Goal: Task Accomplishment & Management: Use online tool/utility

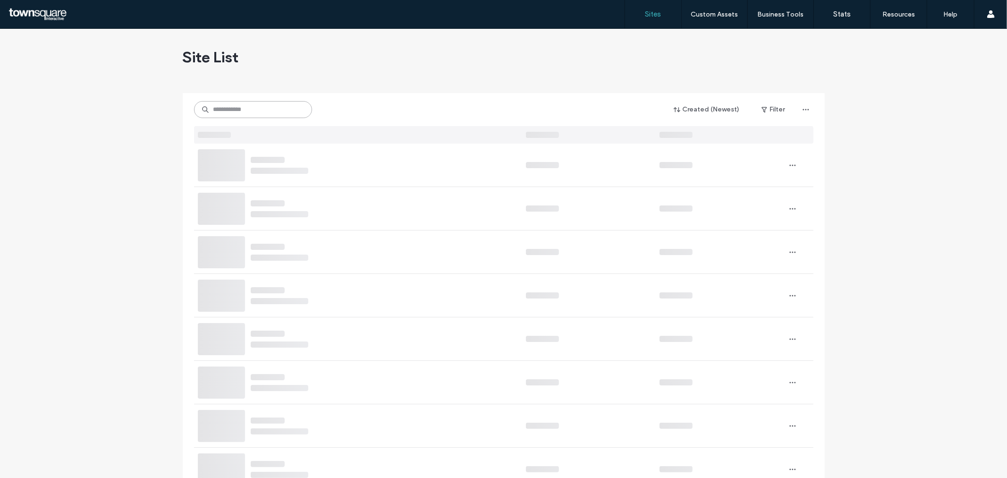
click at [272, 101] on input at bounding box center [253, 109] width 118 height 17
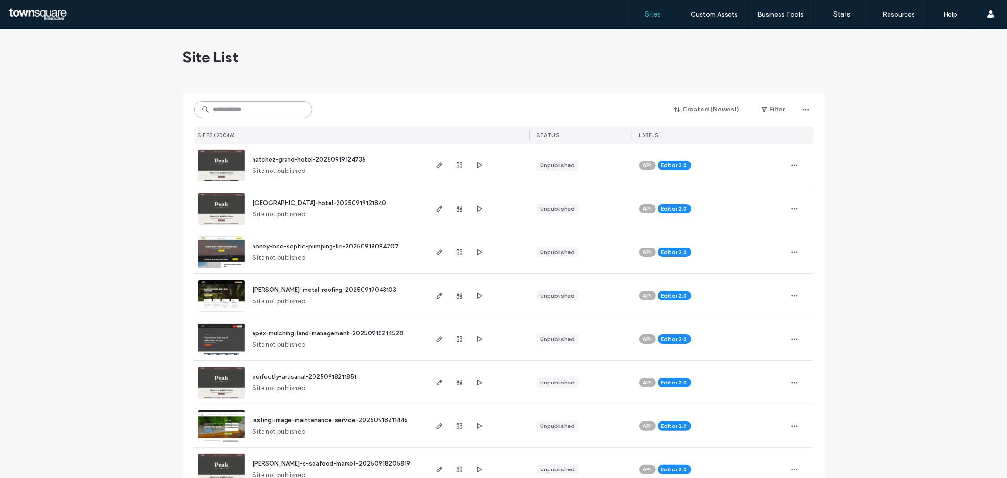
click at [272, 102] on input at bounding box center [253, 109] width 118 height 17
paste input "**********"
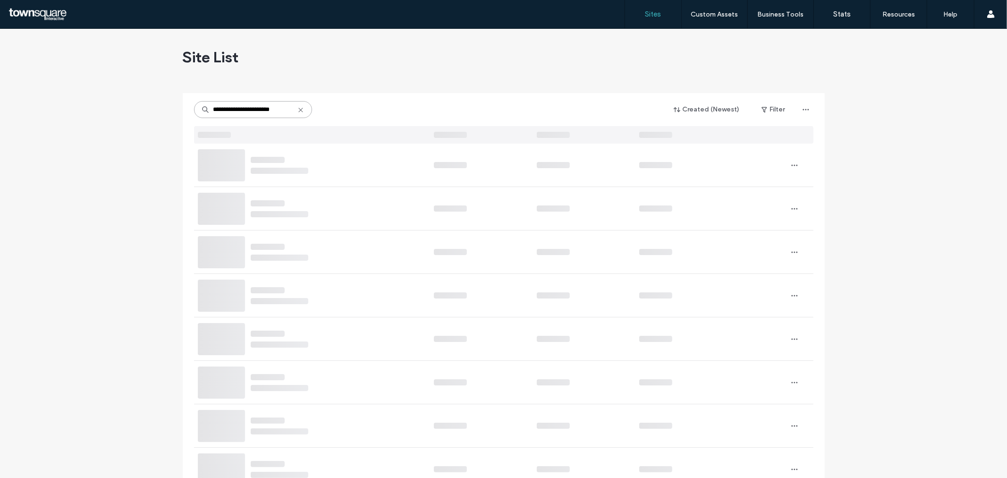
type input "**********"
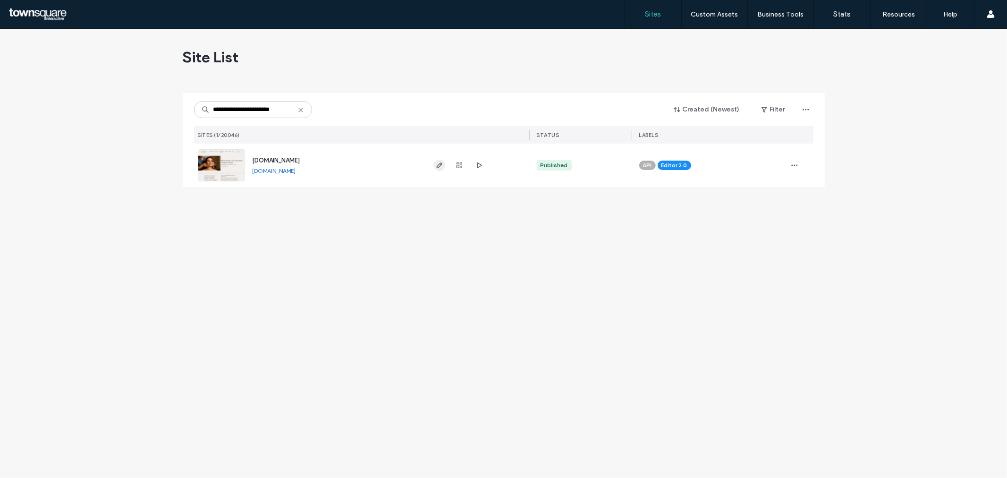
click at [435, 165] on span "button" at bounding box center [439, 165] width 11 height 11
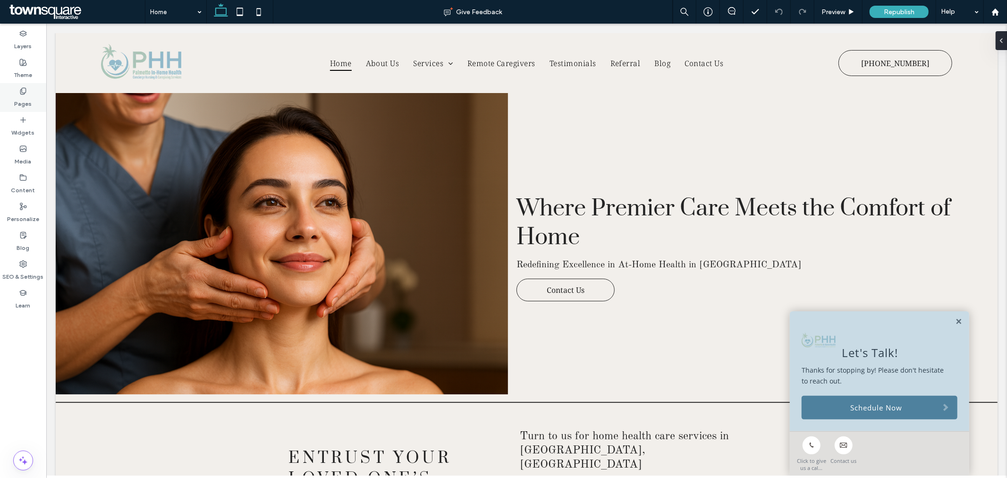
click at [34, 107] on div "Pages" at bounding box center [23, 97] width 46 height 29
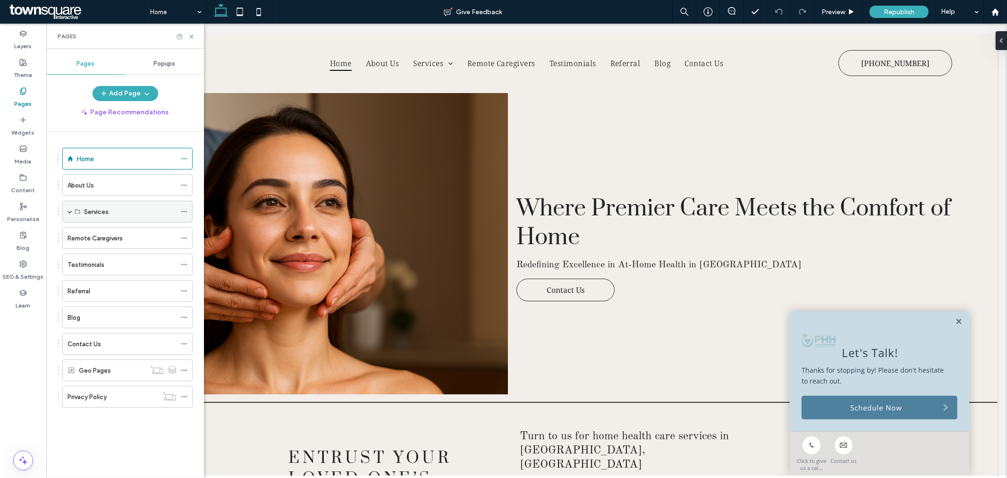
click at [72, 213] on span at bounding box center [70, 211] width 5 height 5
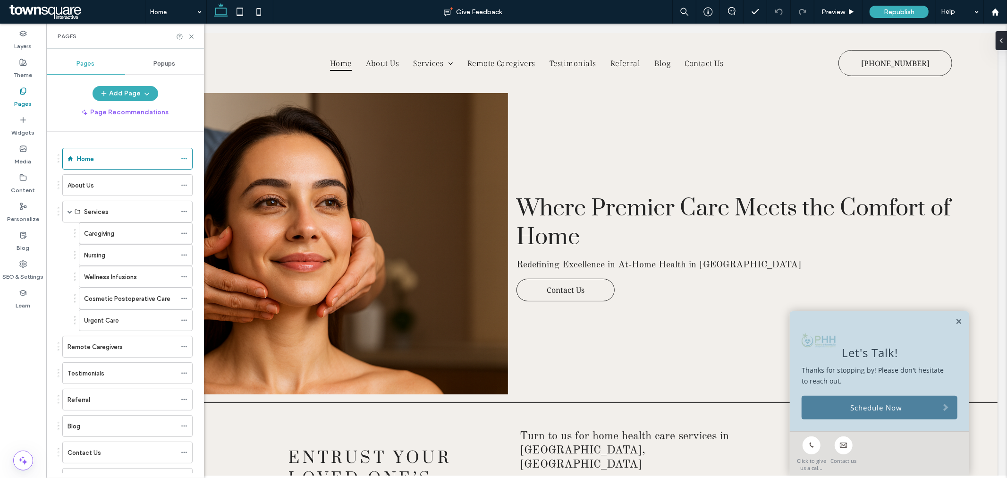
drag, startPoint x: 72, startPoint y: 213, endPoint x: 65, endPoint y: 251, distance: 38.4
click at [65, 251] on div "Caregiving Nursing Wellness Infusions Cosmetic Postoperative Care Urgent Care" at bounding box center [125, 276] width 135 height 109
click at [68, 214] on span at bounding box center [70, 211] width 5 height 5
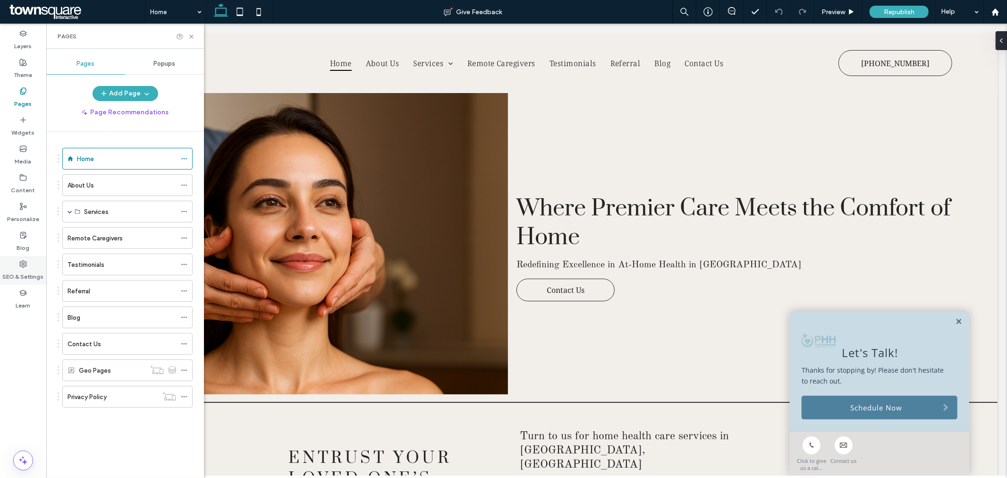
click at [25, 275] on label "SEO & Settings" at bounding box center [23, 274] width 41 height 13
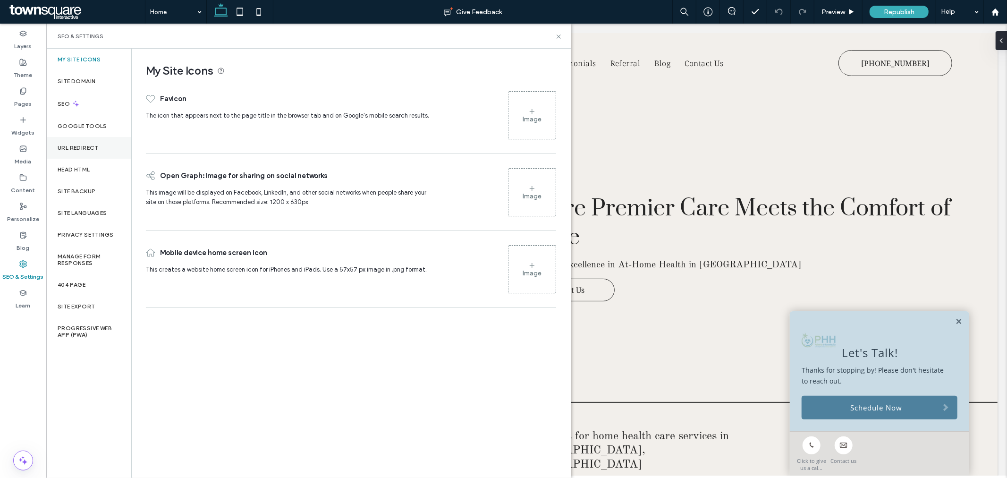
click at [80, 148] on label "URL Redirect" at bounding box center [78, 148] width 41 height 7
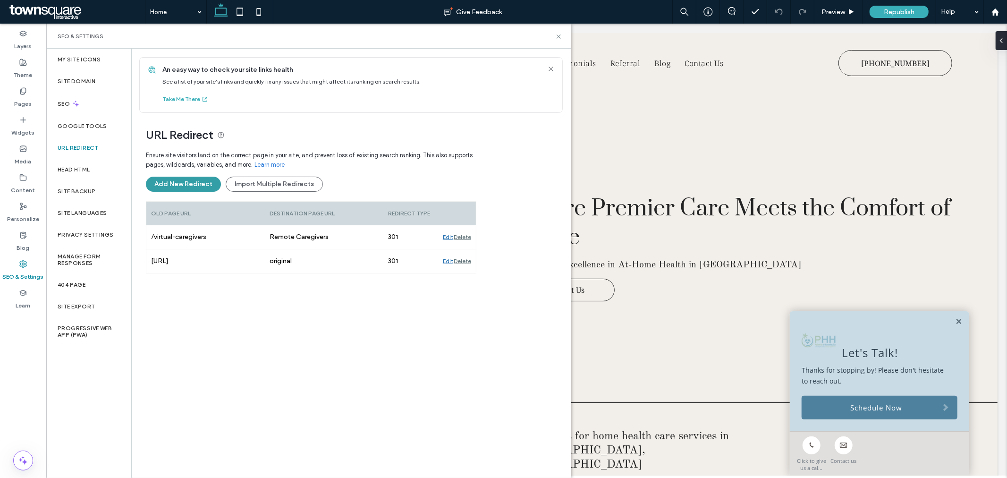
click at [169, 184] on button "Add New Redirect" at bounding box center [183, 184] width 75 height 15
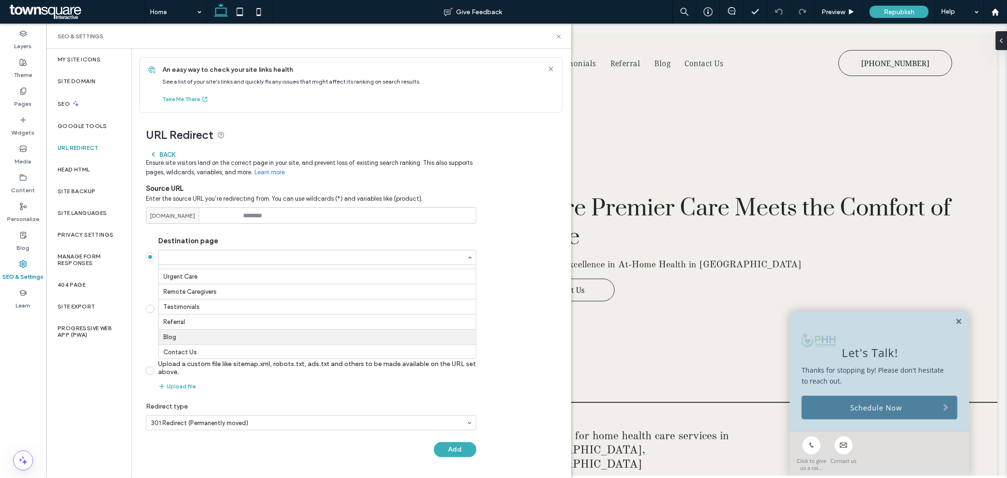
scroll to position [105, 0]
click at [499, 279] on div "URL Redirect Back Ensure site visitors land on the correct page in your site, a…" at bounding box center [348, 290] width 432 height 354
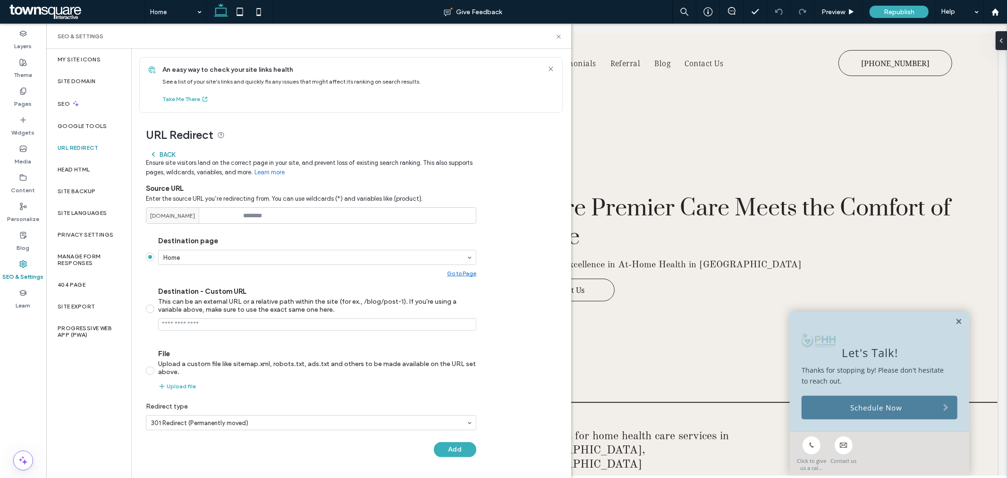
click at [499, 279] on div "URL Redirect Back Ensure site visitors land on the correct page in your site, a…" at bounding box center [348, 290] width 432 height 354
click at [290, 221] on input at bounding box center [311, 215] width 331 height 17
paste input "**********"
type input "**********"
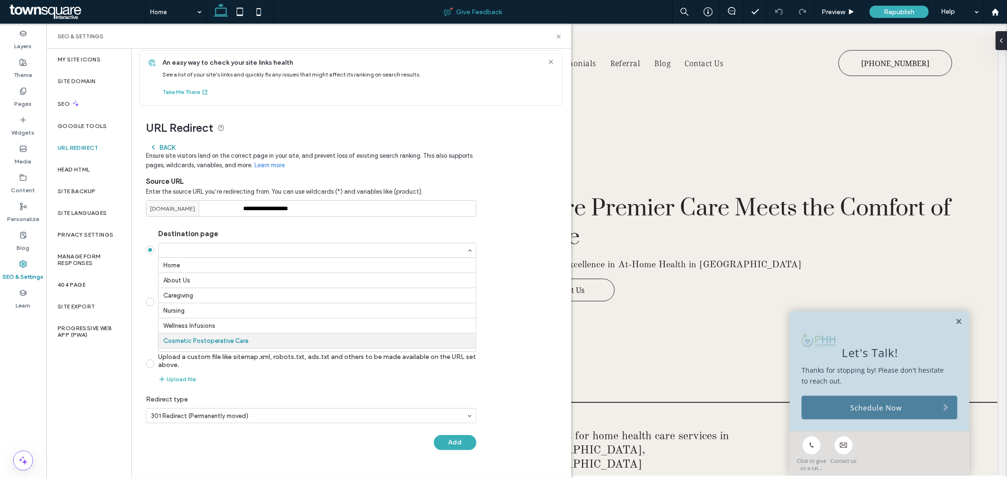
scroll to position [77, 0]
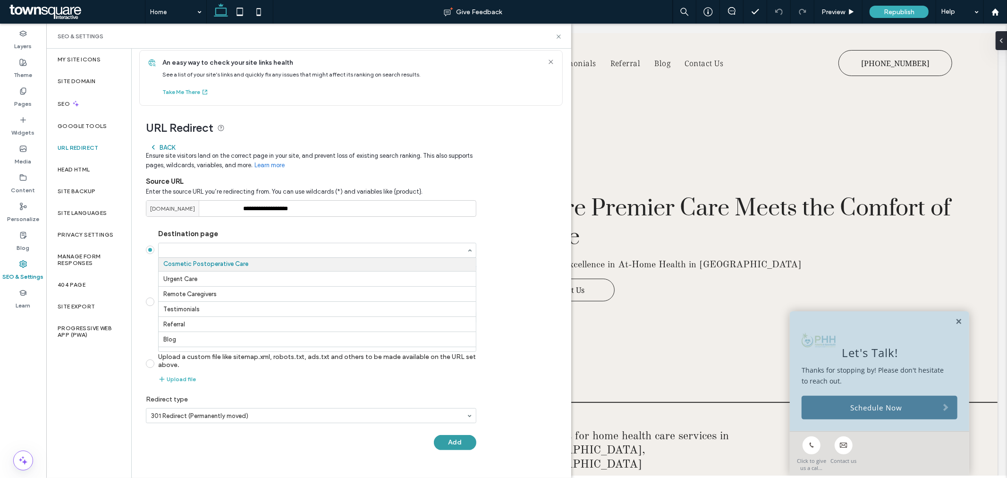
click at [463, 442] on button "Add" at bounding box center [455, 442] width 43 height 15
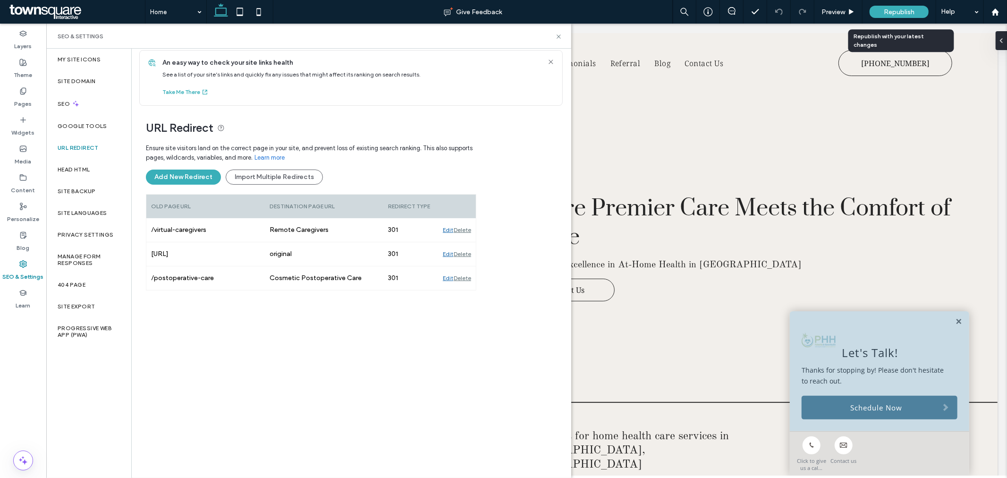
click at [903, 17] on div "Republish" at bounding box center [899, 12] width 59 height 12
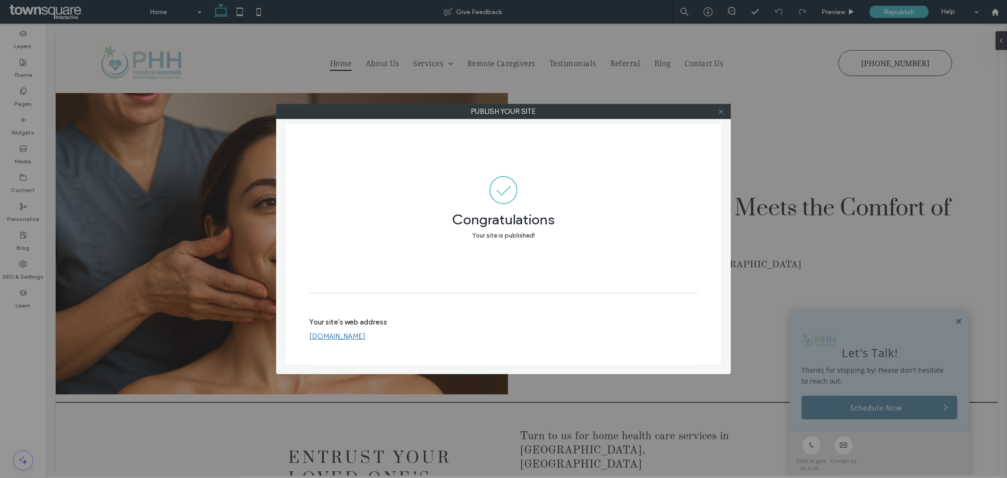
drag, startPoint x: 721, startPoint y: 110, endPoint x: 206, endPoint y: 226, distance: 528.1
click at [721, 110] on icon at bounding box center [721, 111] width 7 height 7
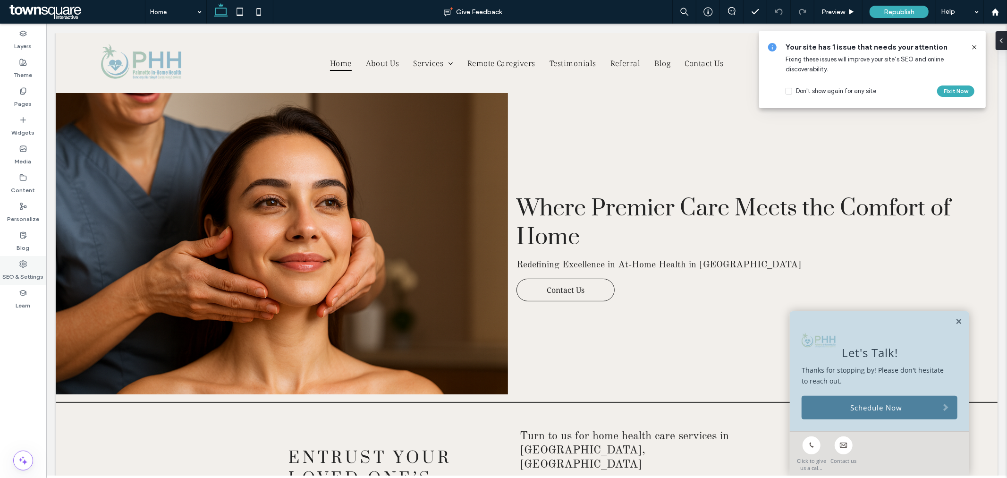
click at [13, 274] on label "SEO & Settings" at bounding box center [23, 274] width 41 height 13
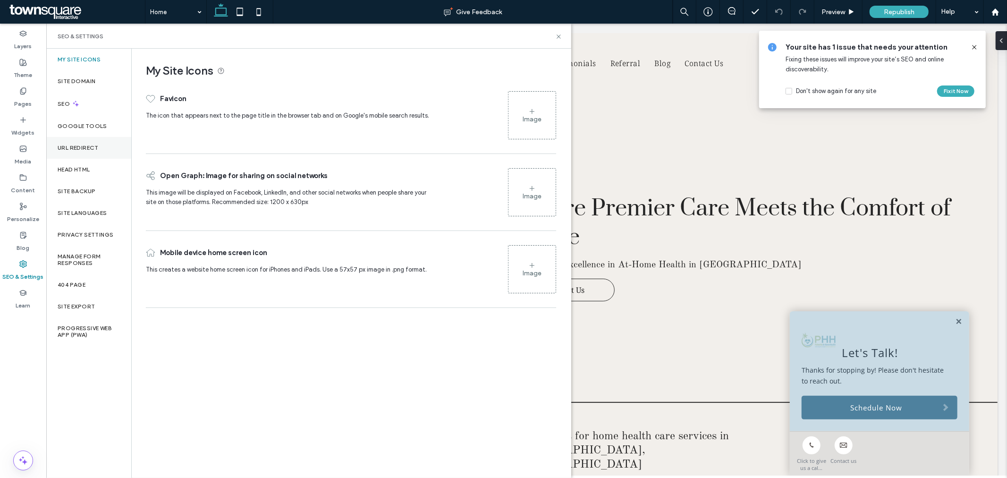
click at [85, 151] on div "URL Redirect" at bounding box center [88, 148] width 85 height 22
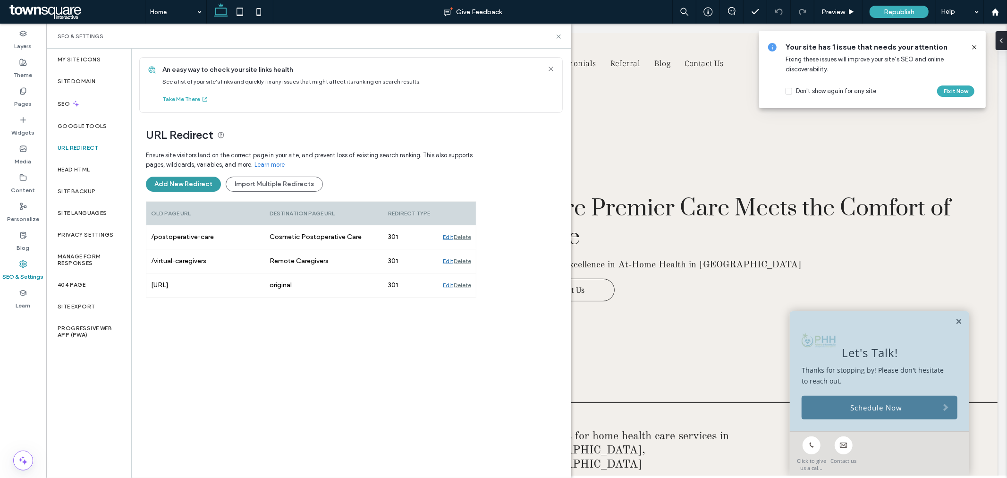
click at [186, 190] on button "Add New Redirect" at bounding box center [183, 184] width 75 height 15
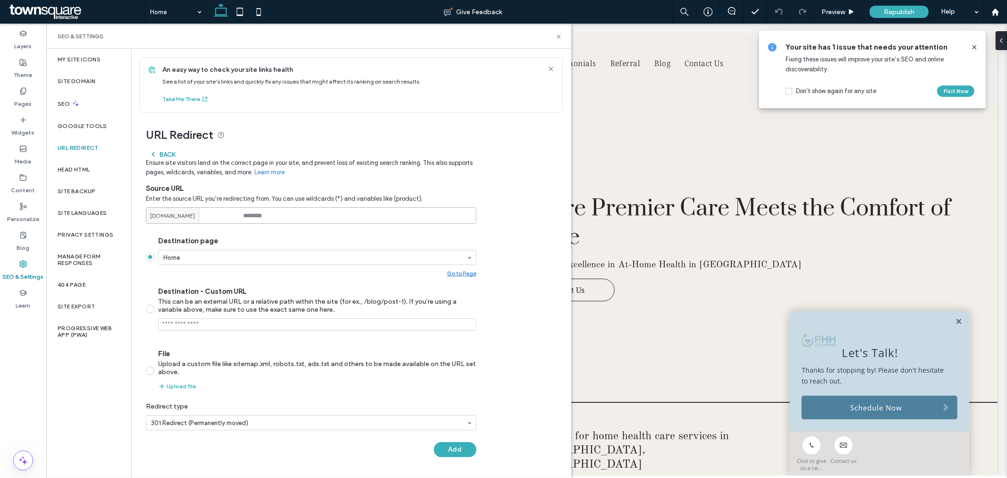
click at [267, 216] on input at bounding box center [311, 215] width 331 height 17
paste input "**********"
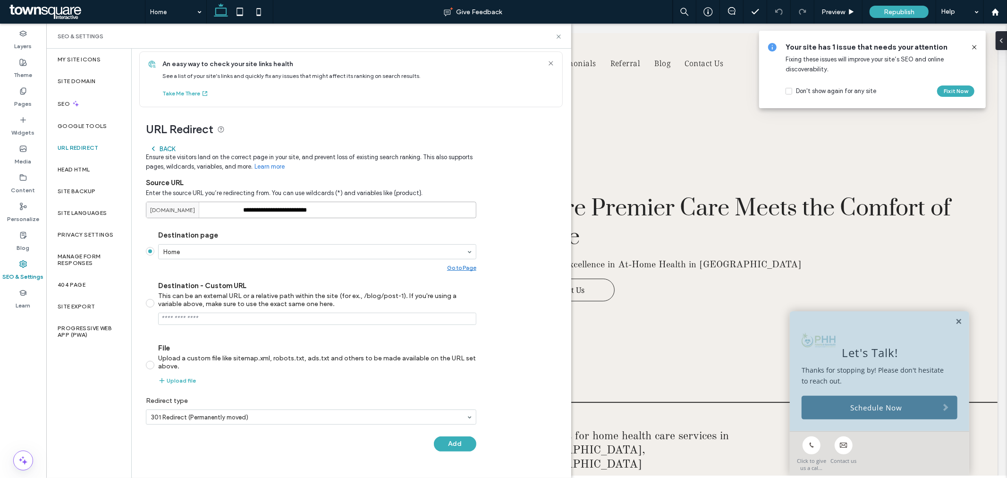
scroll to position [7, 0]
type input "**********"
click at [464, 442] on button "Add" at bounding box center [455, 442] width 43 height 15
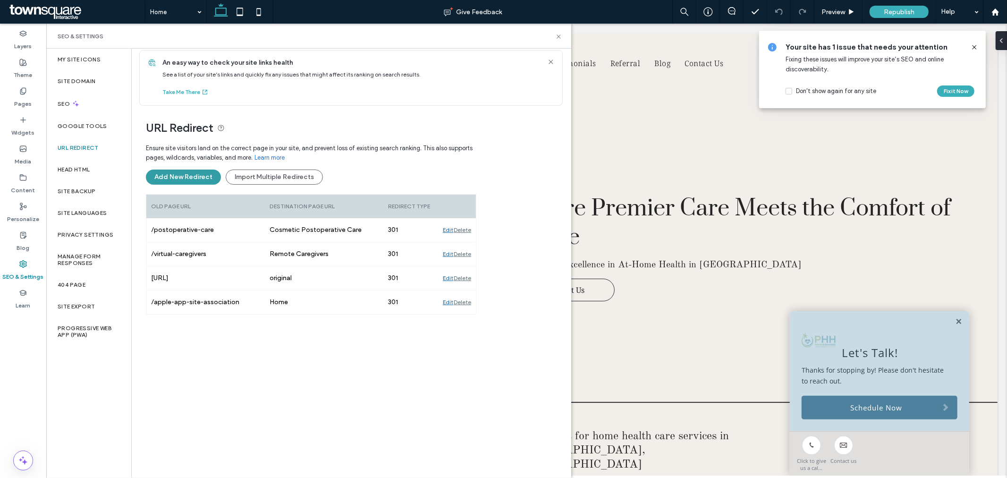
click at [189, 178] on button "Add New Redirect" at bounding box center [183, 177] width 75 height 15
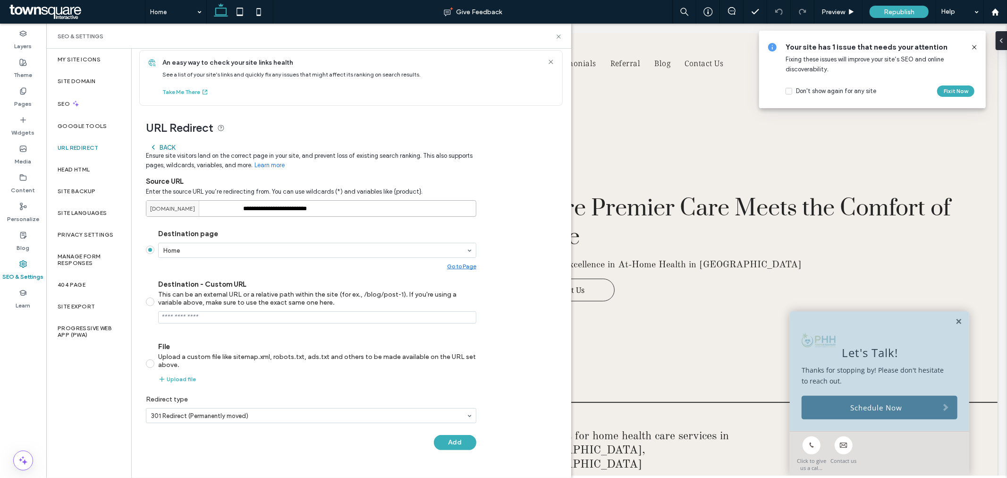
drag, startPoint x: 350, startPoint y: 210, endPoint x: 213, endPoint y: 210, distance: 137.0
click at [204, 210] on div "**********" at bounding box center [311, 208] width 331 height 17
paste input "**********"
type input "**********"
click at [458, 436] on button "Add" at bounding box center [455, 442] width 43 height 15
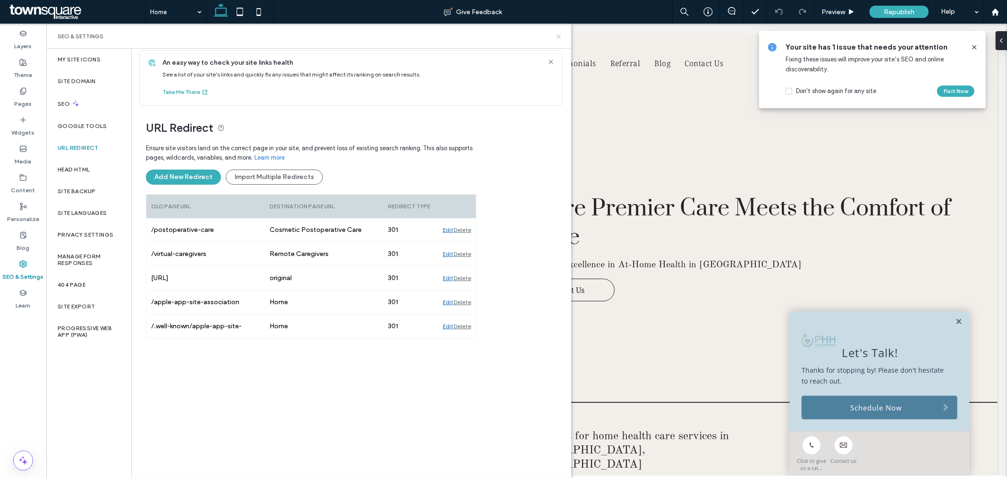
click at [561, 35] on icon at bounding box center [558, 36] width 7 height 7
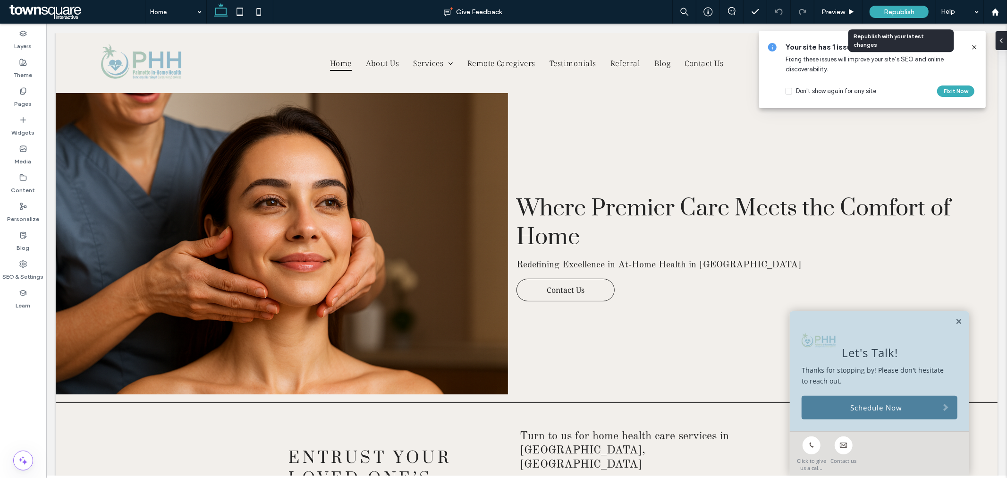
click at [901, 10] on span "Republish" at bounding box center [899, 12] width 31 height 8
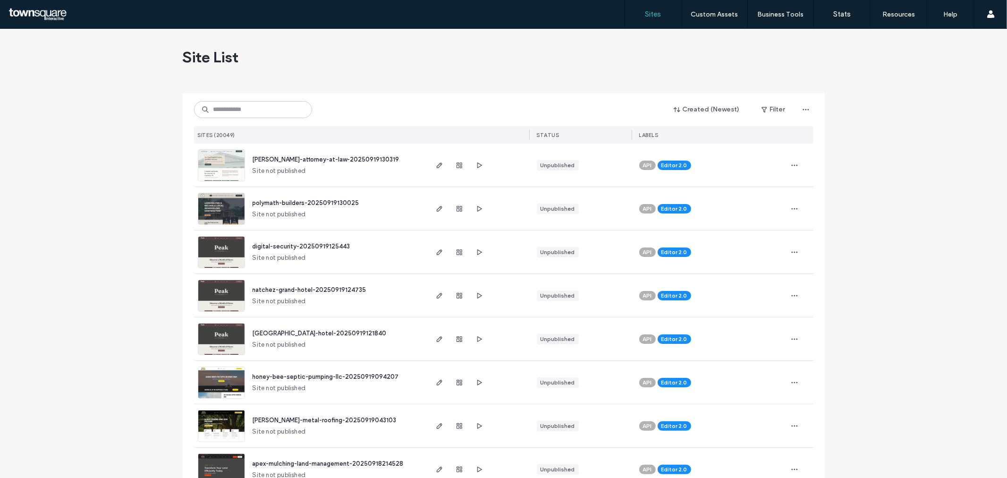
click at [290, 97] on div "Created (Newest) Filter SITES (20049) STATUS LABELS" at bounding box center [504, 118] width 620 height 51
click at [289, 106] on input at bounding box center [253, 109] width 118 height 17
paste input "**********"
type input "**********"
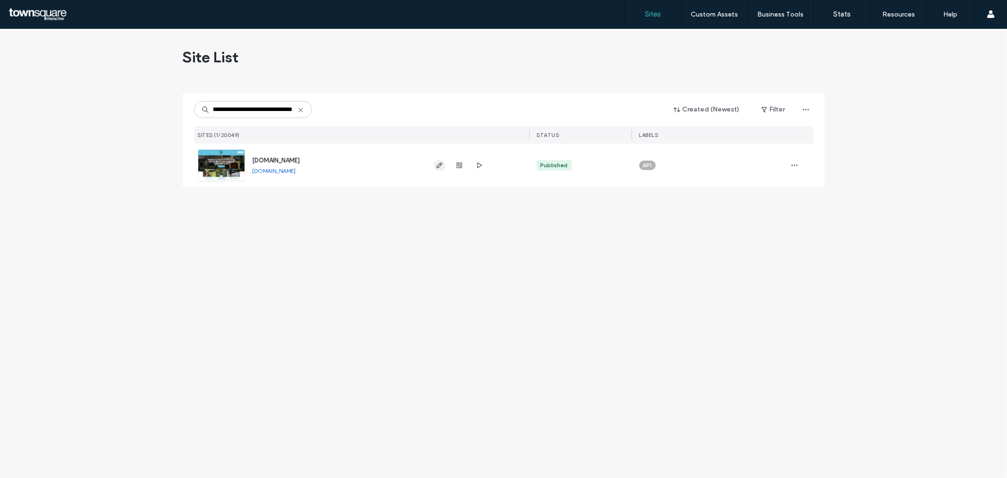
click at [438, 169] on icon "button" at bounding box center [440, 166] width 8 height 8
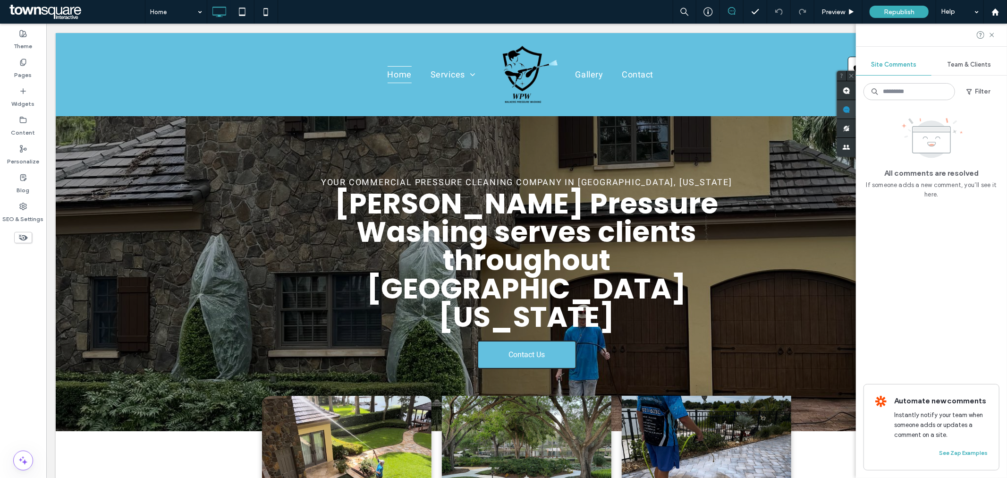
click at [856, 114] on span at bounding box center [846, 109] width 19 height 18
click at [975, 90] on button "Filter" at bounding box center [978, 91] width 43 height 15
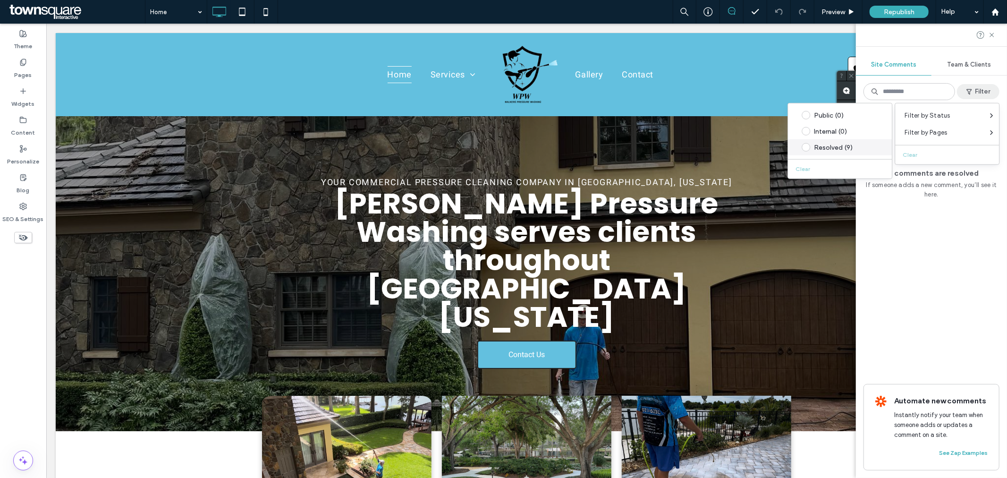
click at [804, 145] on span at bounding box center [806, 147] width 9 height 9
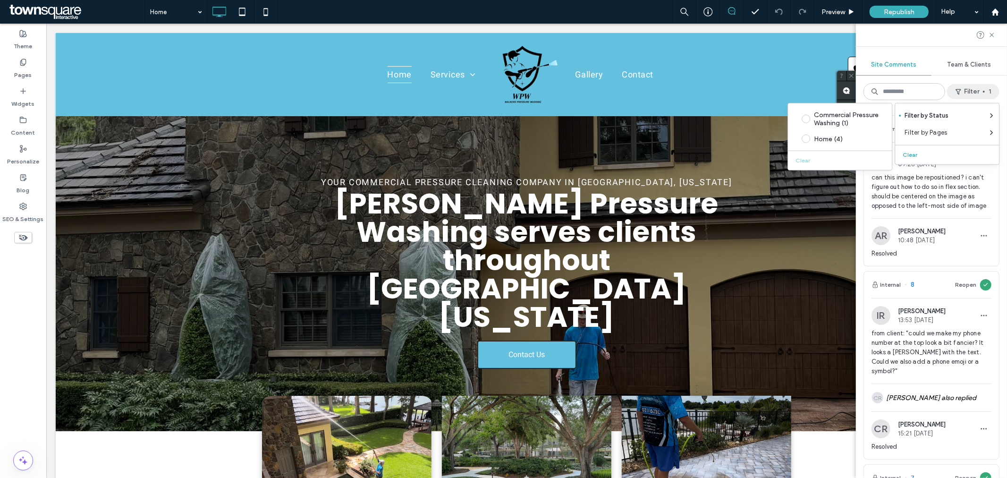
click at [888, 211] on span "can this image be repositioned? i can't figure out how to do so in flex section…" at bounding box center [932, 192] width 120 height 38
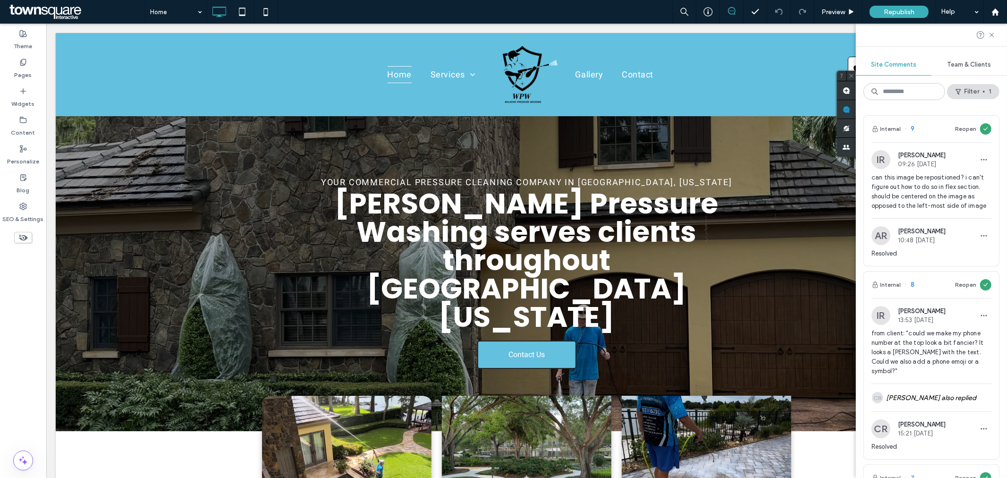
click at [931, 196] on span "can this image be repositioned? i can't figure out how to do so in flex section…" at bounding box center [932, 192] width 120 height 38
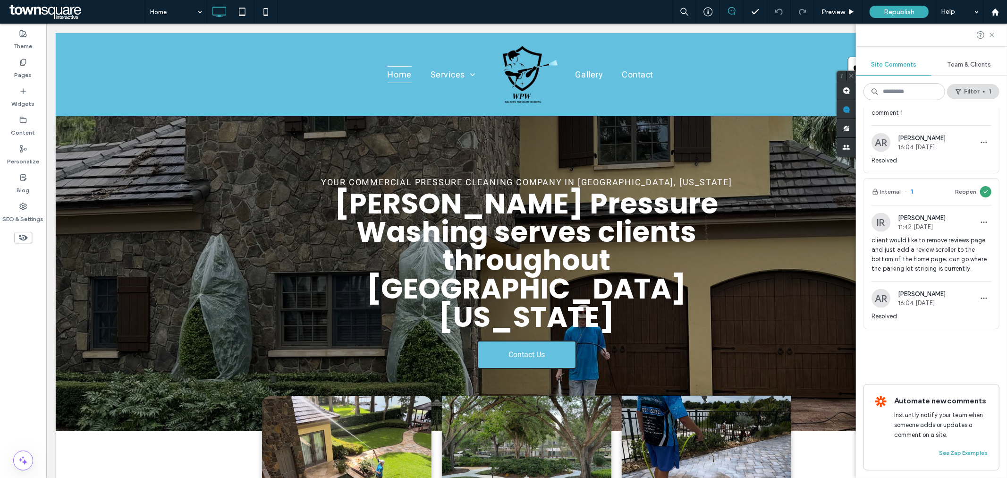
scroll to position [1158, 0]
drag, startPoint x: 929, startPoint y: 222, endPoint x: 939, endPoint y: 261, distance: 39.4
click at [939, 261] on span "client would like to remove reviews page and just add a review scroller to the …" at bounding box center [932, 255] width 120 height 38
drag, startPoint x: 939, startPoint y: 261, endPoint x: 868, endPoint y: 221, distance: 81.4
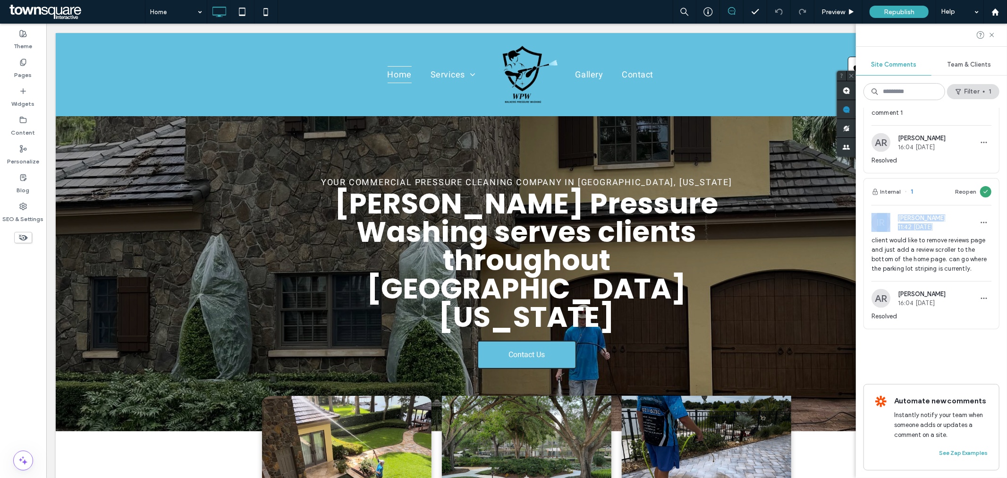
click at [868, 221] on div "IR Isabel Rubino 11:42 Sep 4 2025 client would like to remove reviews page and …" at bounding box center [931, 247] width 135 height 68
click at [917, 236] on span "client would like to remove reviews page and just add a review scroller to the …" at bounding box center [932, 255] width 120 height 38
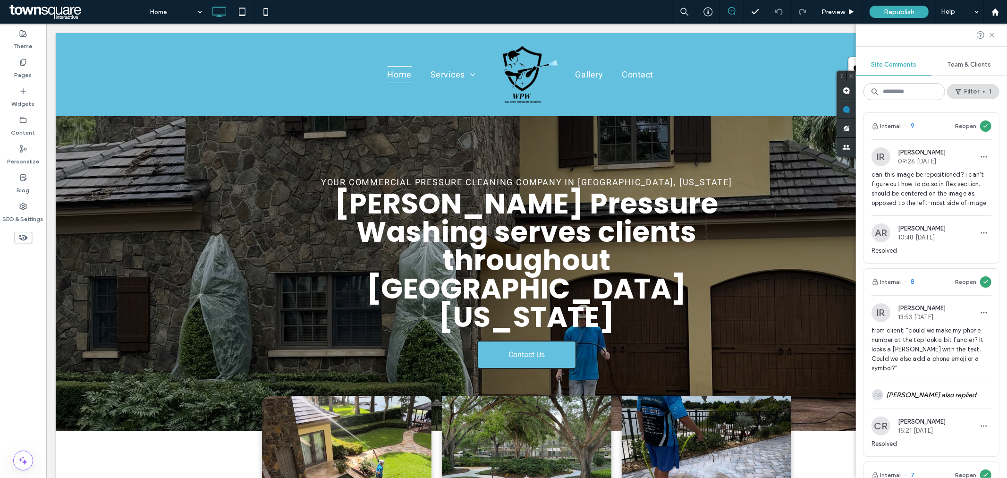
scroll to position [0, 0]
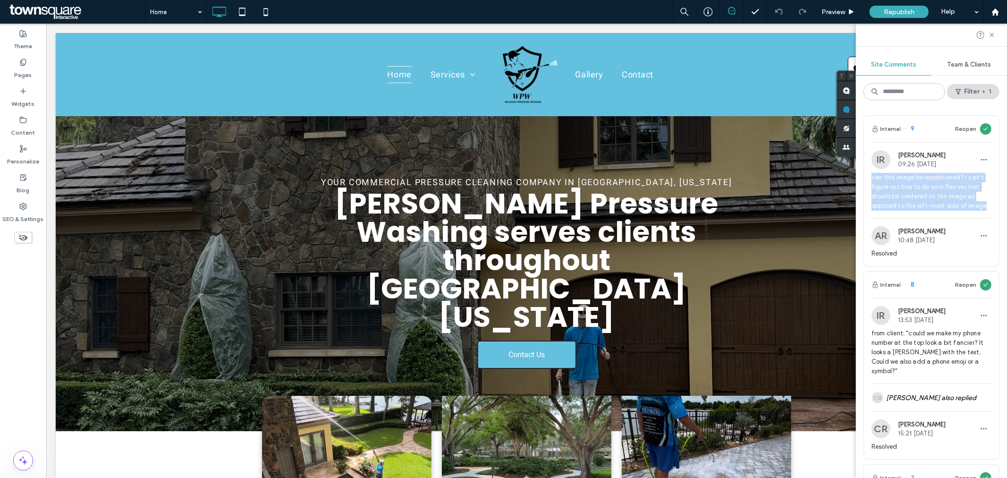
drag, startPoint x: 894, startPoint y: 217, endPoint x: 860, endPoint y: 178, distance: 52.2
click at [860, 178] on div "Internal 9 Reopen IR Isabel Rubino 09:26 Sep 15 2025 can this image be repositi…" at bounding box center [931, 293] width 151 height 370
copy span "can this image be repositioned? i can't figure out how to do so in flex section…"
click at [31, 68] on label "Pages" at bounding box center [23, 72] width 17 height 13
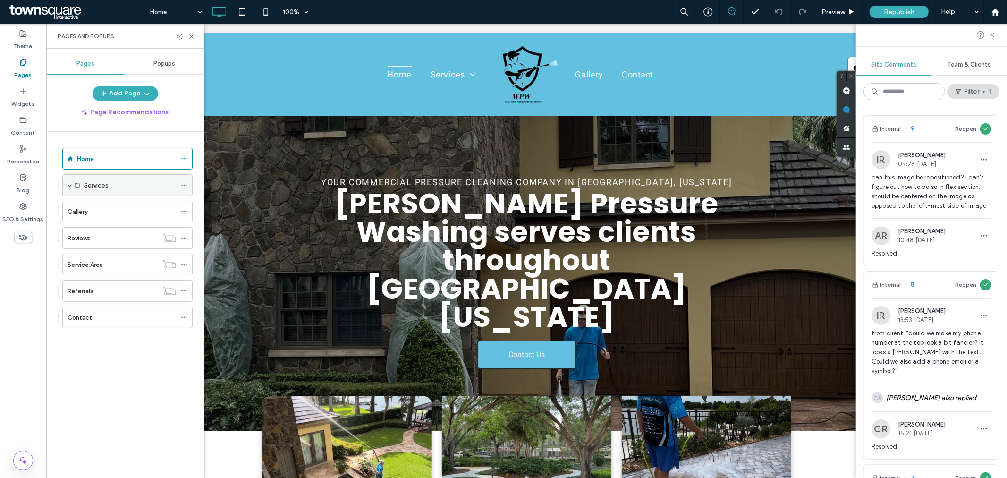
click at [87, 188] on label "Services" at bounding box center [96, 185] width 25 height 17
click at [68, 186] on span at bounding box center [70, 185] width 5 height 5
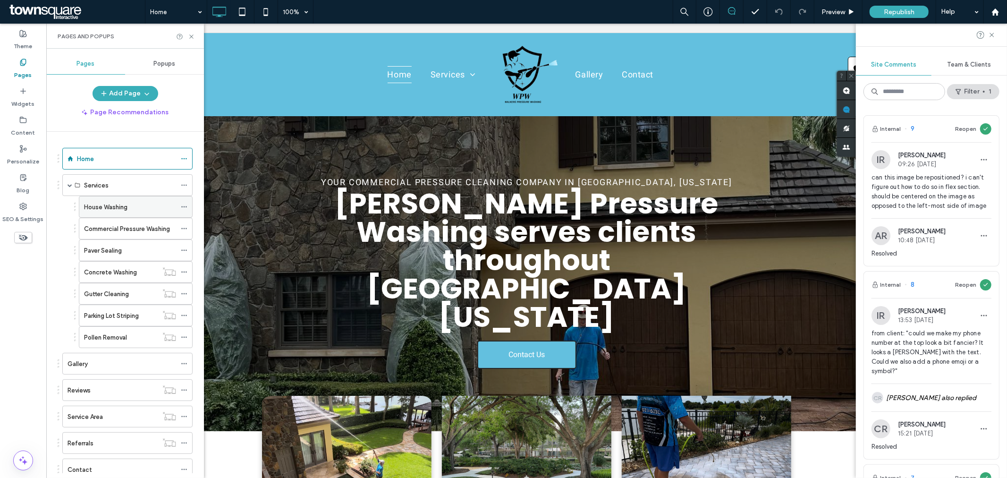
click at [128, 202] on label "House Washing" at bounding box center [105, 207] width 43 height 17
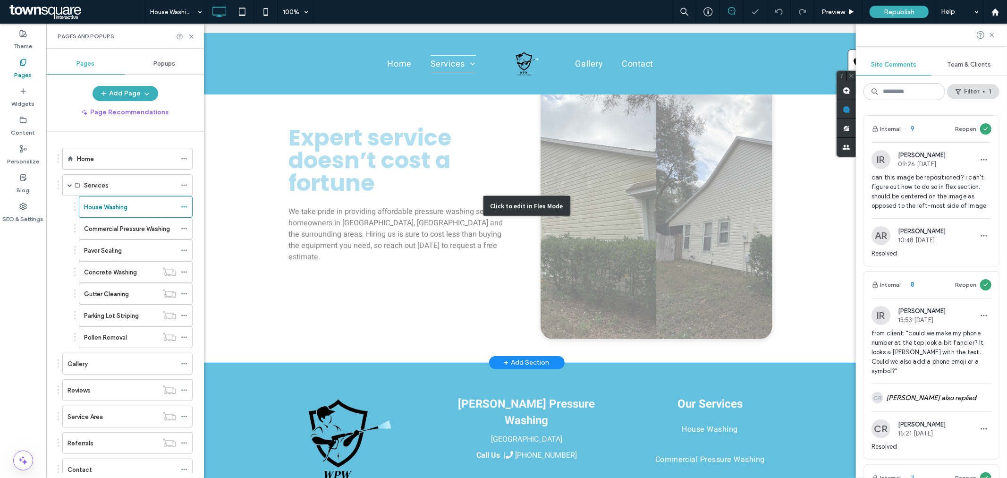
click at [662, 169] on div "Click to edit in Flex Mode" at bounding box center [526, 206] width 942 height 314
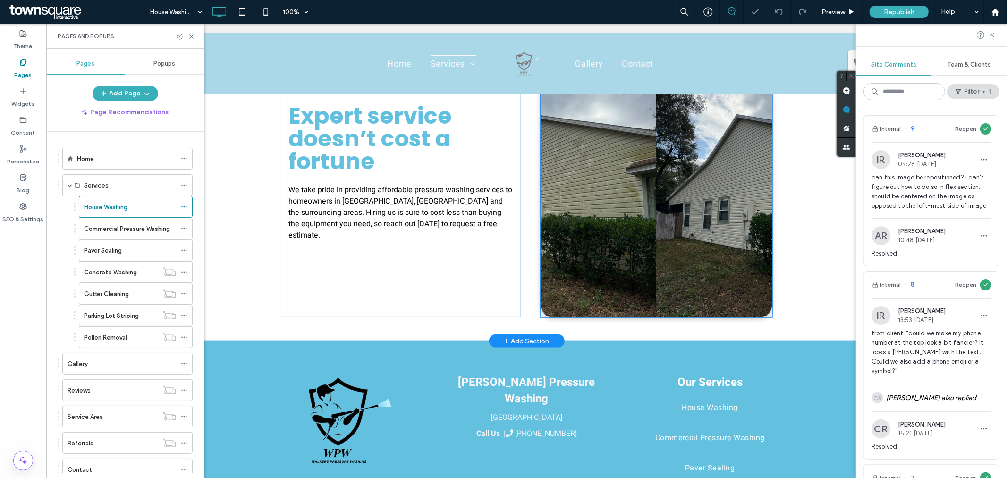
scroll to position [492, 0]
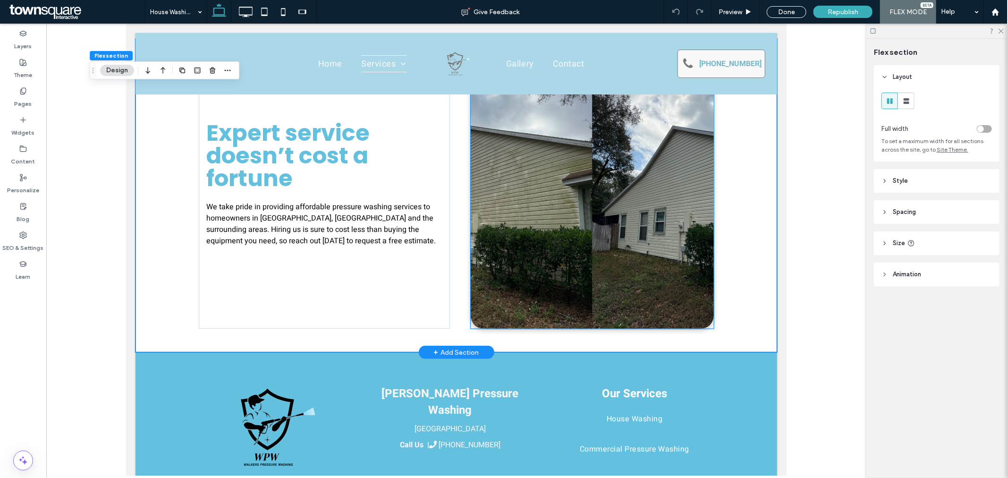
click at [543, 178] on img at bounding box center [591, 195] width 243 height 266
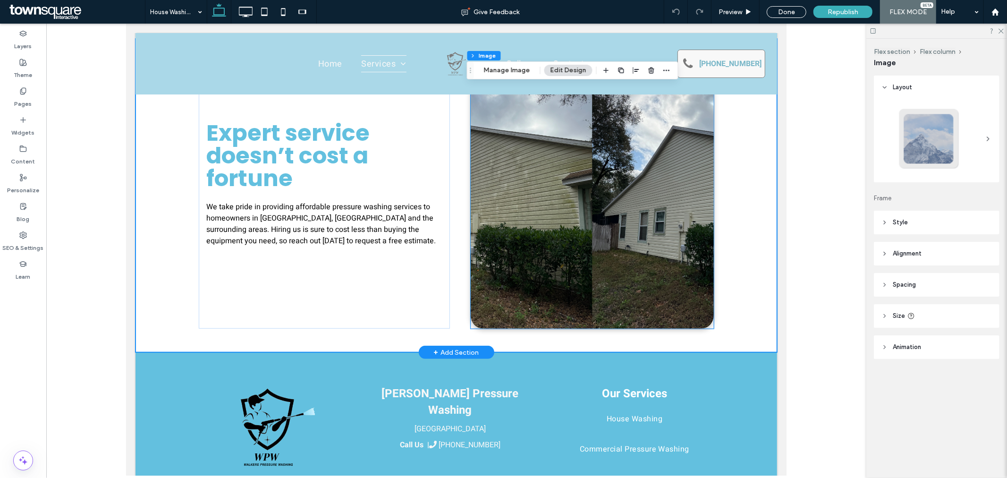
type input "*"
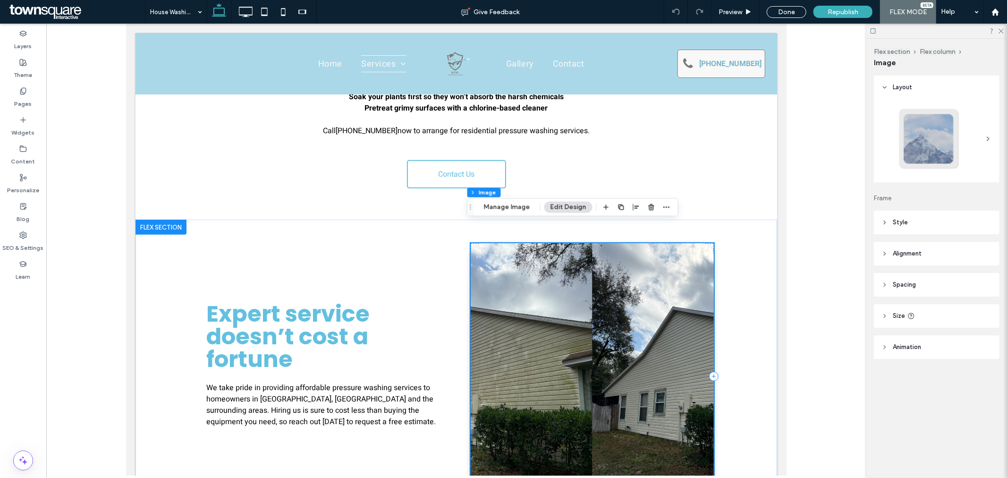
scroll to position [282, 0]
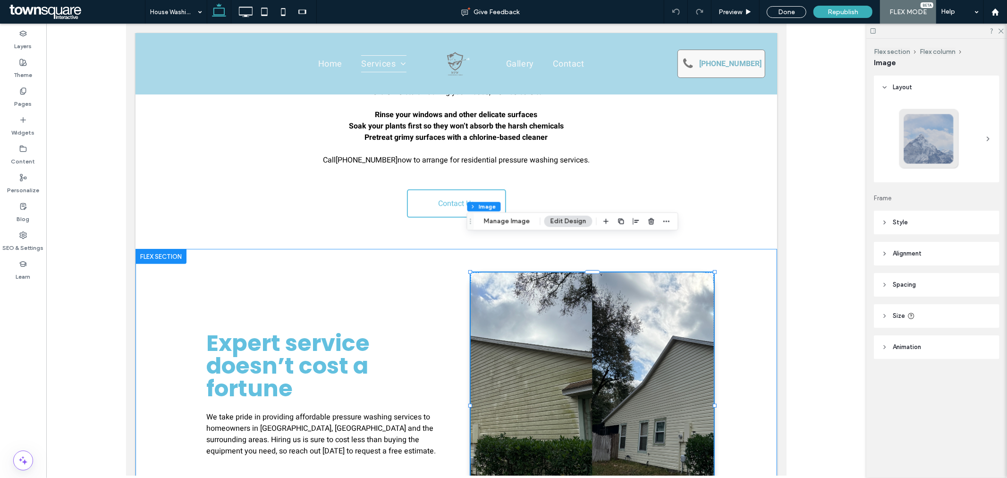
click at [754, 295] on div "Expert service doesn’t cost a fortune We take pride in providing affordable pre…" at bounding box center [456, 405] width 642 height 314
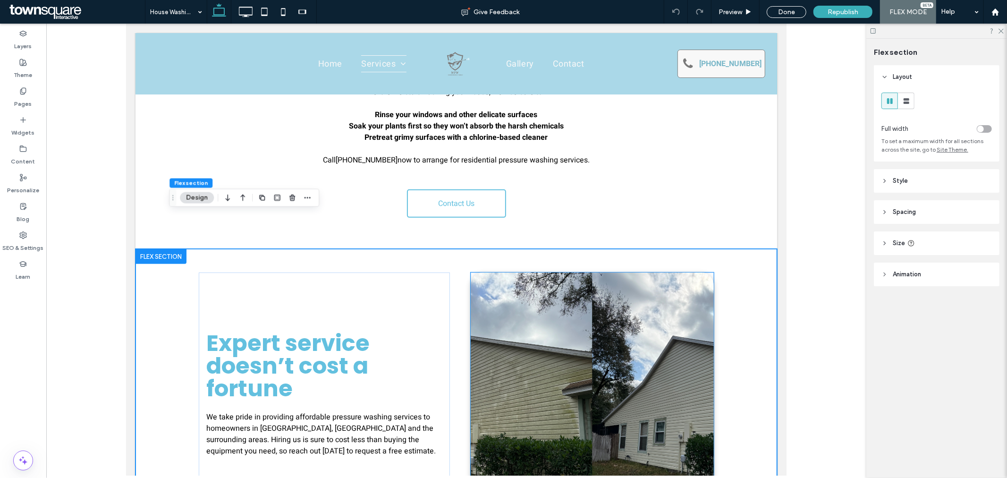
click at [583, 317] on img at bounding box center [591, 405] width 243 height 266
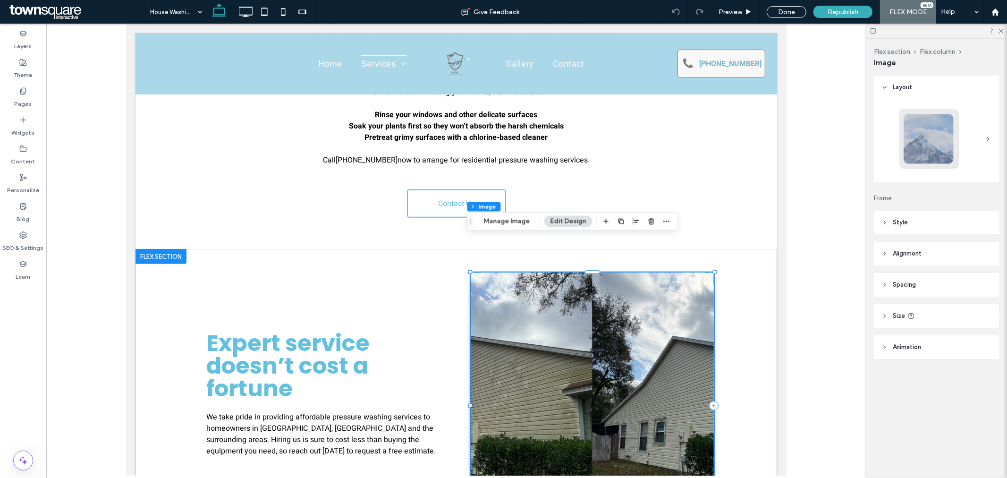
click at [540, 316] on img at bounding box center [591, 405] width 243 height 266
click at [558, 319] on img at bounding box center [591, 405] width 243 height 266
click at [665, 321] on img at bounding box center [591, 405] width 243 height 266
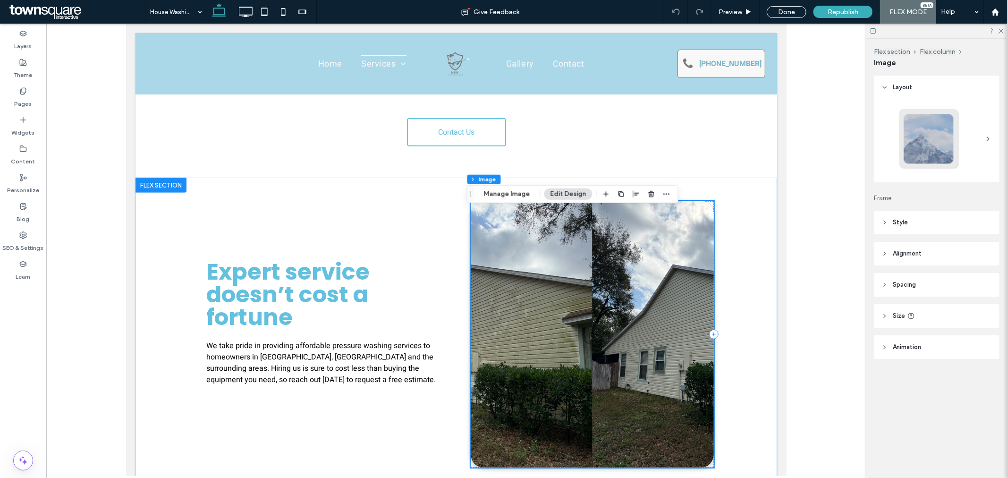
scroll to position [386, 0]
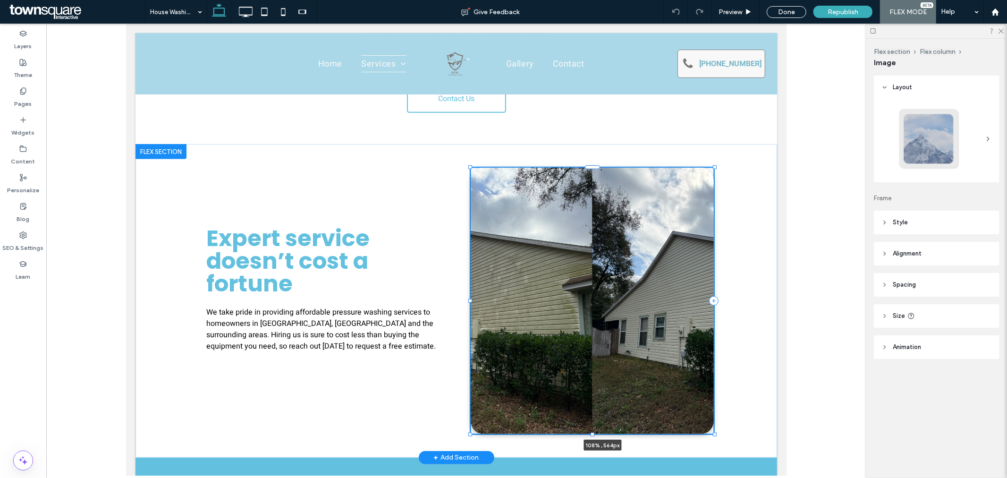
drag, startPoint x: 464, startPoint y: 265, endPoint x: 441, endPoint y: 265, distance: 22.7
click at [441, 265] on div "Expert service doesn’t cost a fortune We take pride in providing affordable pre…" at bounding box center [456, 301] width 567 height 314
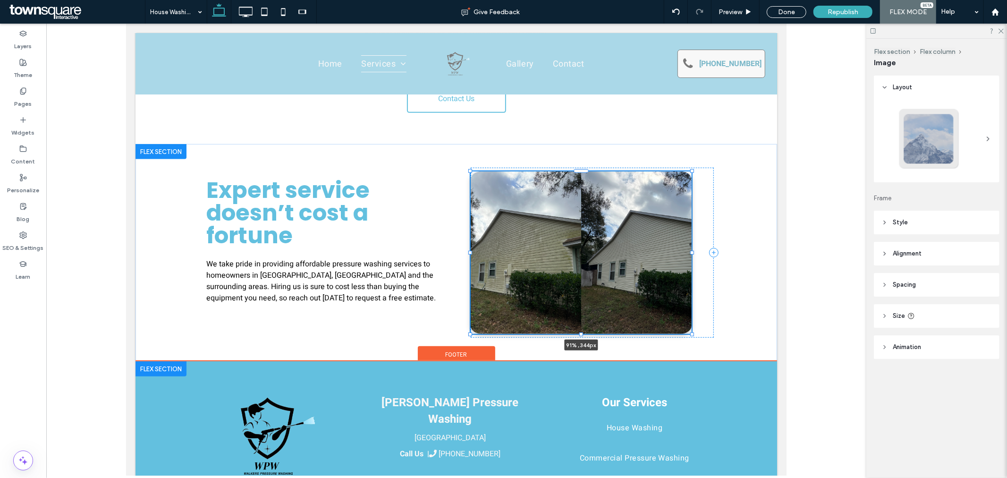
drag, startPoint x: 467, startPoint y: 399, endPoint x: 490, endPoint y: 345, distance: 58.4
click at [490, 345] on div "Click To Paste Double click to exit Flex Mode Header Click To Paste Home Servic…" at bounding box center [456, 111] width 642 height 930
type input "**"
type input "****"
type input "***"
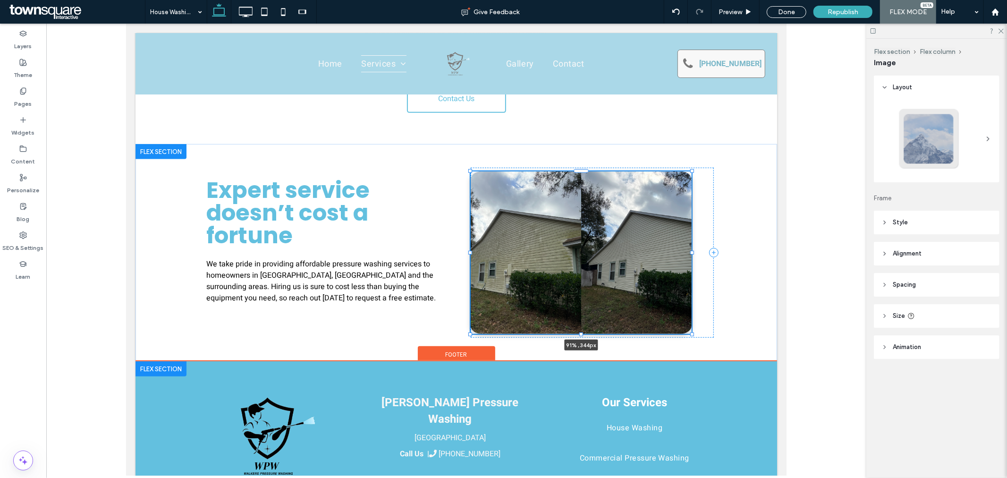
type input "***"
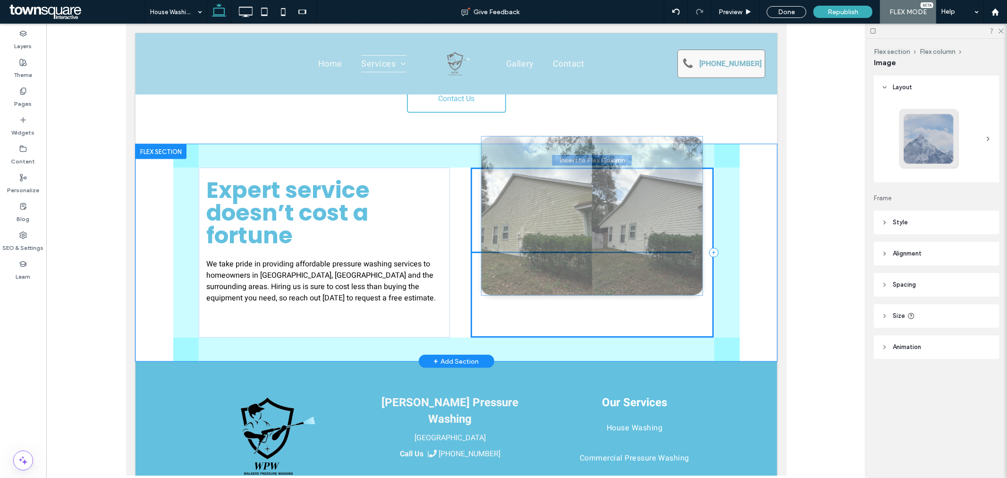
drag, startPoint x: 583, startPoint y: 253, endPoint x: 598, endPoint y: 252, distance: 15.1
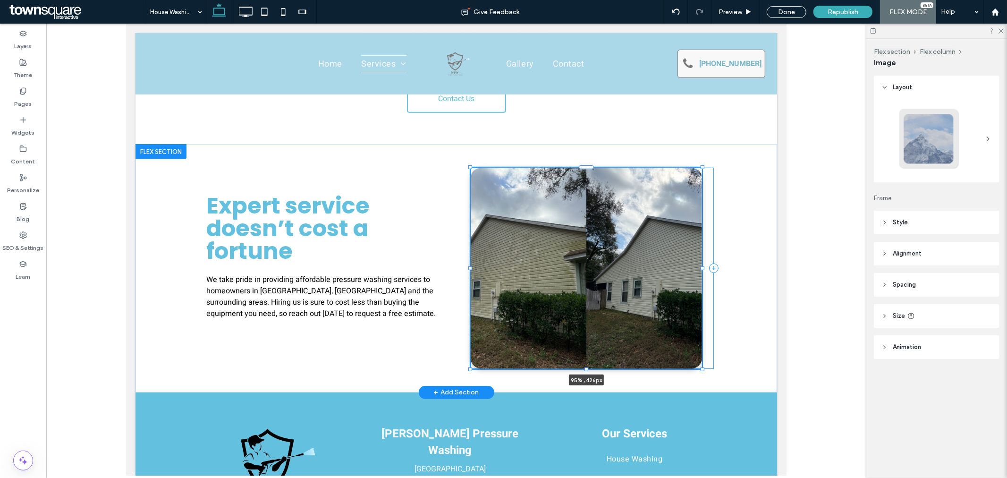
drag, startPoint x: 465, startPoint y: 296, endPoint x: 455, endPoint y: 317, distance: 23.7
click at [455, 317] on div "Expert service doesn’t cost a fortune We take pride in providing affordable pre…" at bounding box center [456, 268] width 567 height 248
type input "**"
type input "***"
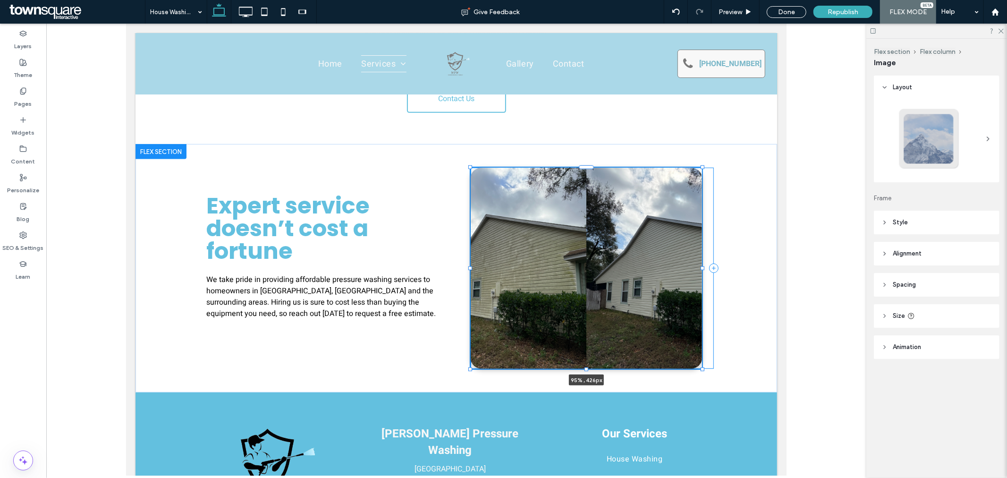
type input "***"
click at [750, 327] on div "Expert service doesn’t cost a fortune We take pride in providing affordable pre…" at bounding box center [456, 268] width 642 height 248
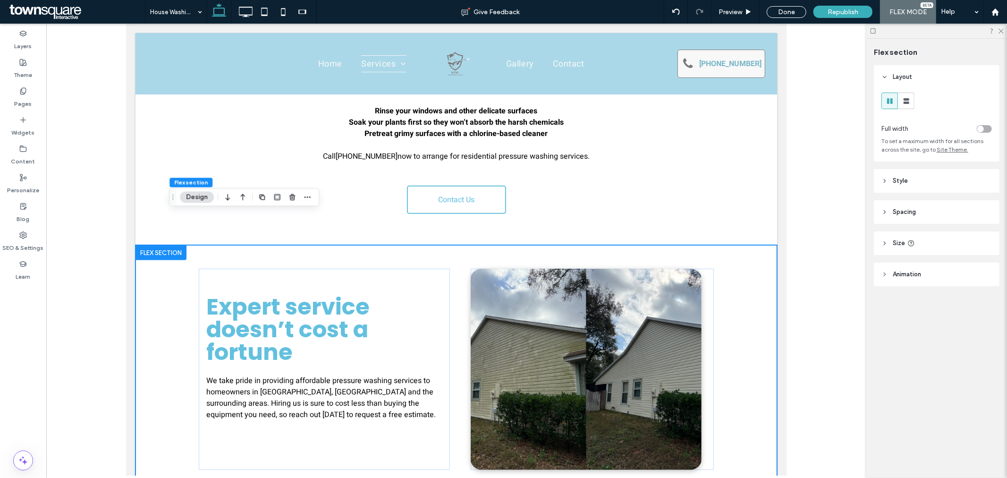
scroll to position [282, 0]
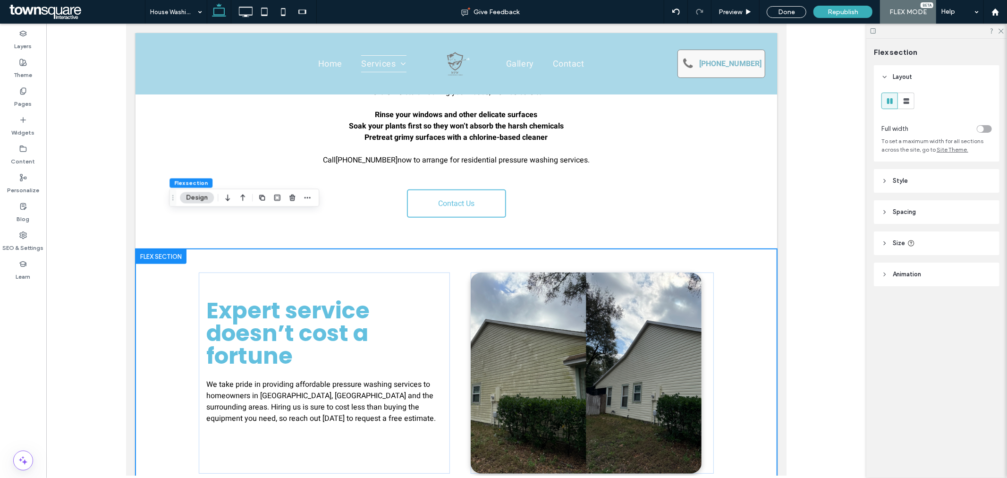
click at [774, 342] on body "**********" at bounding box center [456, 227] width 661 height 970
click at [764, 342] on div "Expert service doesn’t cost a fortune We take pride in providing affordable pre…" at bounding box center [456, 372] width 642 height 248
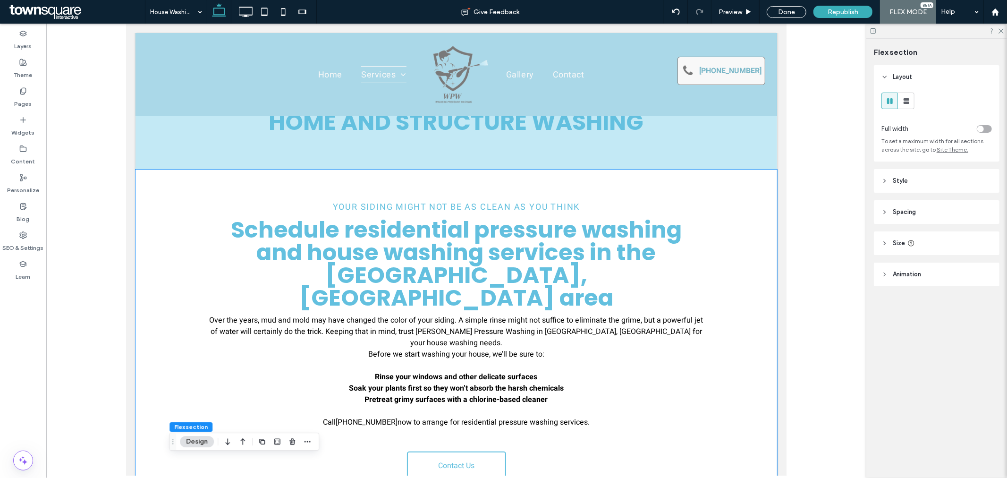
scroll to position [0, 0]
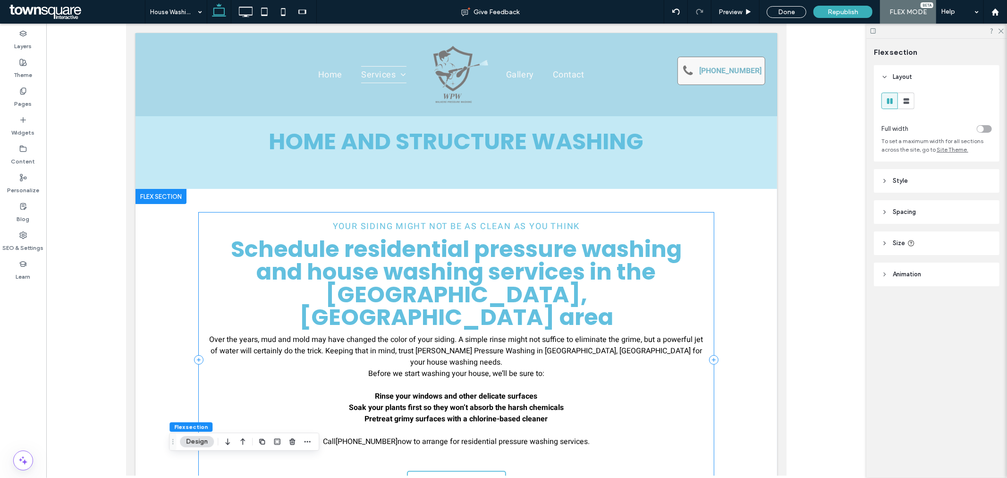
click at [700, 218] on div "Your Siding Might Not Be as Clean as You Think Schedule residential pressure wa…" at bounding box center [455, 359] width 515 height 294
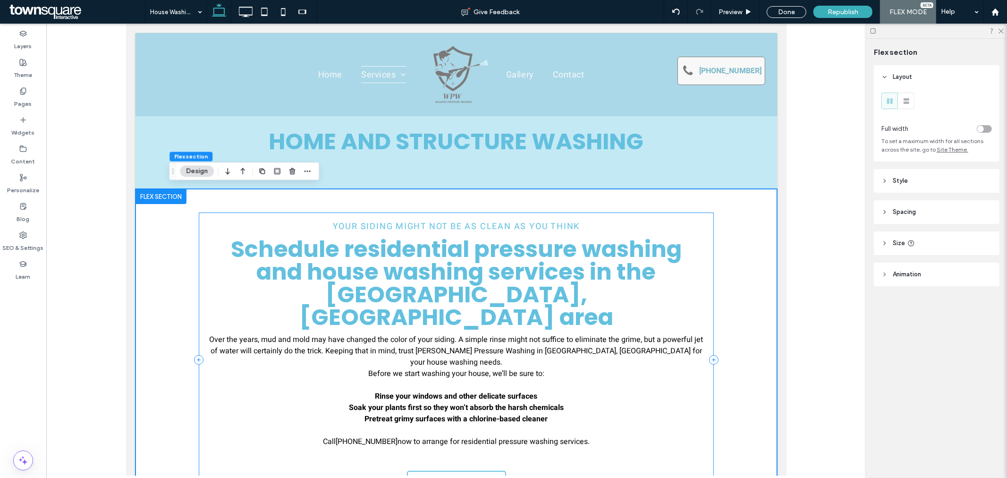
scroll to position [19, 0]
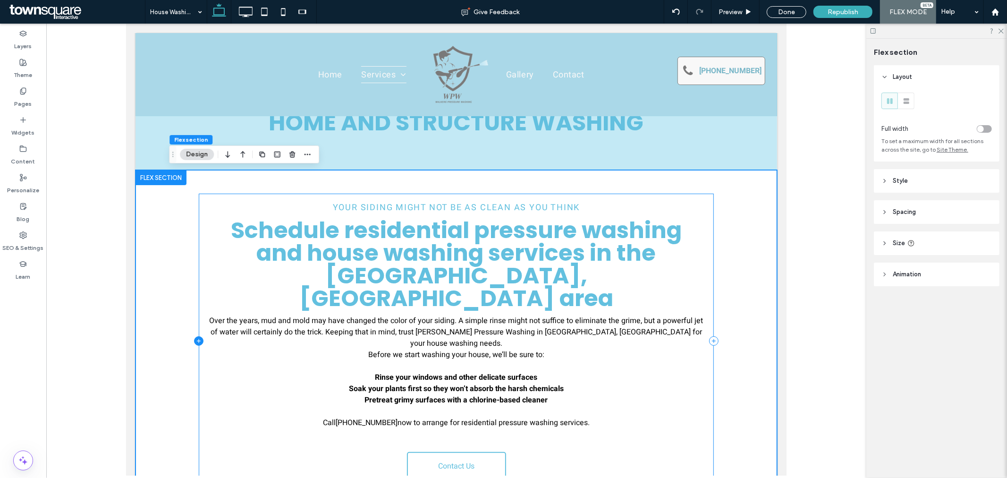
click at [194, 336] on icon at bounding box center [198, 340] width 9 height 9
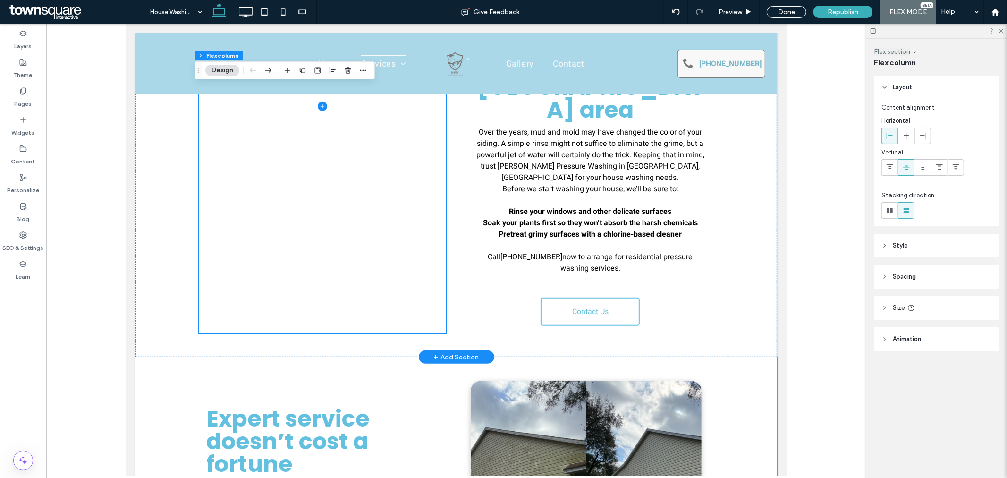
scroll to position [176, 0]
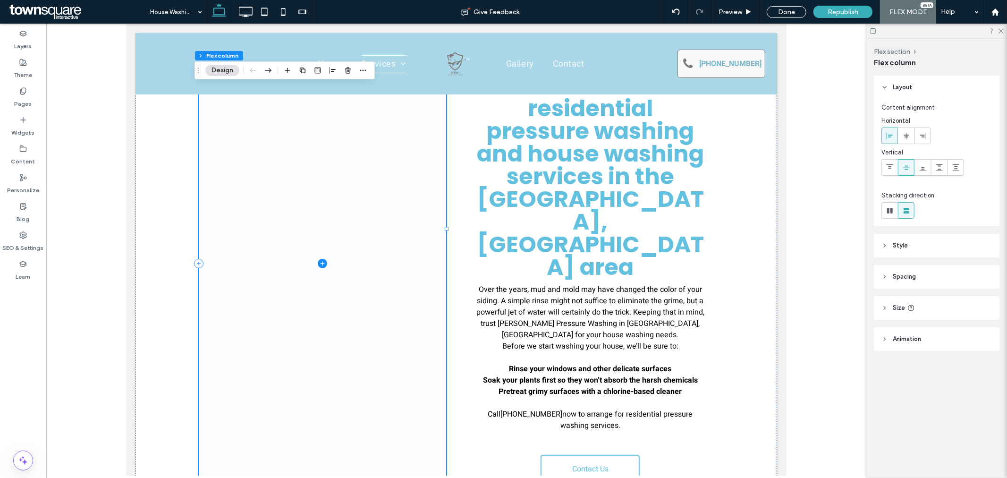
click at [326, 225] on span at bounding box center [321, 263] width 247 height 454
click at [319, 258] on icon at bounding box center [321, 262] width 9 height 9
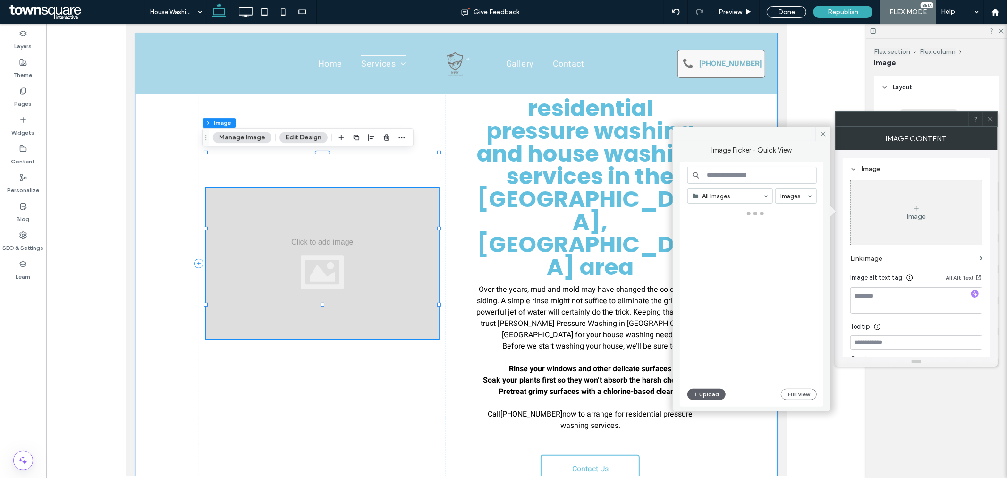
click at [338, 255] on div at bounding box center [322, 263] width 232 height 151
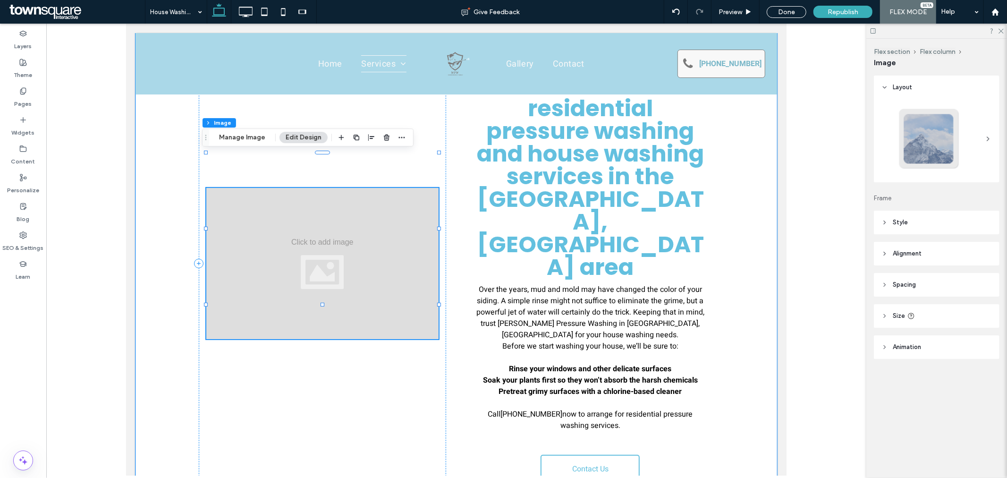
click at [282, 214] on div at bounding box center [322, 263] width 232 height 151
click at [237, 143] on div "Flex section Flex column Image Manage Image Edit Design" at bounding box center [308, 137] width 212 height 18
click at [237, 141] on button "Manage Image" at bounding box center [242, 137] width 59 height 11
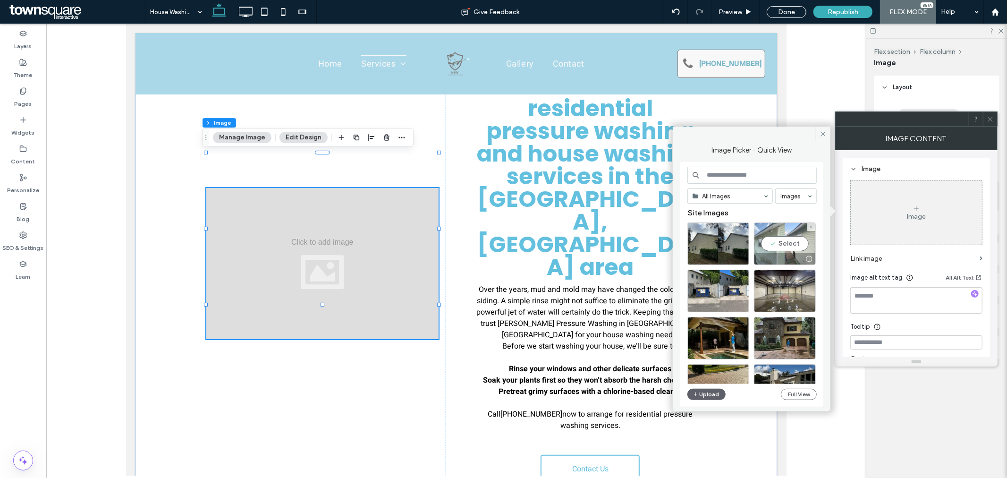
click at [785, 243] on div "Select" at bounding box center [785, 243] width 62 height 43
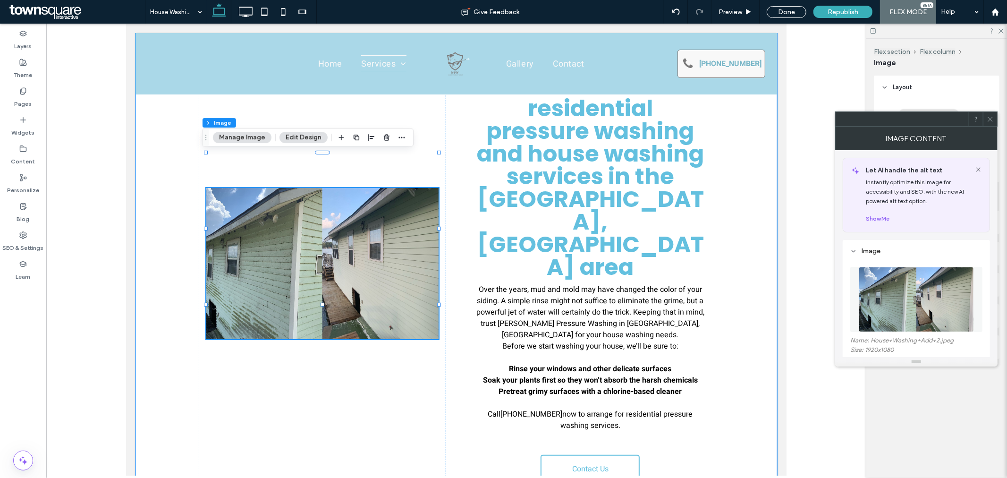
click at [766, 371] on div "Your Siding Might Not Be as Clean as You Think Schedule residential pressure wa…" at bounding box center [456, 263] width 642 height 502
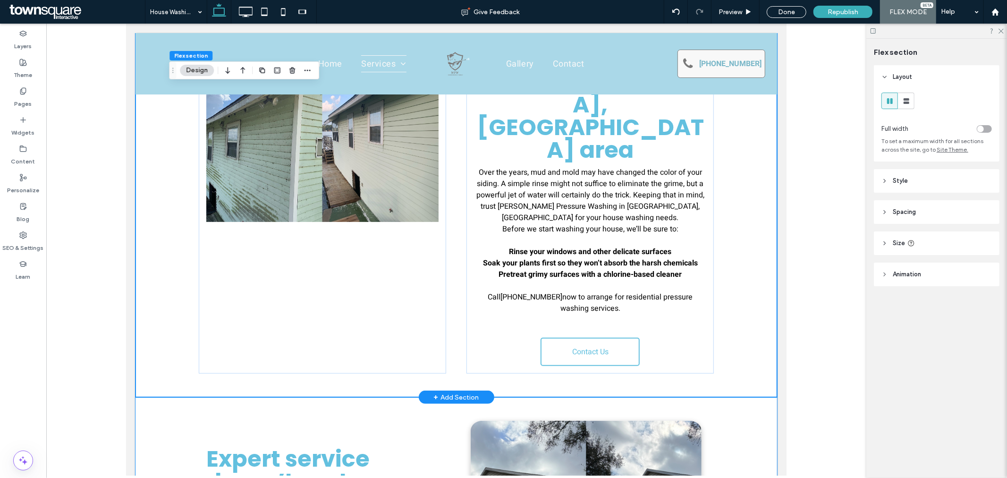
scroll to position [83, 0]
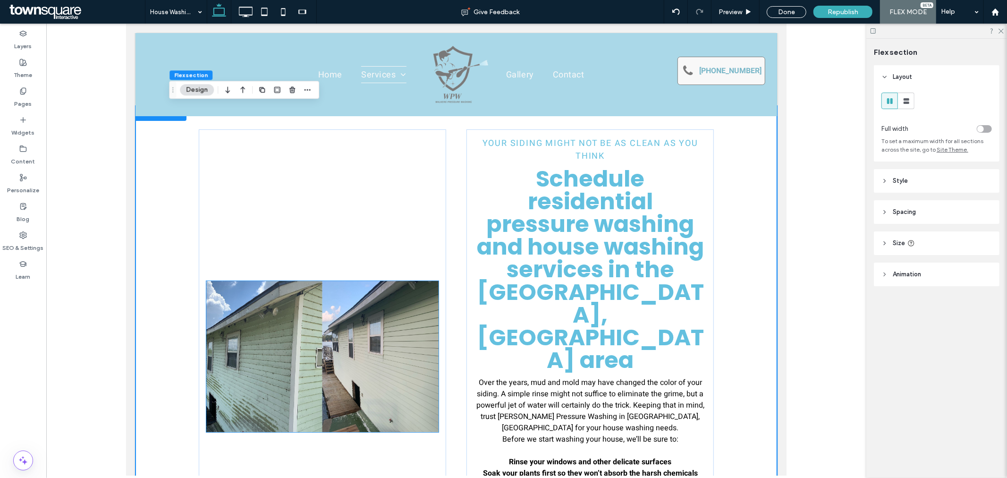
click at [339, 336] on img at bounding box center [322, 356] width 232 height 151
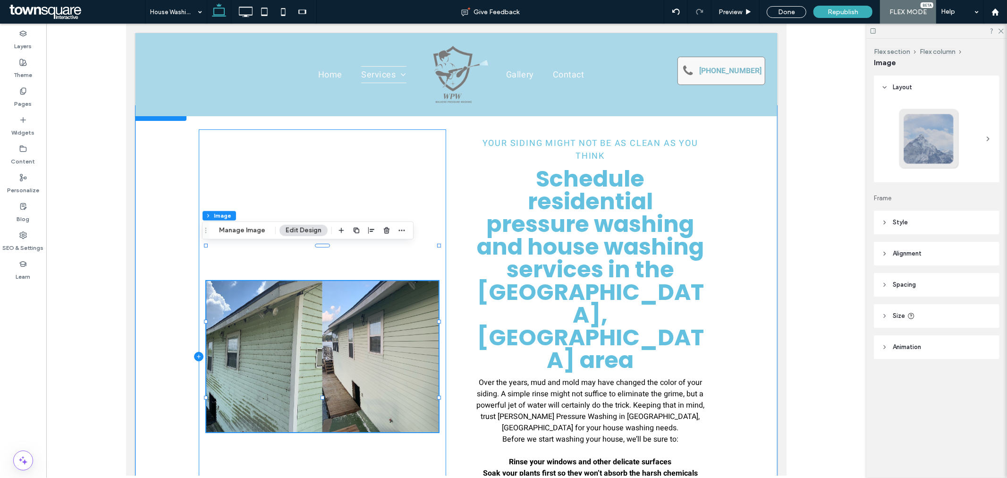
click at [194, 351] on icon at bounding box center [198, 355] width 9 height 9
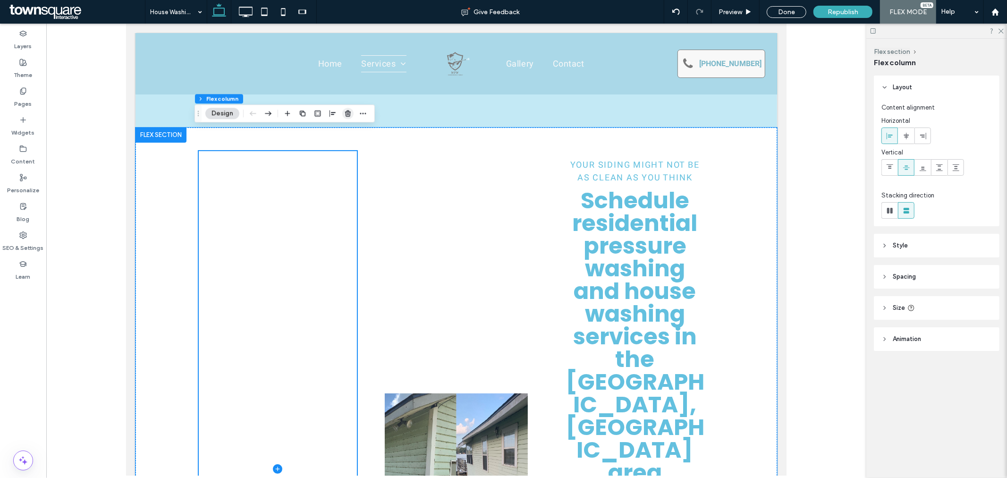
scroll to position [105, 0]
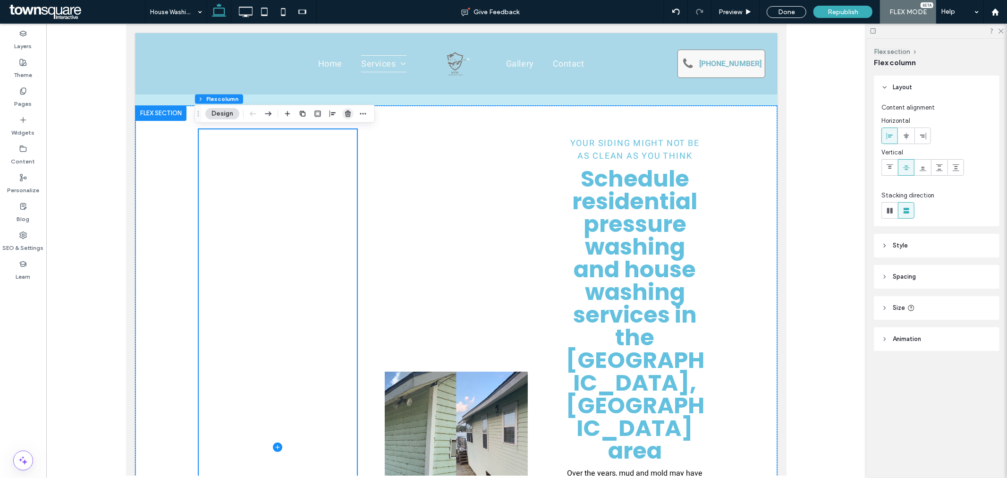
click at [350, 114] on icon "button" at bounding box center [348, 114] width 8 height 8
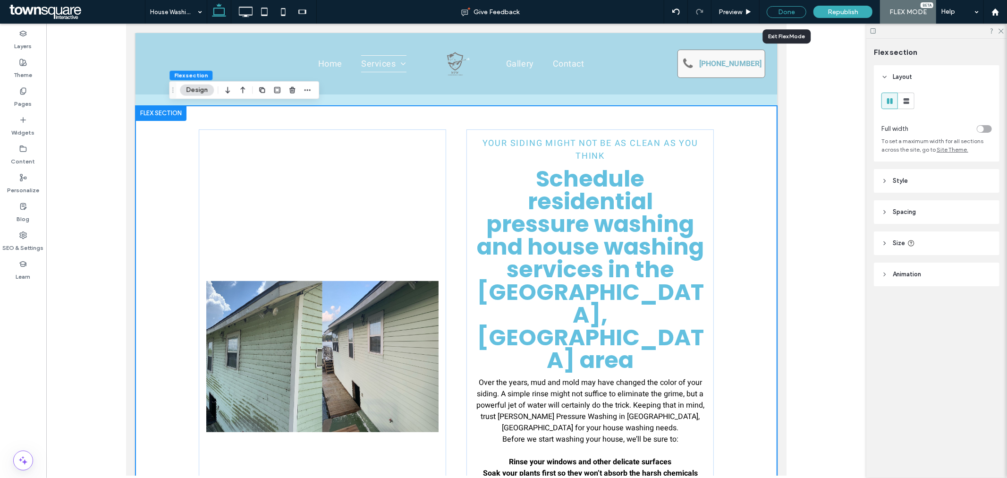
click at [776, 12] on div "Done" at bounding box center [787, 12] width 40 height 12
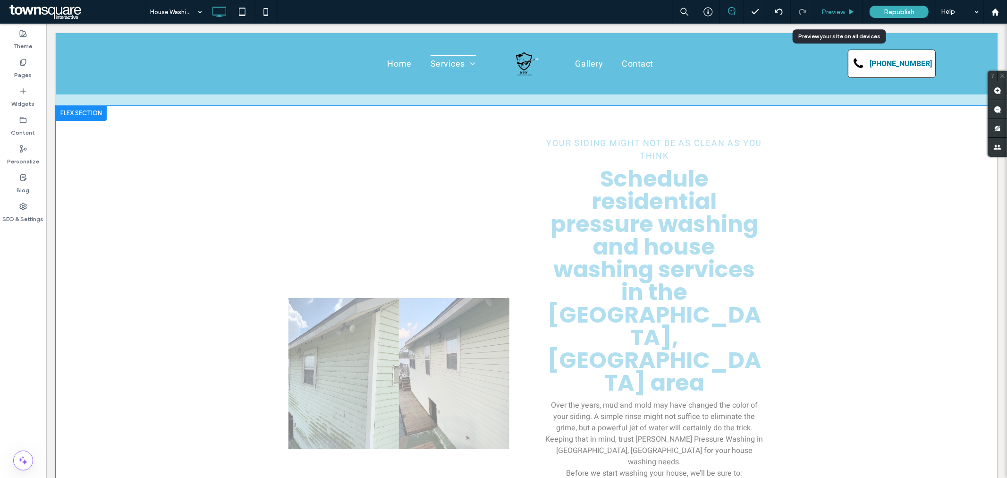
click at [827, 11] on span "Preview" at bounding box center [834, 12] width 24 height 8
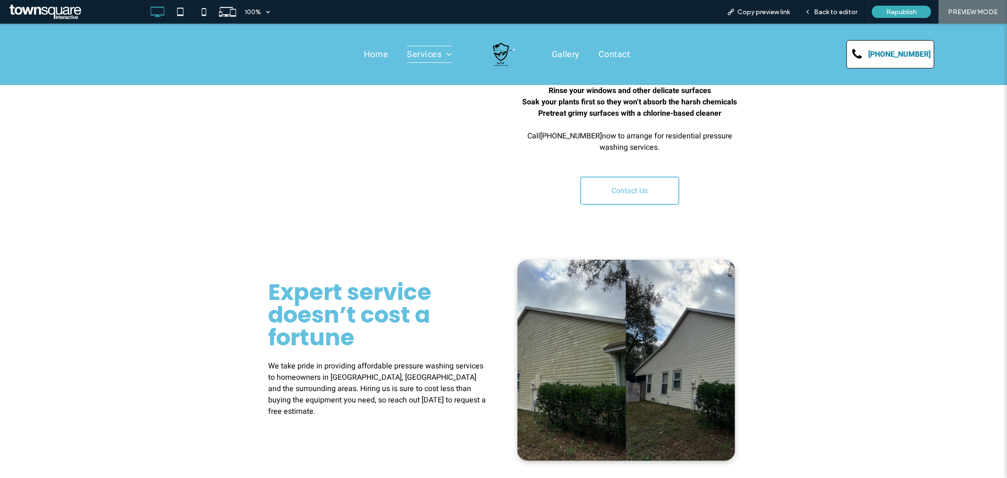
scroll to position [473, 0]
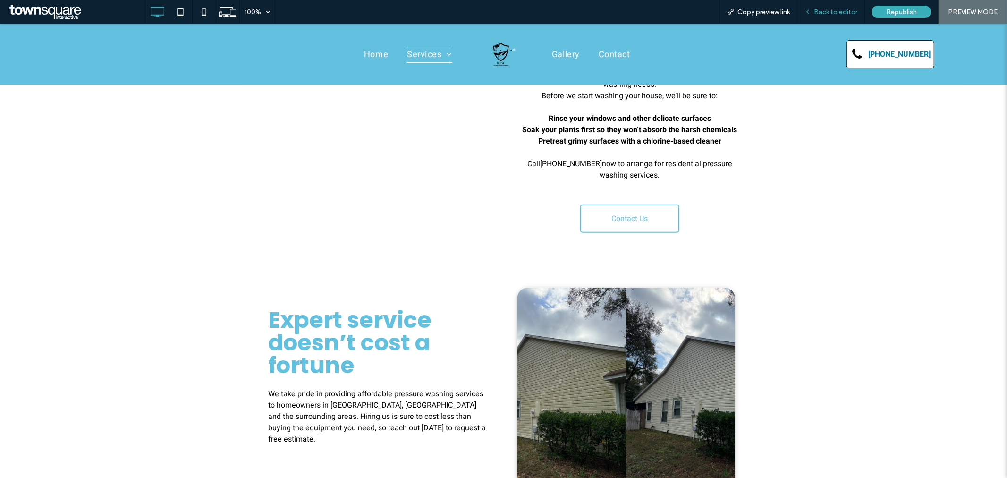
click at [849, 11] on span "Back to editor" at bounding box center [835, 12] width 43 height 8
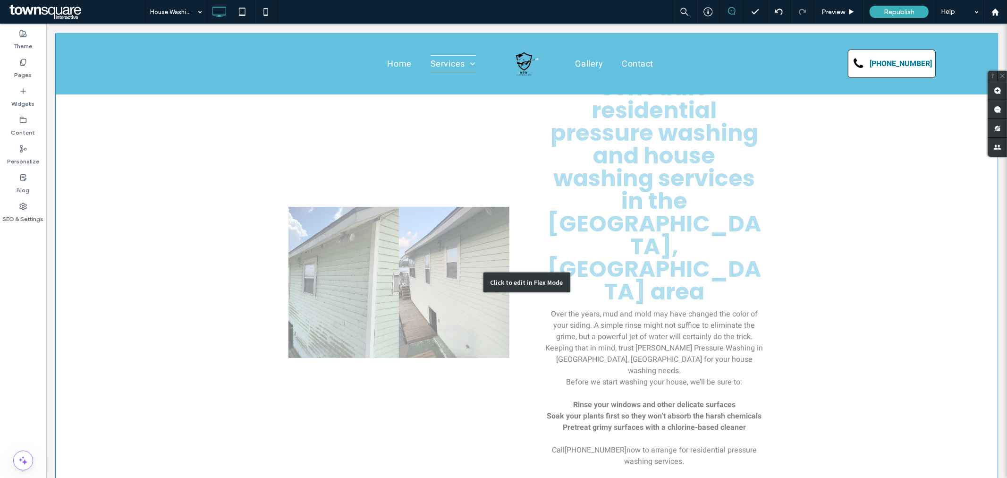
scroll to position [158, 0]
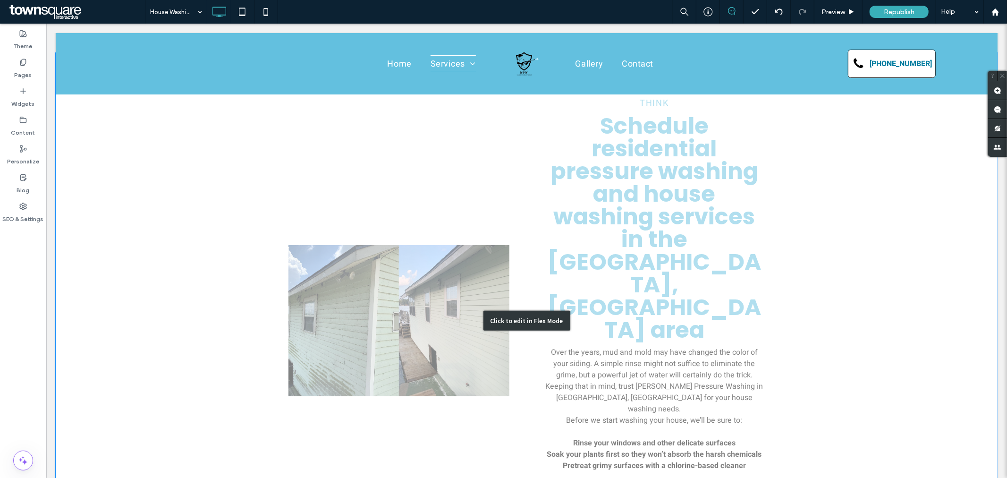
click at [429, 243] on div "Click to edit in Flex Mode" at bounding box center [526, 320] width 942 height 536
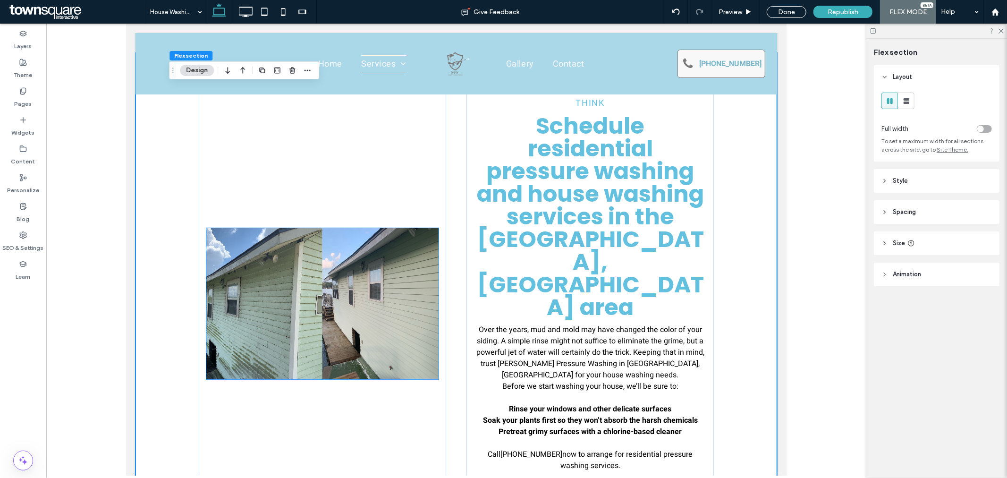
click at [391, 228] on img at bounding box center [322, 303] width 232 height 151
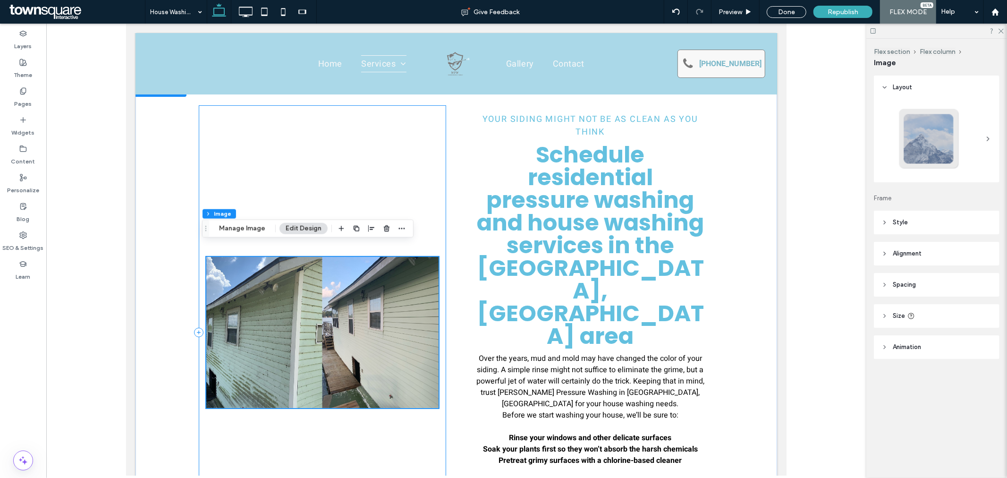
scroll to position [105, 0]
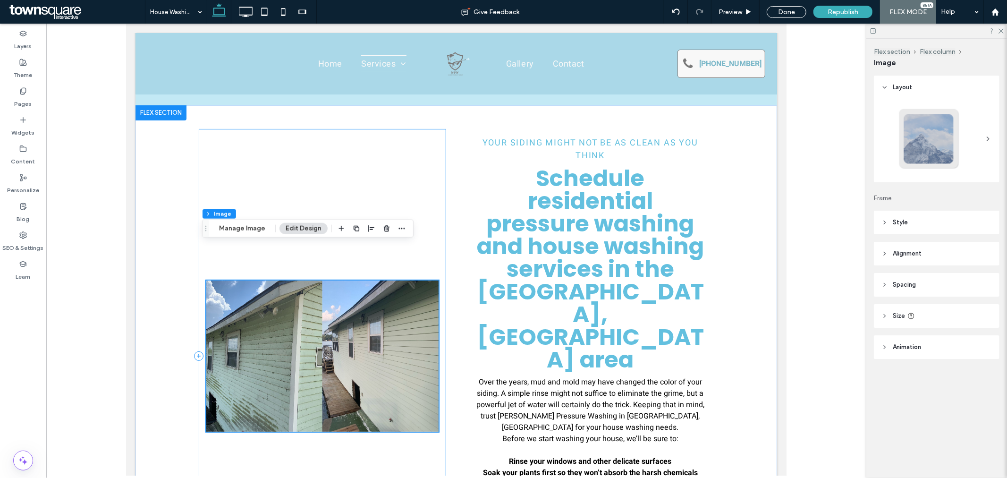
click at [408, 182] on div at bounding box center [321, 355] width 247 height 454
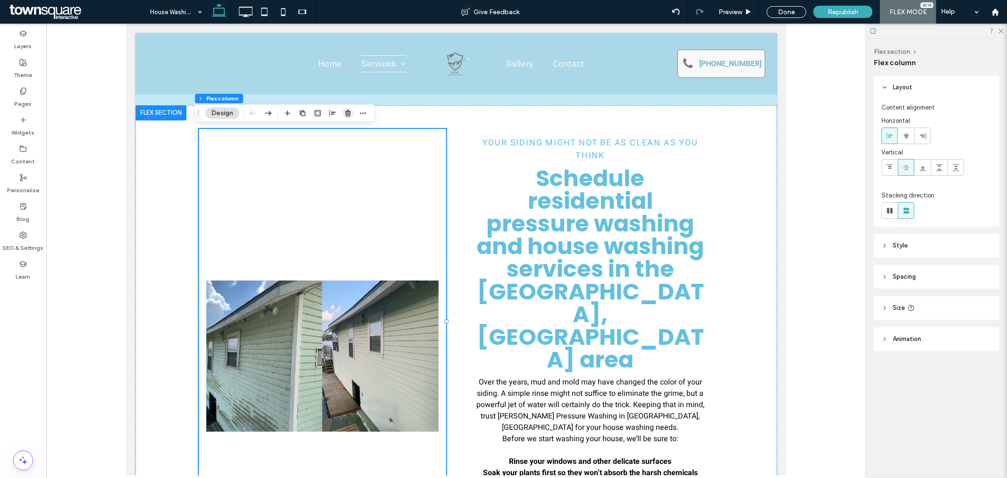
click at [350, 115] on use "button" at bounding box center [348, 113] width 6 height 6
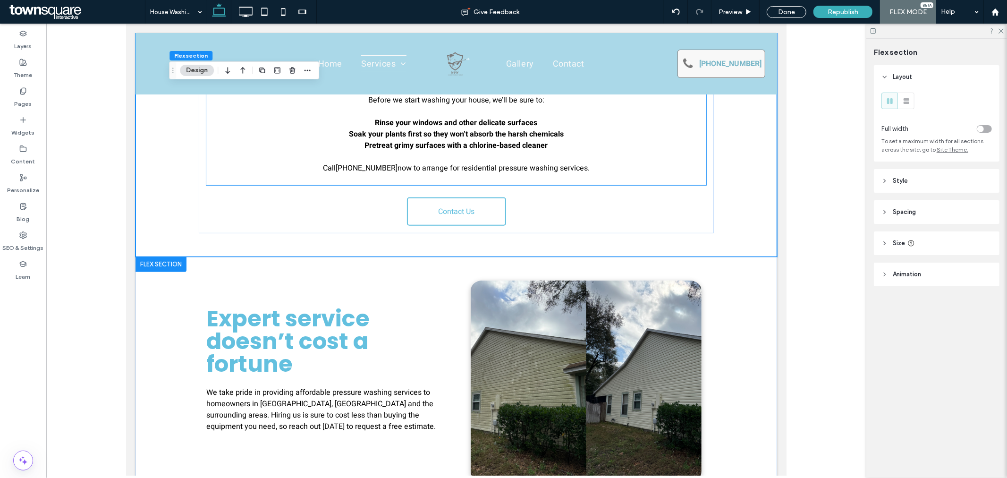
scroll to position [315, 0]
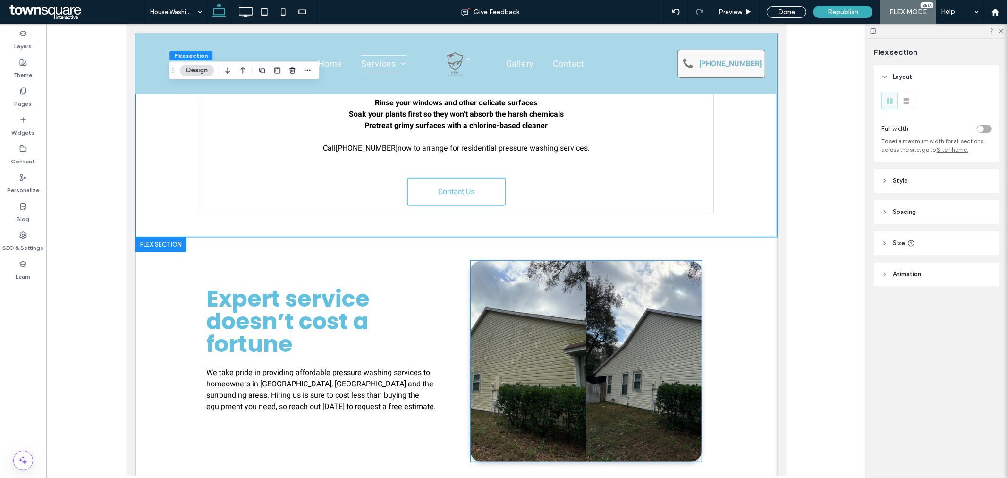
click at [555, 338] on img at bounding box center [585, 360] width 231 height 201
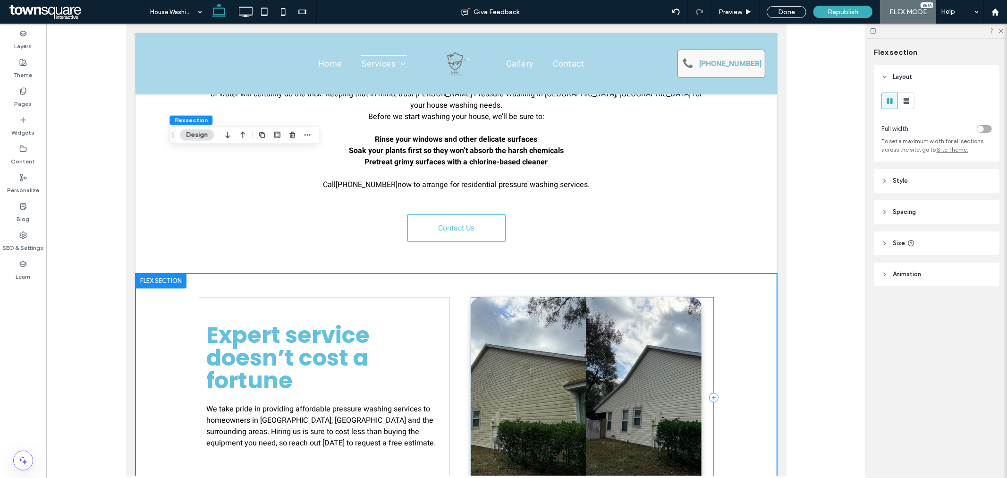
scroll to position [367, 0]
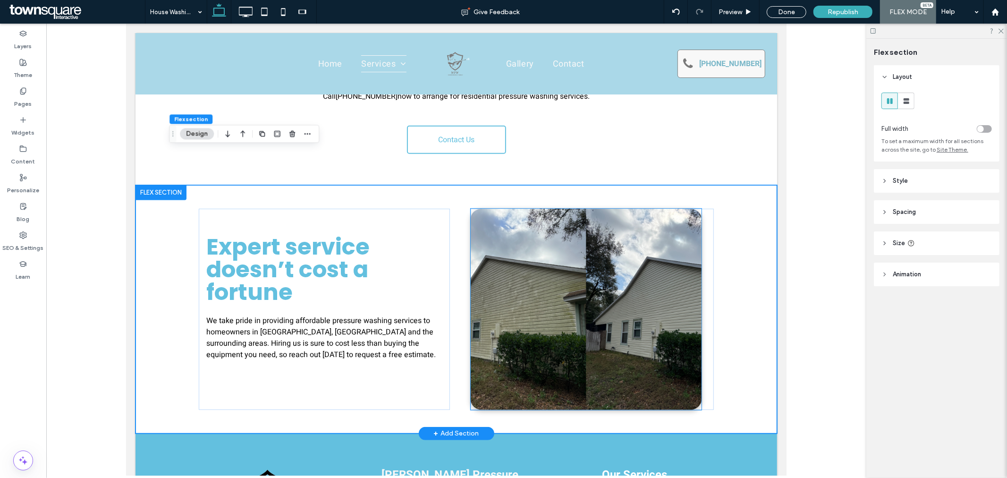
click at [566, 251] on img at bounding box center [585, 308] width 231 height 201
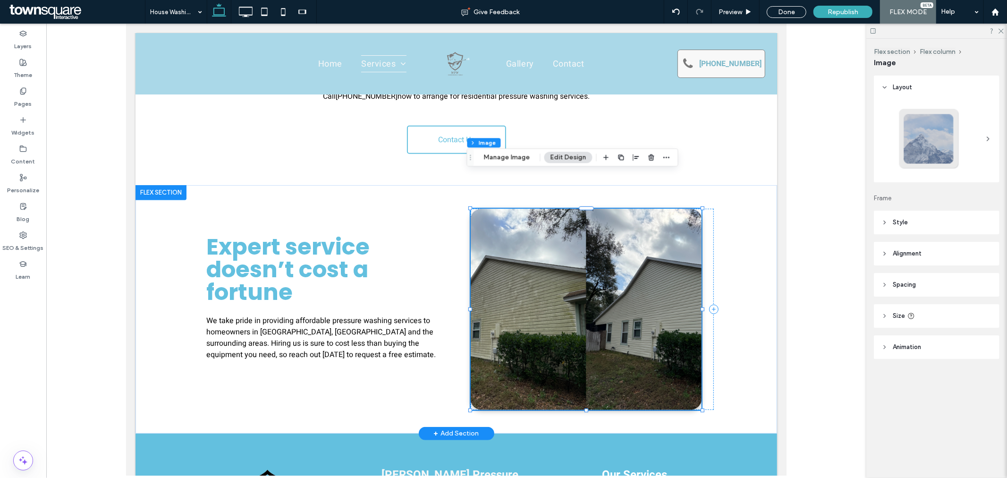
click at [659, 236] on img at bounding box center [585, 308] width 231 height 201
drag, startPoint x: 651, startPoint y: 156, endPoint x: 525, endPoint y: 132, distance: 127.8
click at [651, 156] on use "button" at bounding box center [651, 157] width 6 height 6
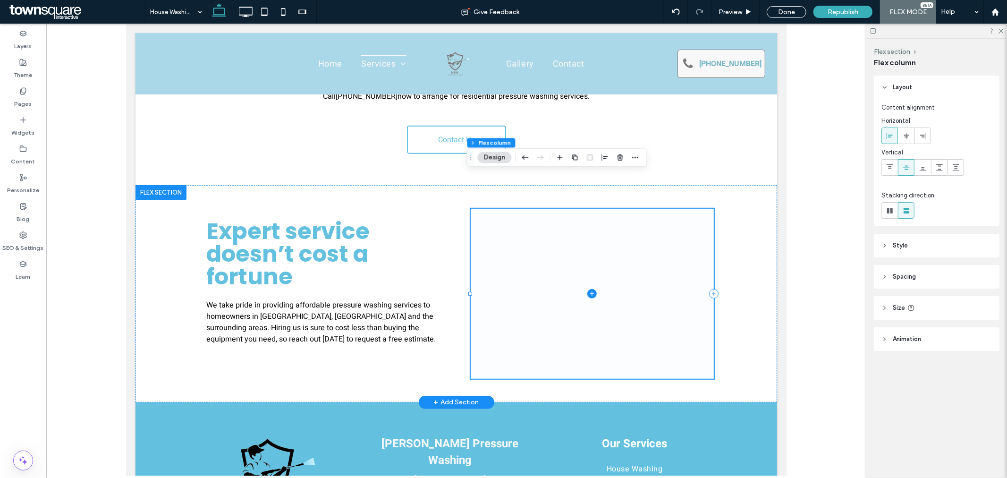
click at [594, 256] on span at bounding box center [591, 293] width 243 height 170
click at [31, 130] on label "Widgets" at bounding box center [23, 130] width 23 height 13
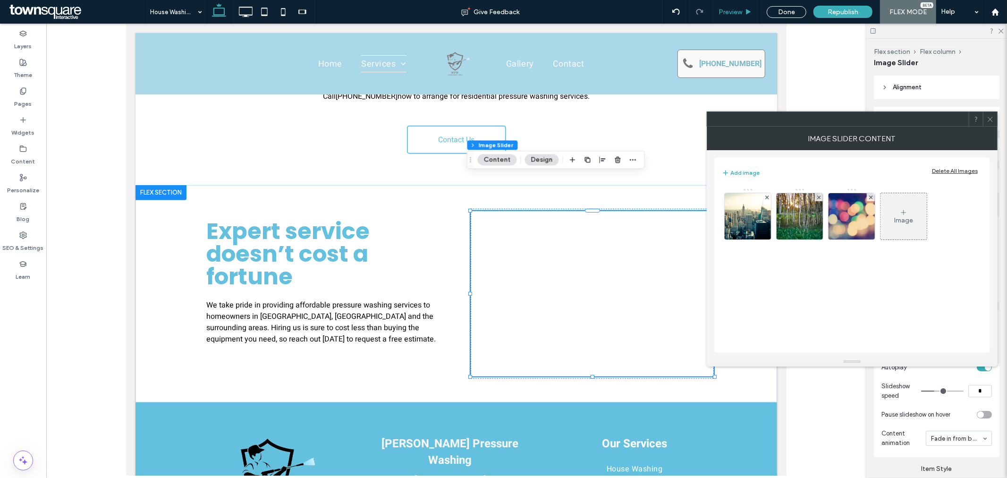
type input "*"
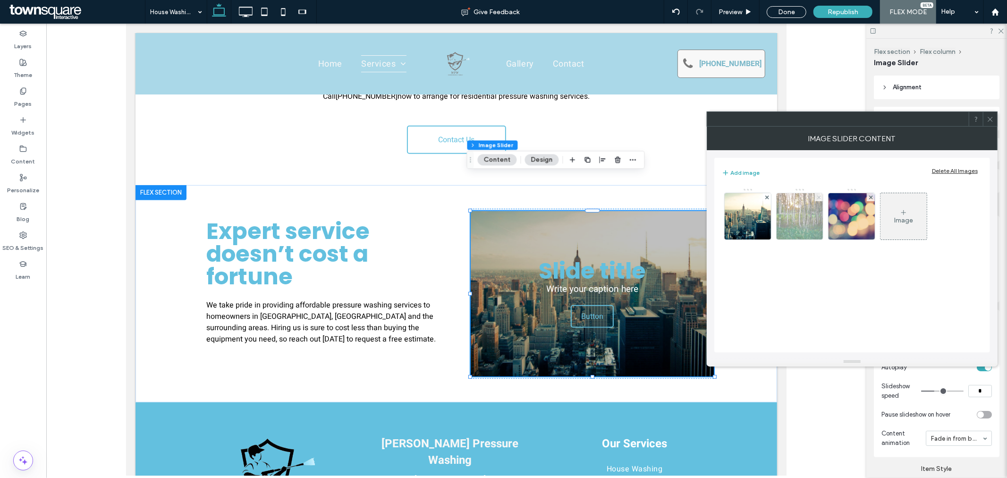
click at [819, 196] on use at bounding box center [819, 197] width 4 height 4
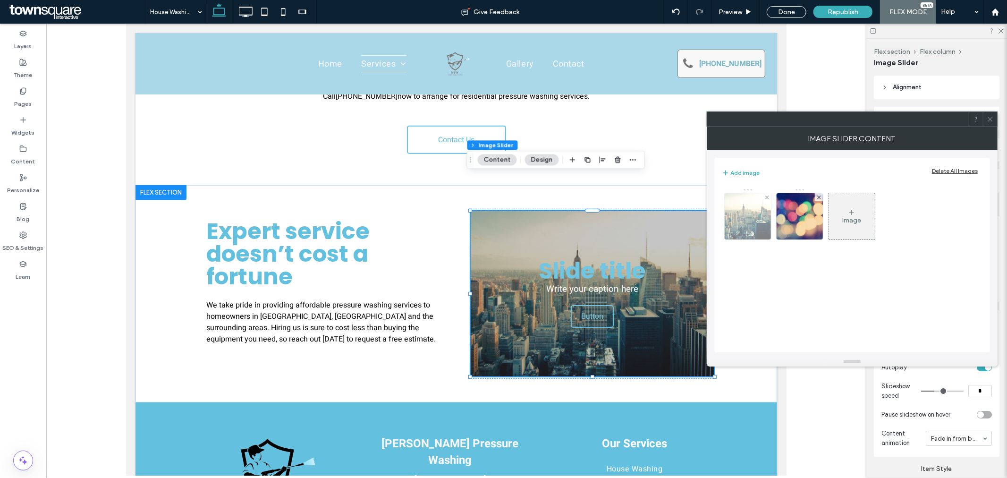
click at [750, 220] on img at bounding box center [748, 216] width 98 height 46
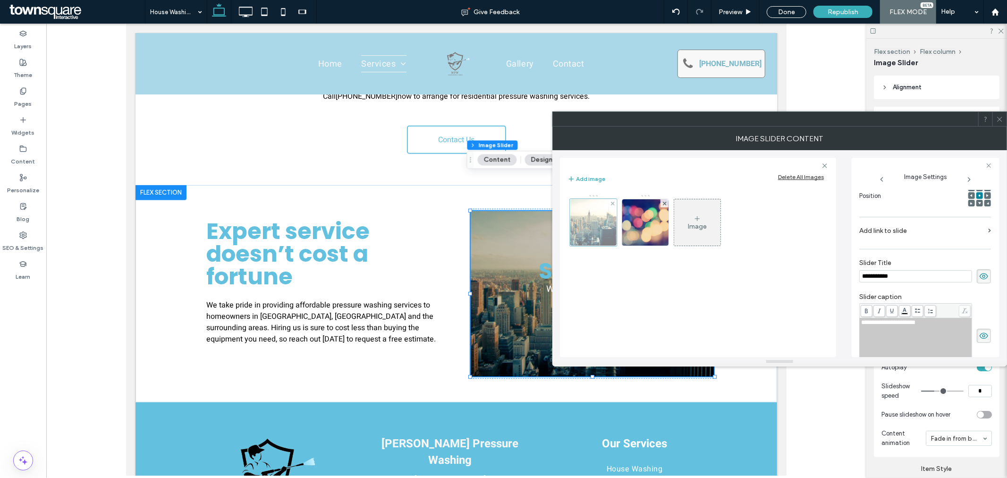
scroll to position [0, 0]
click at [594, 234] on div at bounding box center [593, 222] width 47 height 47
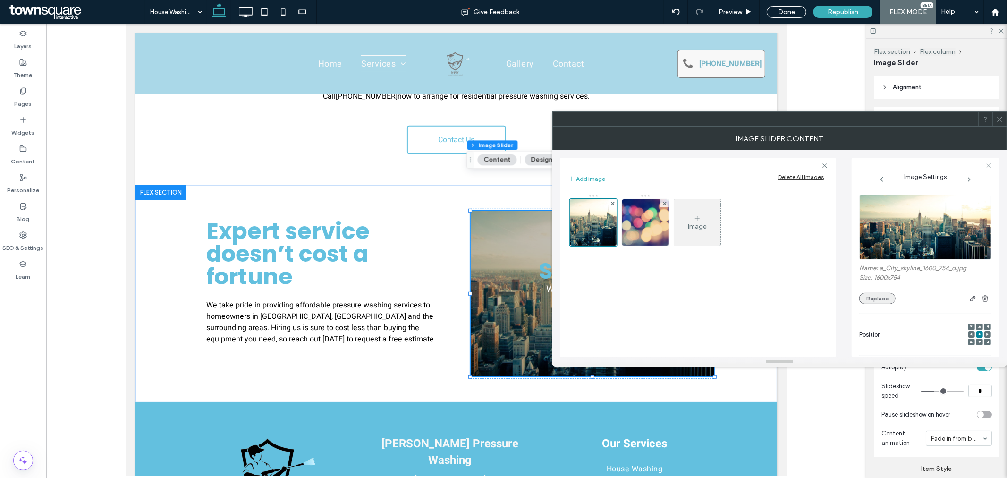
click at [889, 295] on button "Replace" at bounding box center [878, 298] width 36 height 11
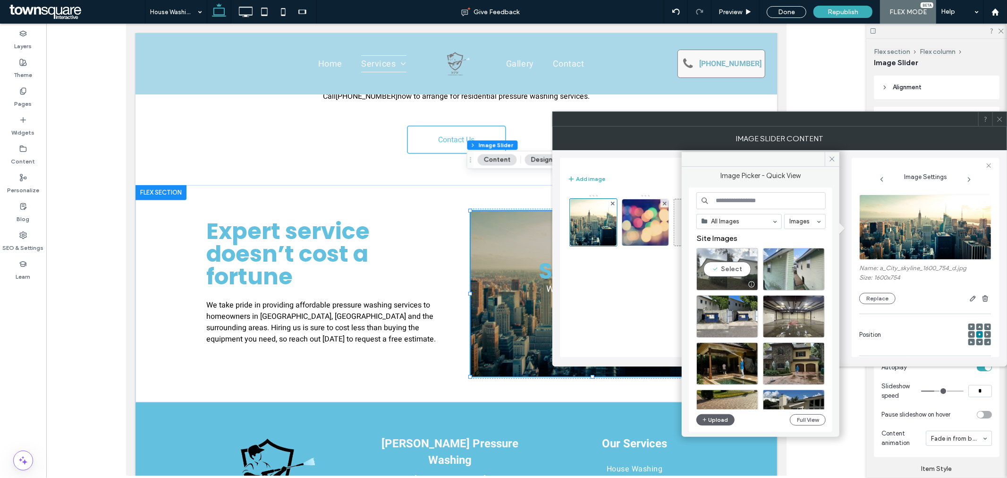
click at [737, 271] on div "Select" at bounding box center [728, 269] width 62 height 43
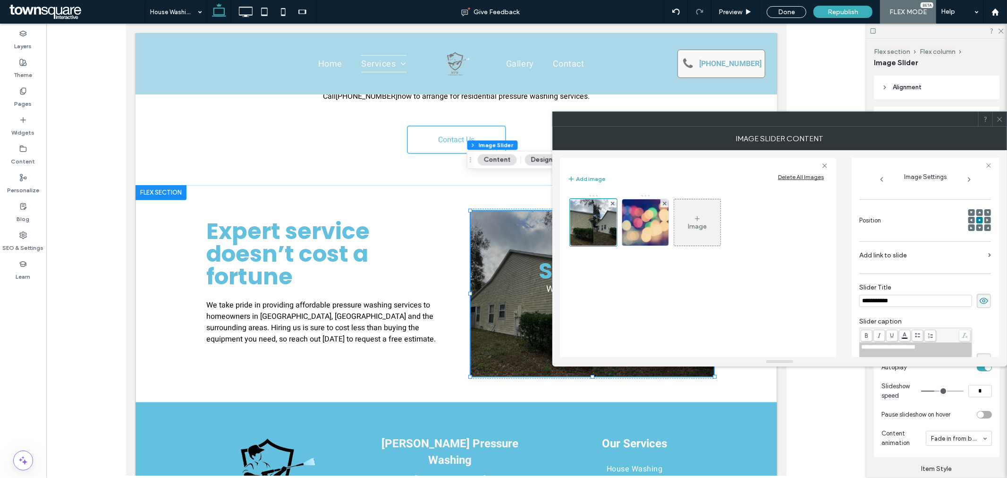
scroll to position [157, 0]
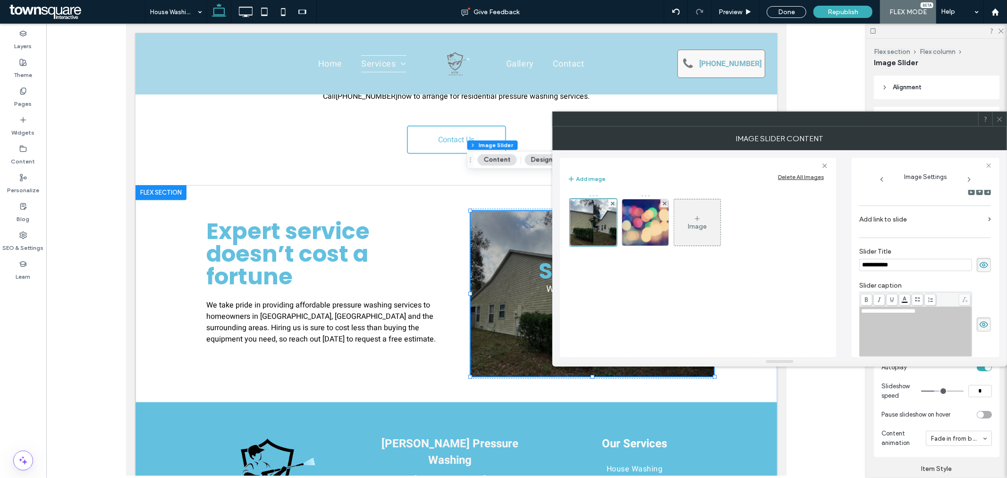
click at [977, 267] on span at bounding box center [984, 265] width 14 height 14
click at [980, 323] on icon at bounding box center [984, 324] width 9 height 10
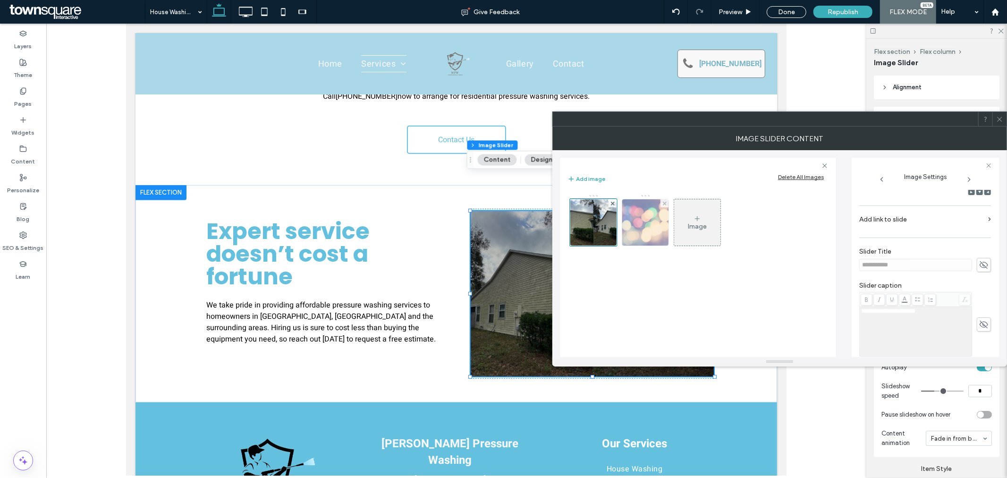
click at [634, 232] on img at bounding box center [645, 222] width 69 height 46
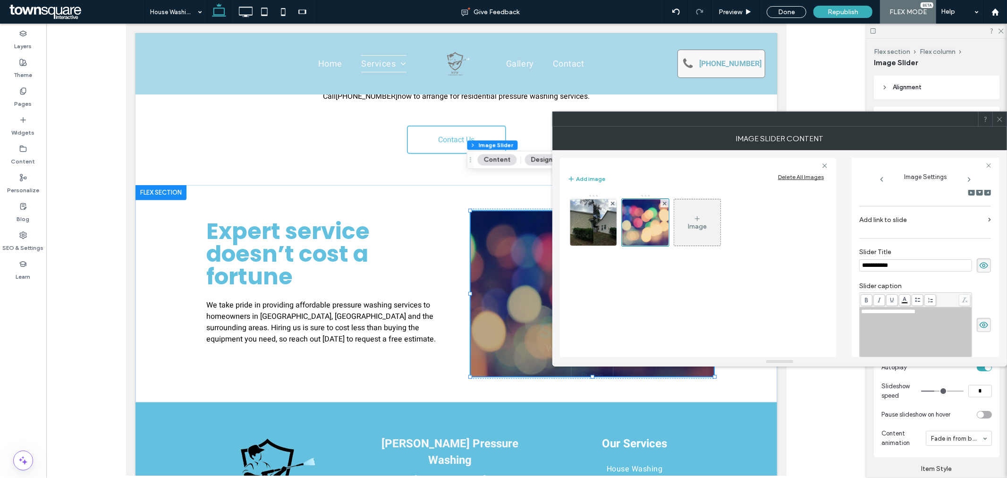
click at [981, 268] on use at bounding box center [984, 266] width 9 height 6
click at [981, 327] on use at bounding box center [984, 325] width 9 height 6
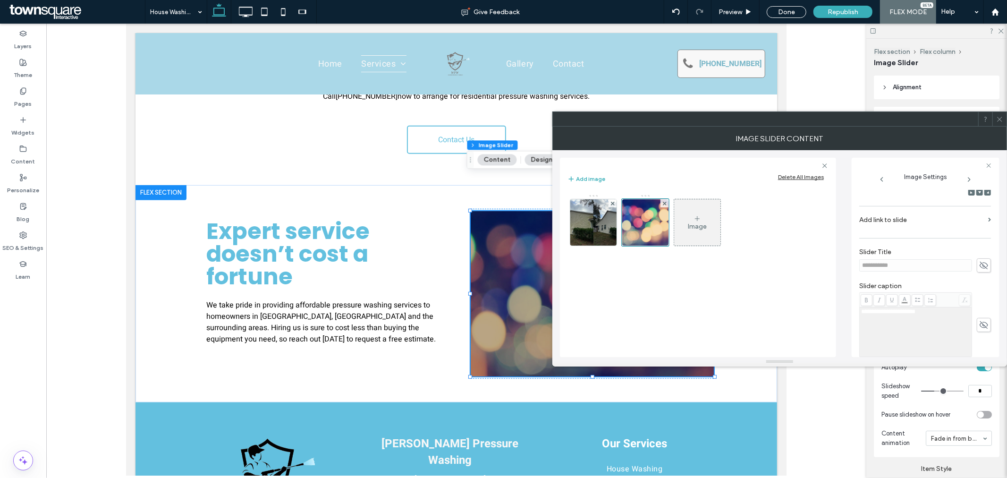
scroll to position [0, 0]
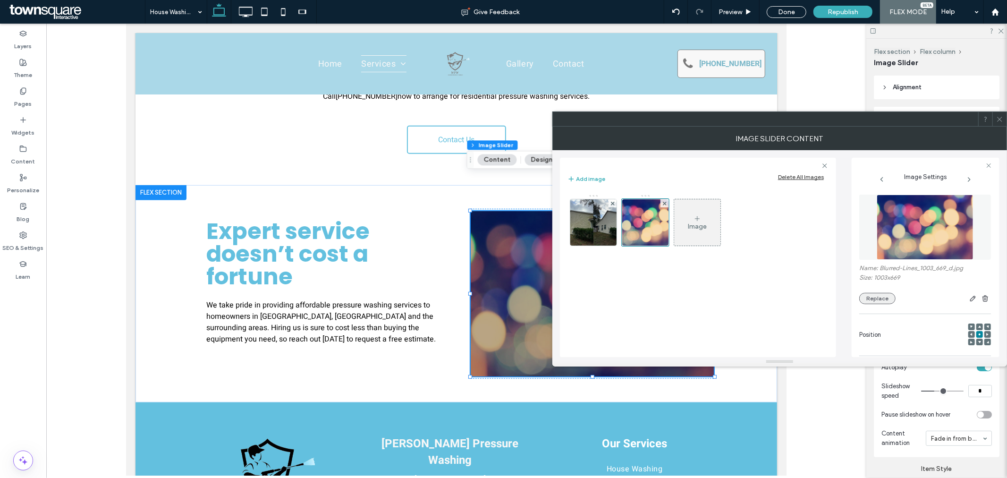
click at [877, 304] on button "Replace" at bounding box center [878, 298] width 36 height 11
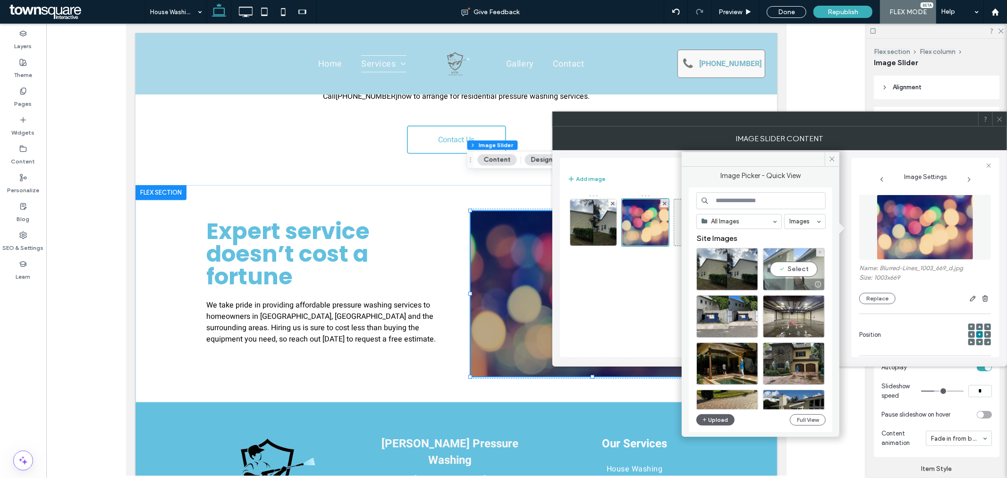
click at [786, 268] on div "Select" at bounding box center [794, 269] width 62 height 43
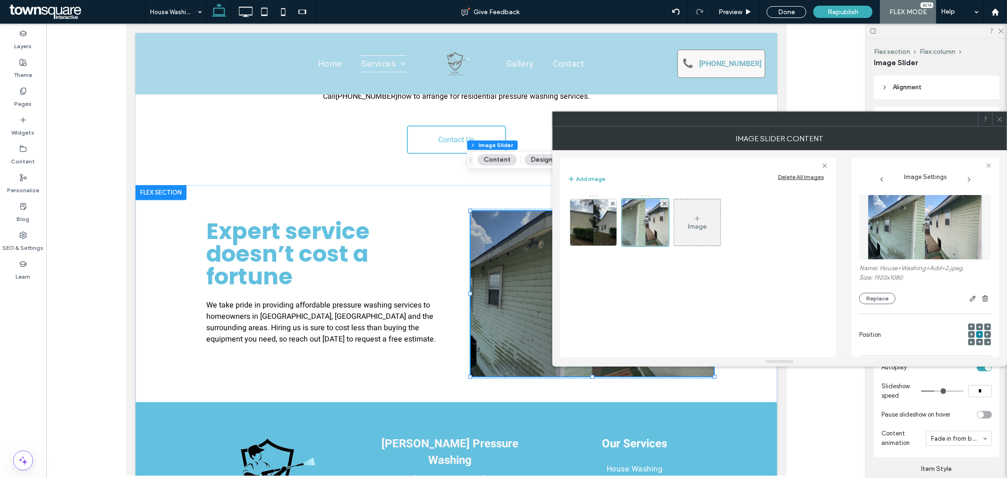
click at [1003, 127] on div "Image Slider Content" at bounding box center [780, 139] width 455 height 24
click at [1002, 117] on icon at bounding box center [1000, 119] width 7 height 7
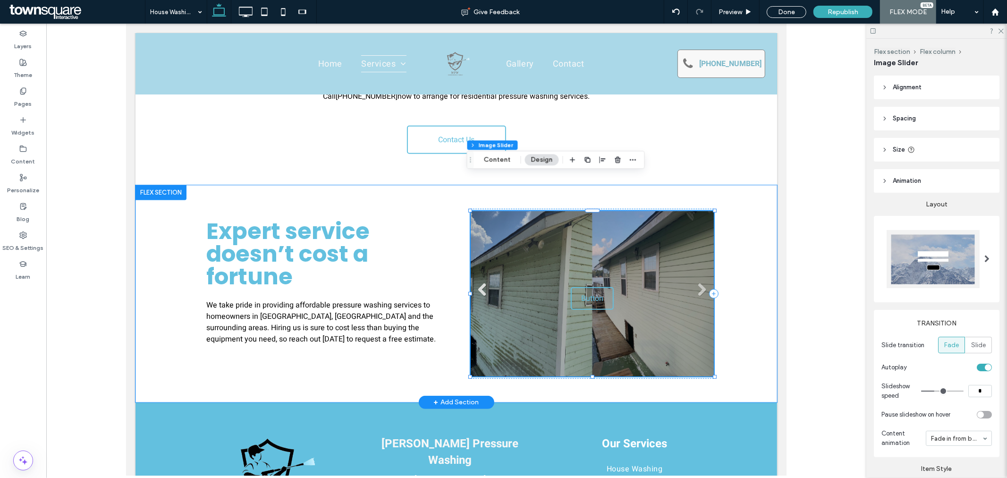
click at [478, 282] on link "Previous" at bounding box center [482, 289] width 14 height 14
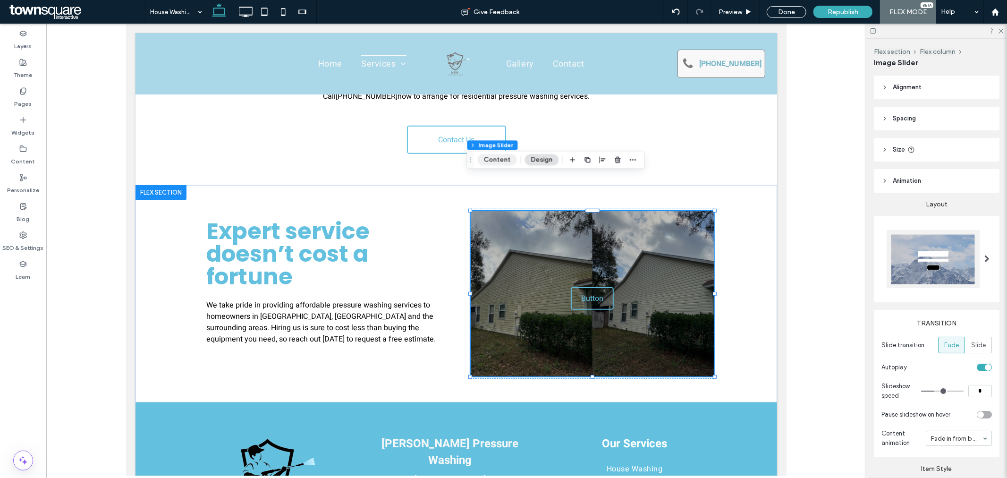
click at [503, 163] on button "Content" at bounding box center [497, 159] width 39 height 11
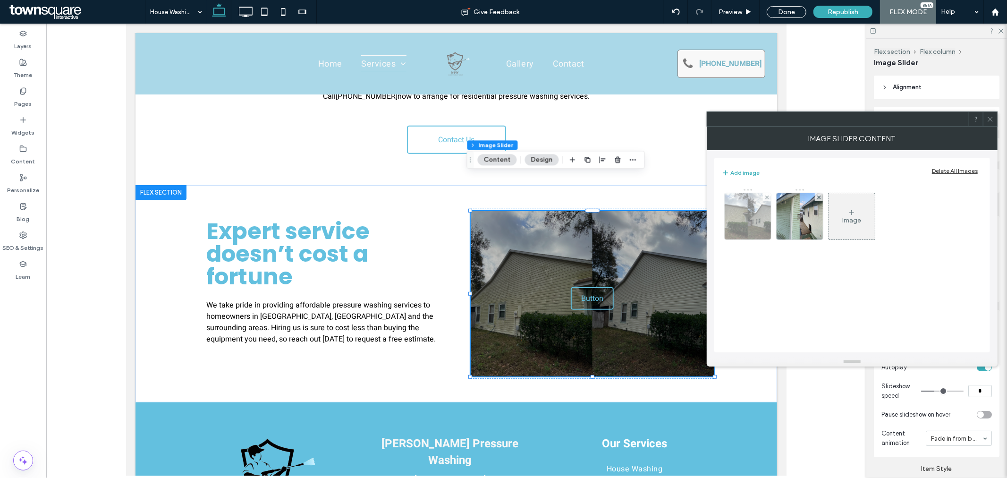
click at [761, 219] on img at bounding box center [748, 216] width 73 height 46
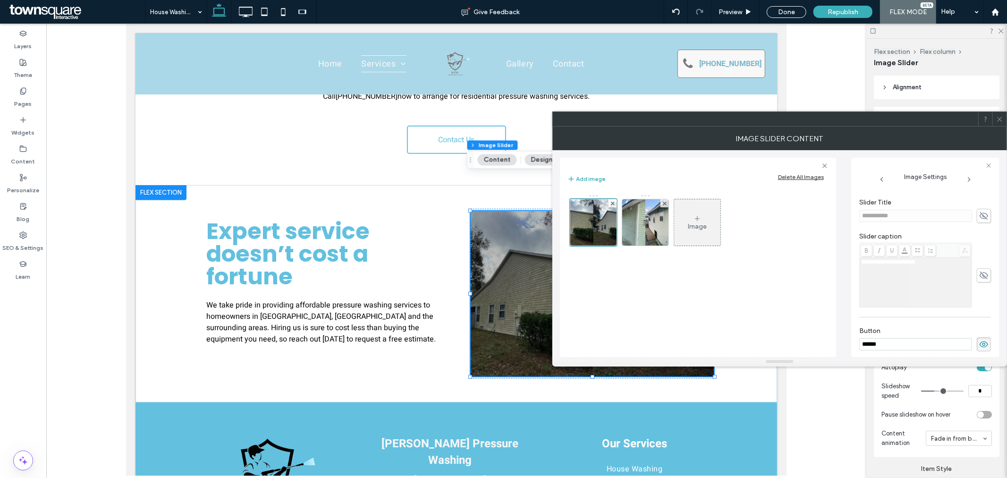
scroll to position [210, 0]
click at [985, 341] on span at bounding box center [984, 341] width 14 height 14
click at [640, 229] on img at bounding box center [646, 222] width 82 height 46
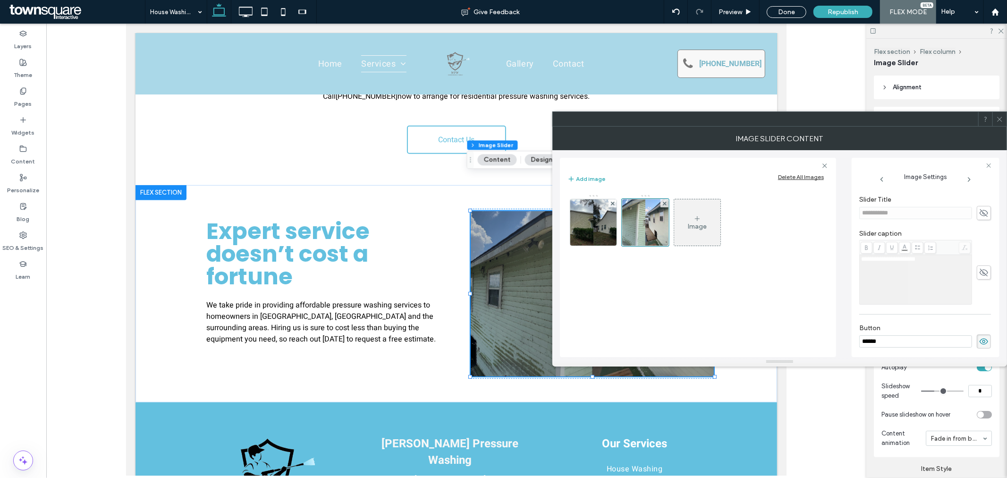
click at [985, 342] on span at bounding box center [984, 341] width 14 height 14
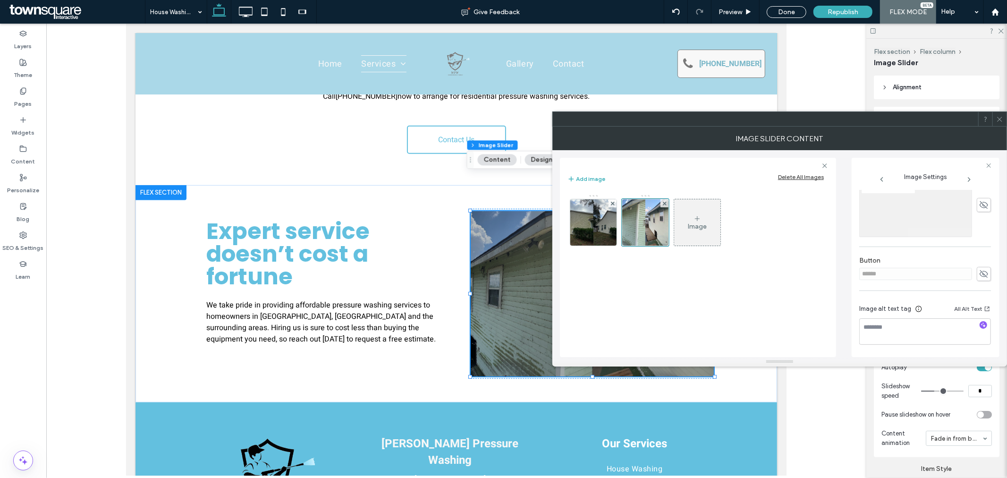
scroll to position [271, 0]
click at [1006, 119] on div at bounding box center [1000, 119] width 14 height 14
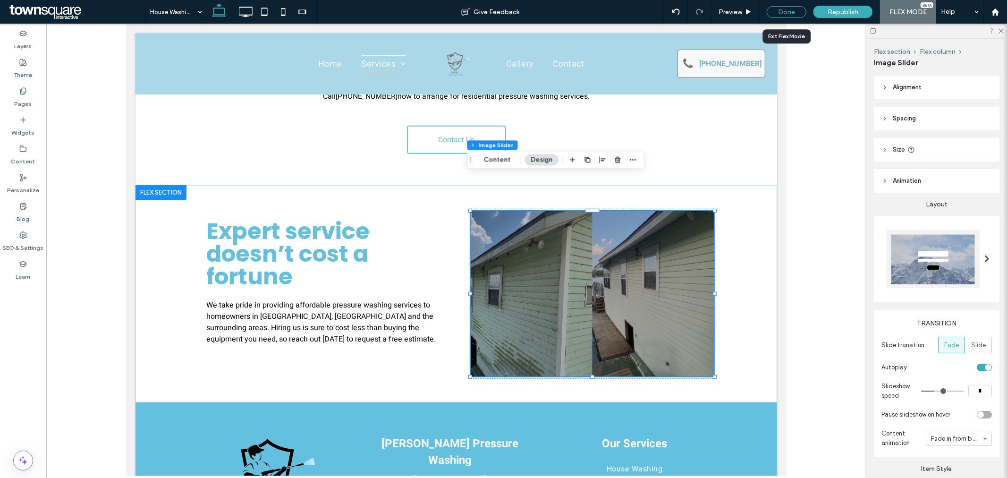
click at [775, 15] on div "Done" at bounding box center [787, 12] width 40 height 12
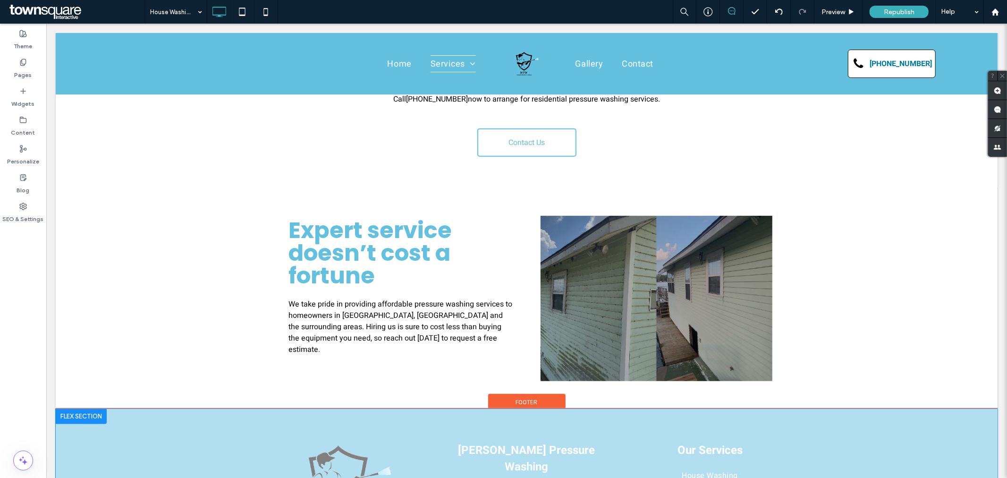
scroll to position [419, 0]
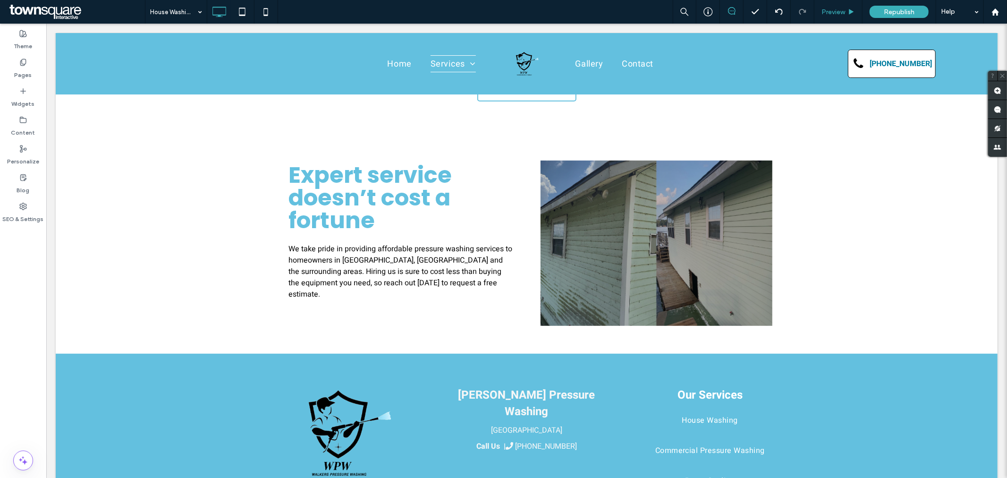
click at [839, 17] on div "Preview" at bounding box center [839, 12] width 48 height 24
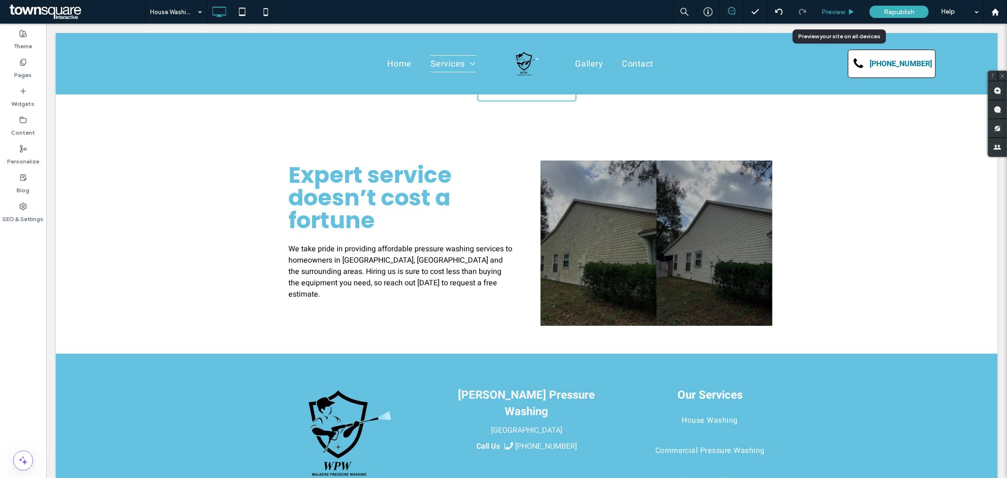
click at [844, 0] on div "Preview" at bounding box center [839, 12] width 48 height 24
click at [844, 12] on span "Preview" at bounding box center [834, 12] width 24 height 8
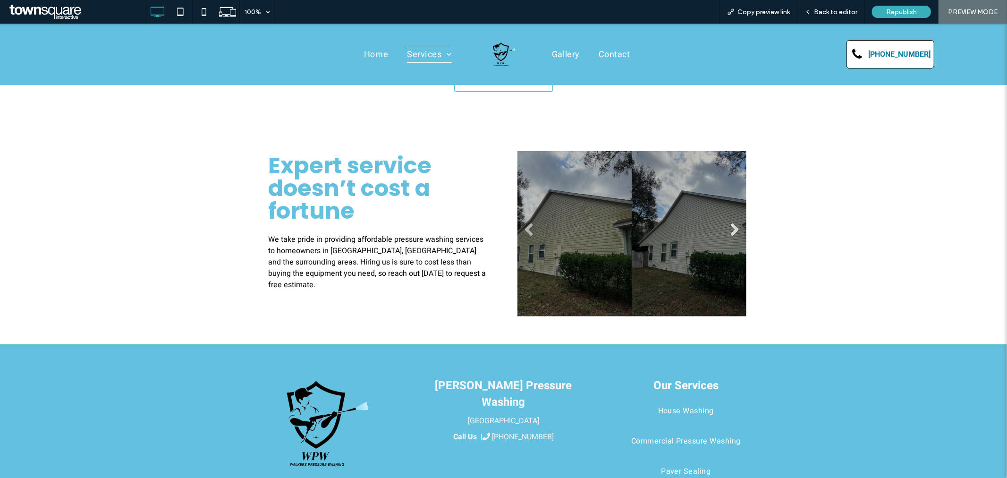
click at [729, 222] on link "Next" at bounding box center [735, 229] width 14 height 14
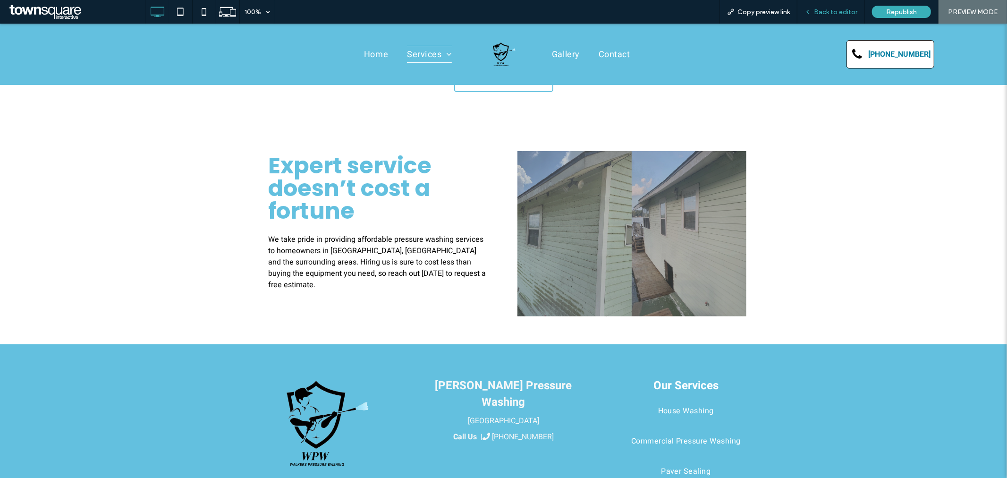
click at [833, 11] on span "Back to editor" at bounding box center [835, 12] width 43 height 8
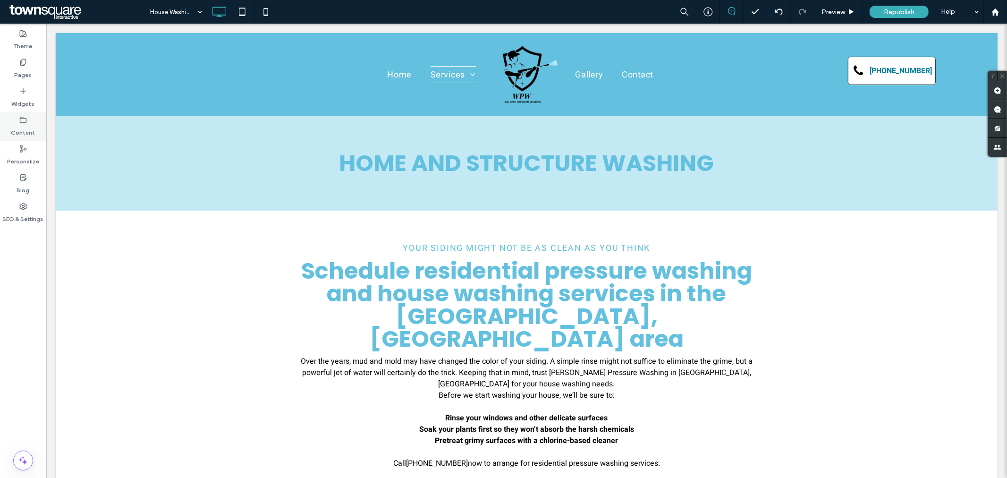
click at [29, 123] on div "Content" at bounding box center [23, 126] width 46 height 29
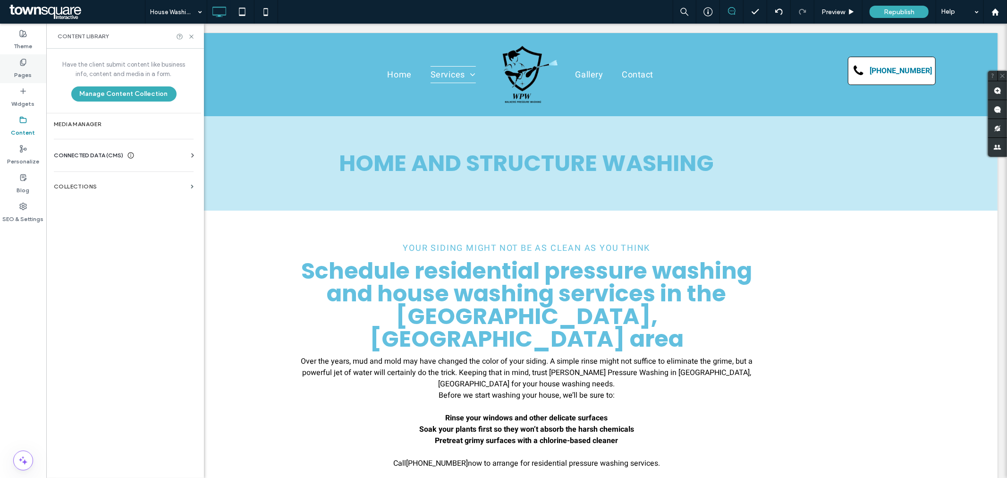
click at [26, 65] on icon at bounding box center [23, 63] width 8 height 8
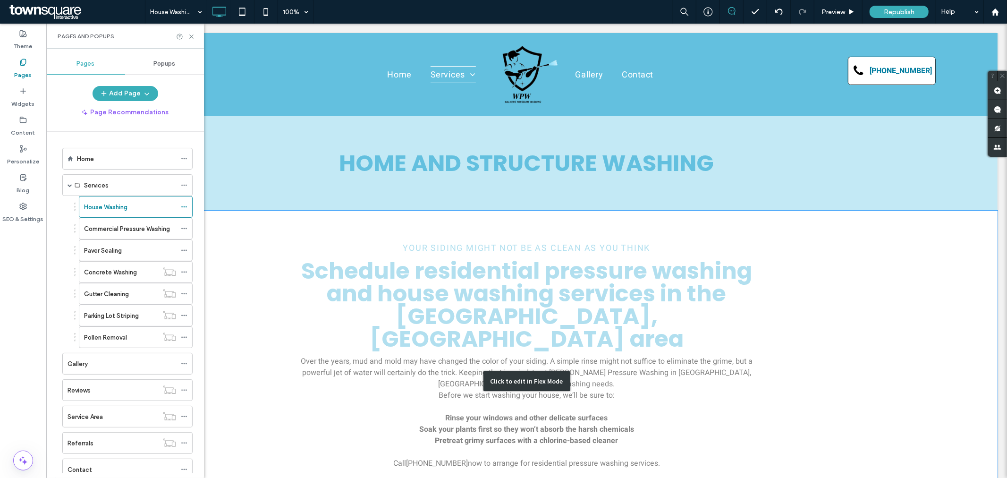
scroll to position [315, 0]
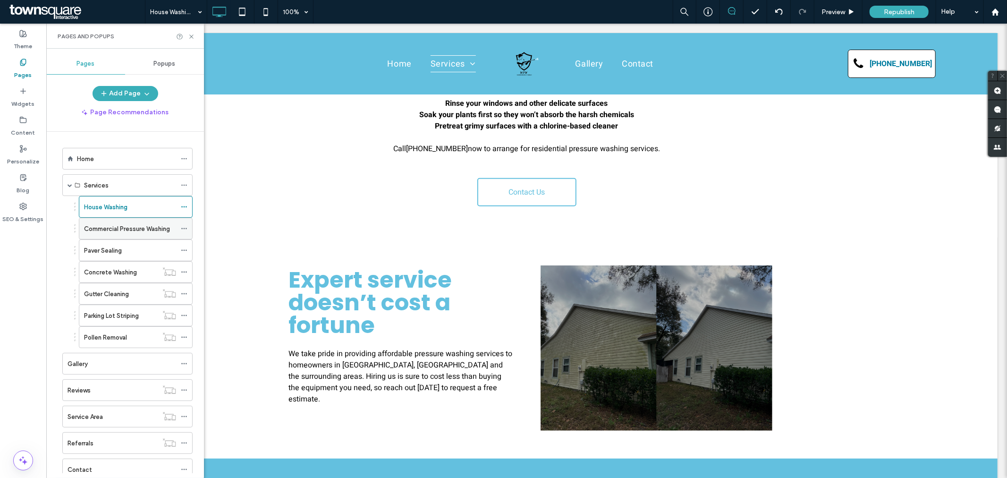
click at [132, 234] on label "Commercial Pressure Washing" at bounding box center [127, 229] width 86 height 17
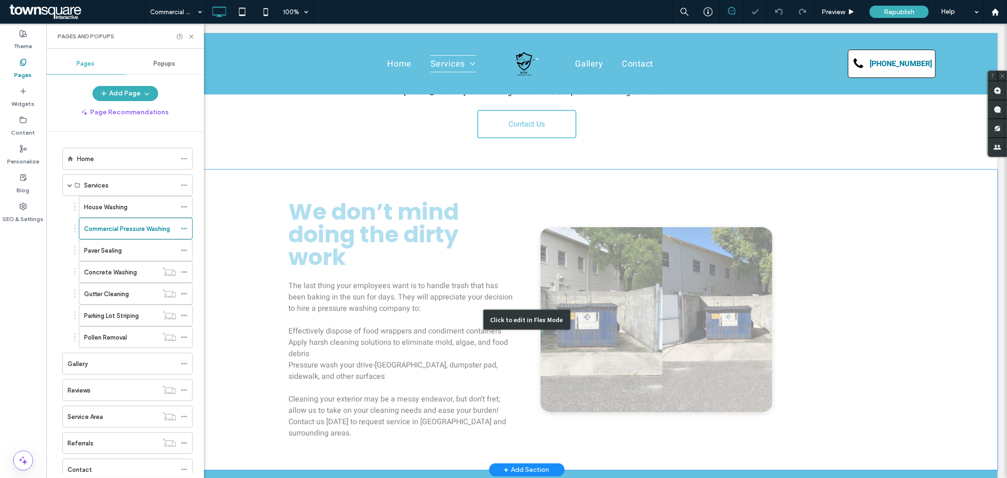
scroll to position [293, 0]
click at [643, 287] on div "Click to edit in Flex Mode" at bounding box center [526, 319] width 942 height 300
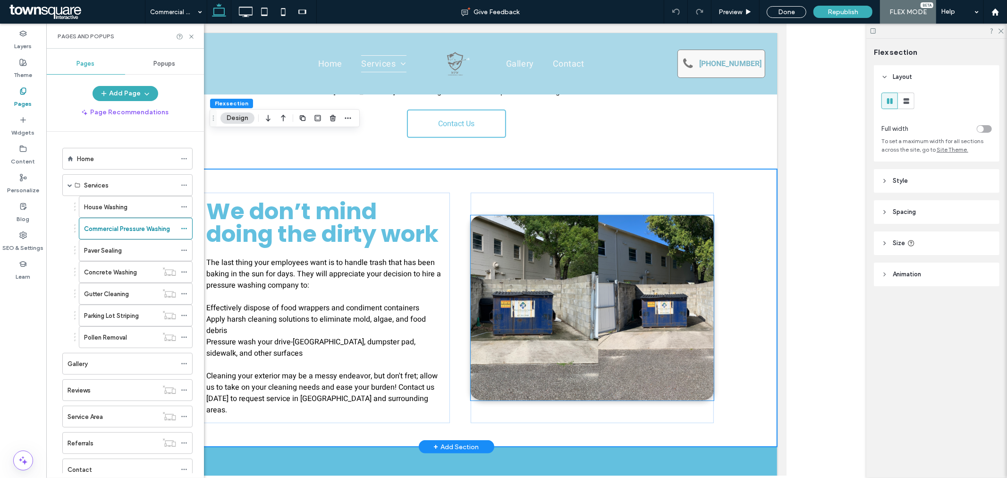
click at [601, 257] on img at bounding box center [591, 307] width 243 height 185
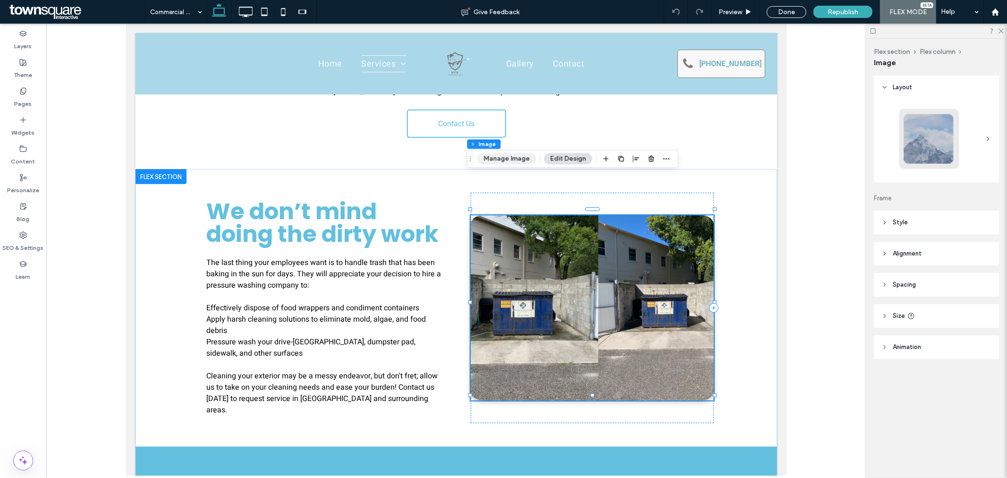
click at [513, 153] on button "Manage Image" at bounding box center [507, 158] width 59 height 11
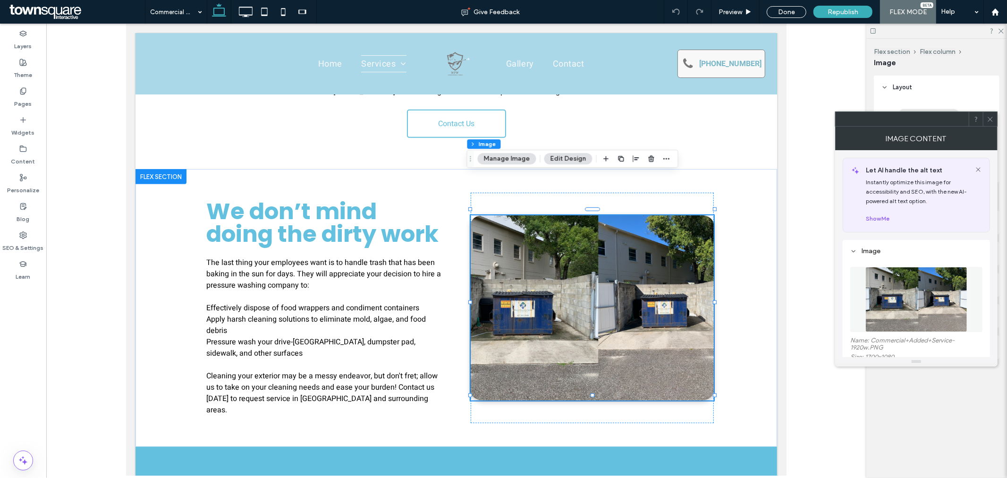
click at [990, 117] on icon at bounding box center [990, 119] width 7 height 7
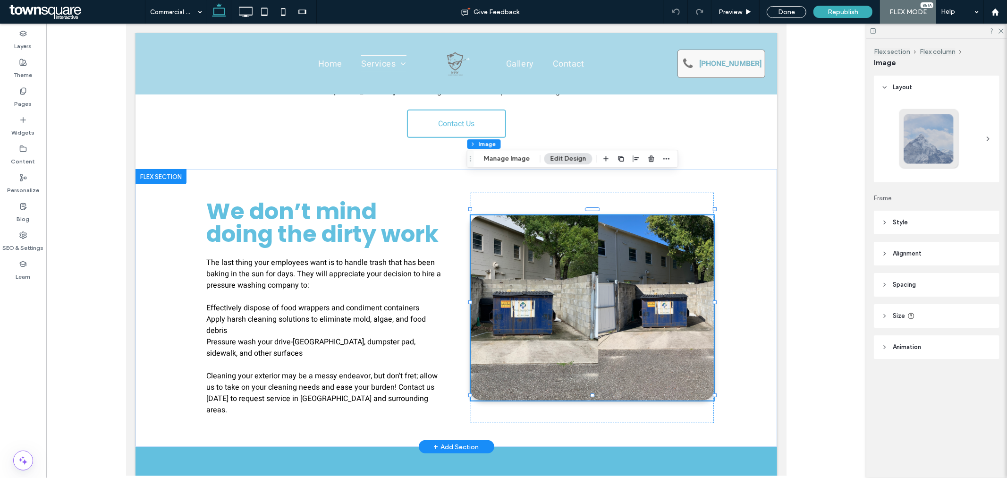
click at [565, 256] on img at bounding box center [591, 307] width 243 height 185
click at [654, 155] on span "button" at bounding box center [651, 158] width 11 height 11
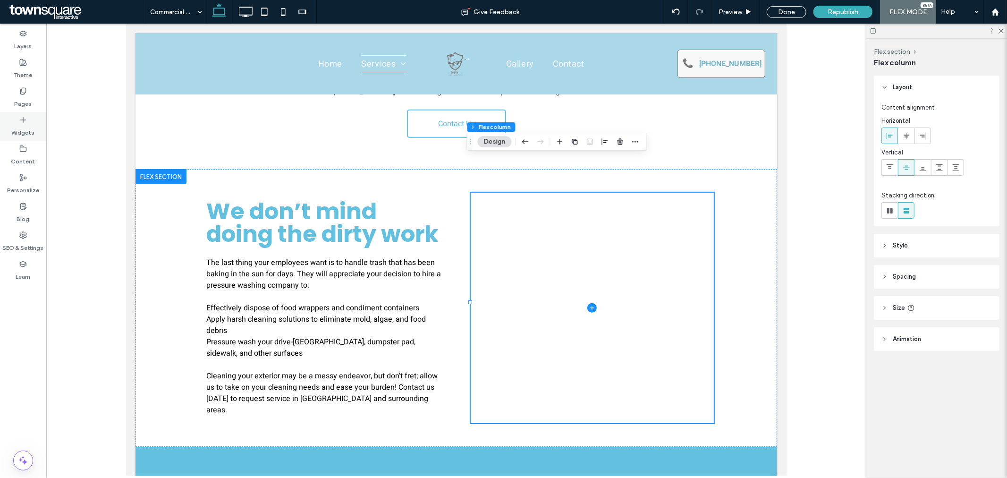
click at [34, 126] on div "Widgets" at bounding box center [23, 126] width 46 height 29
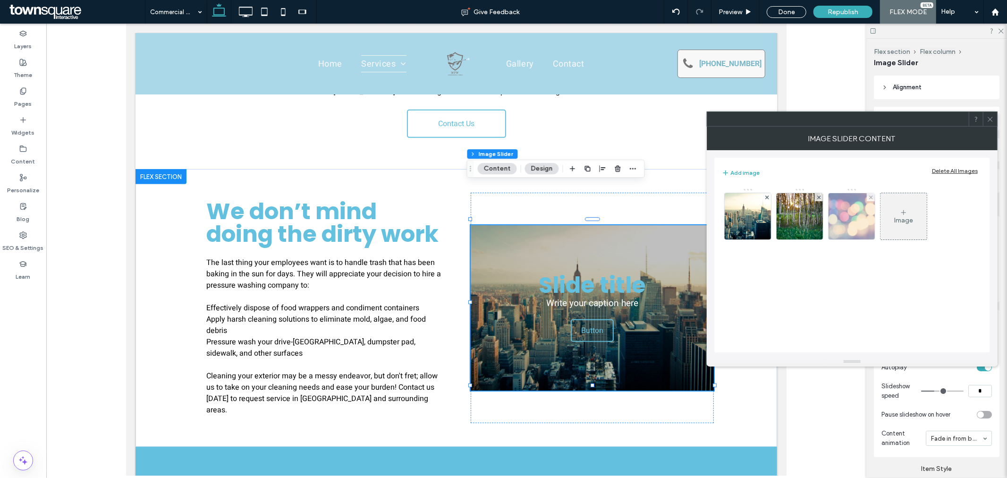
click at [868, 195] on div at bounding box center [871, 197] width 8 height 8
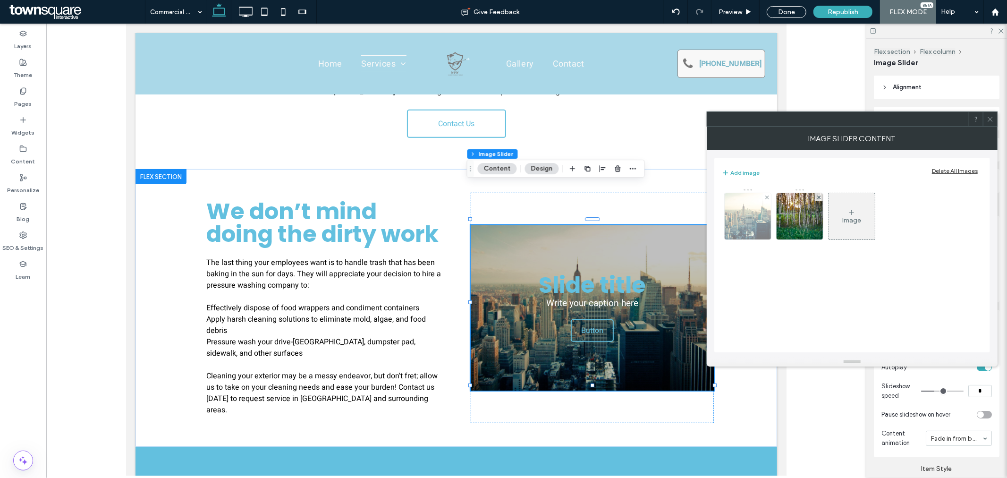
click at [756, 219] on img at bounding box center [748, 216] width 98 height 46
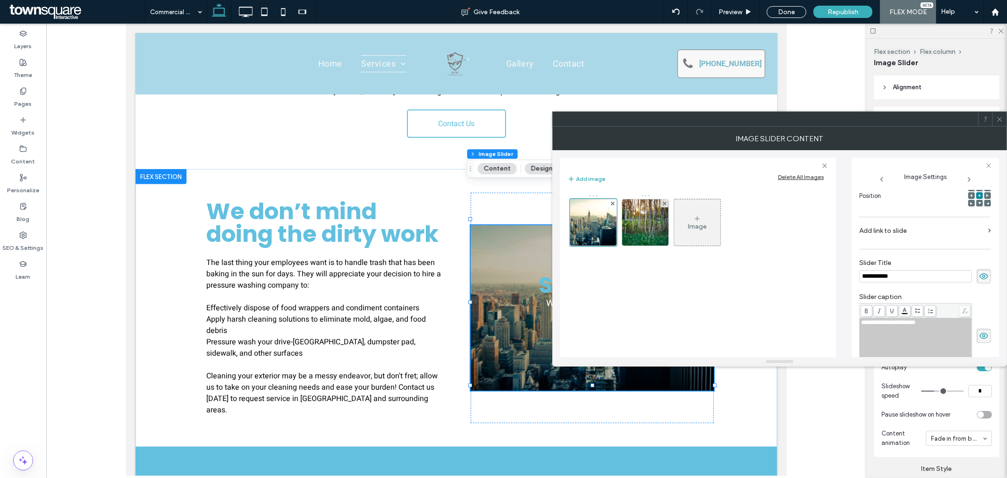
scroll to position [0, 0]
click at [980, 275] on icon at bounding box center [984, 276] width 9 height 10
click at [972, 333] on div "**********" at bounding box center [926, 335] width 132 height 65
click at [980, 334] on icon at bounding box center [984, 336] width 9 height 10
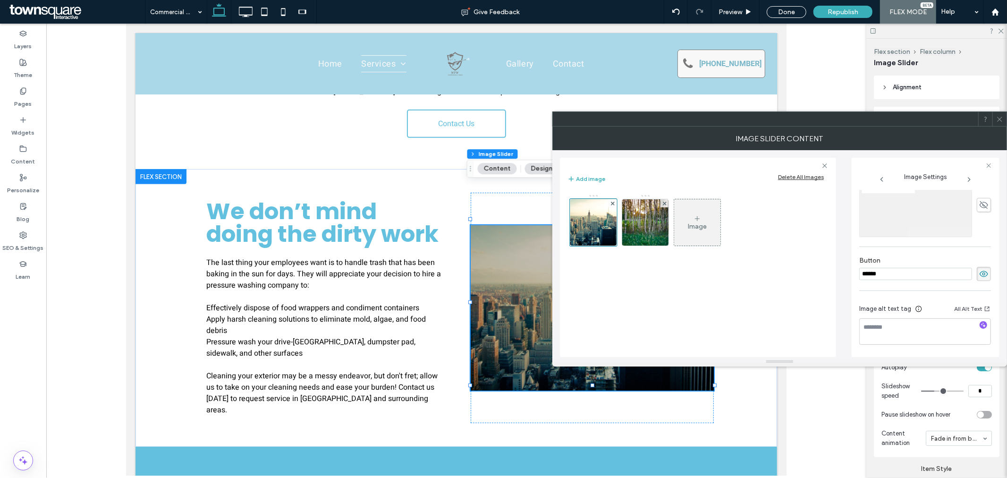
click at [981, 273] on use at bounding box center [984, 274] width 9 height 6
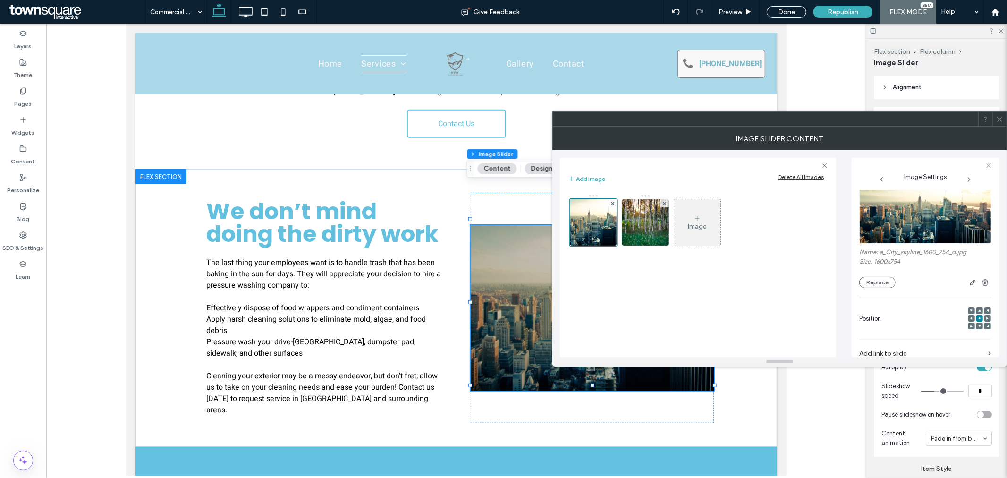
scroll to position [8, 0]
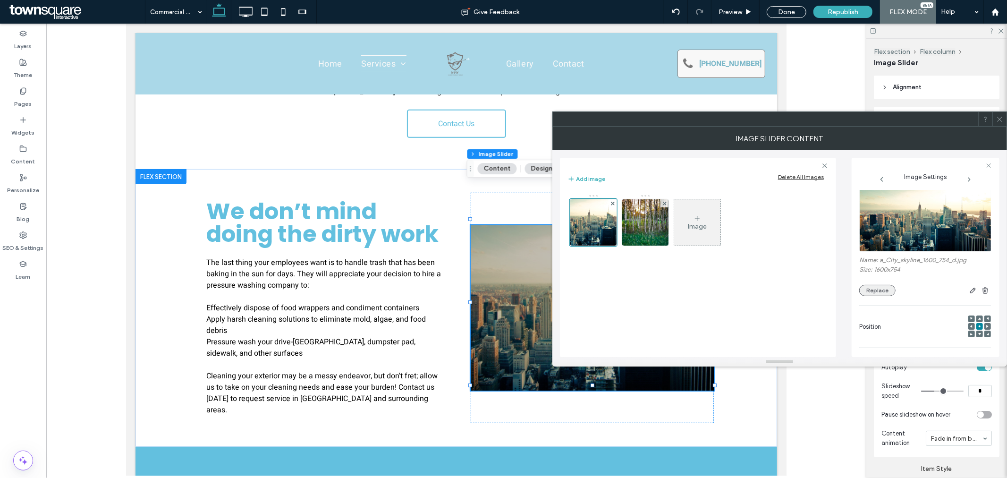
click at [889, 287] on button "Replace" at bounding box center [878, 290] width 36 height 11
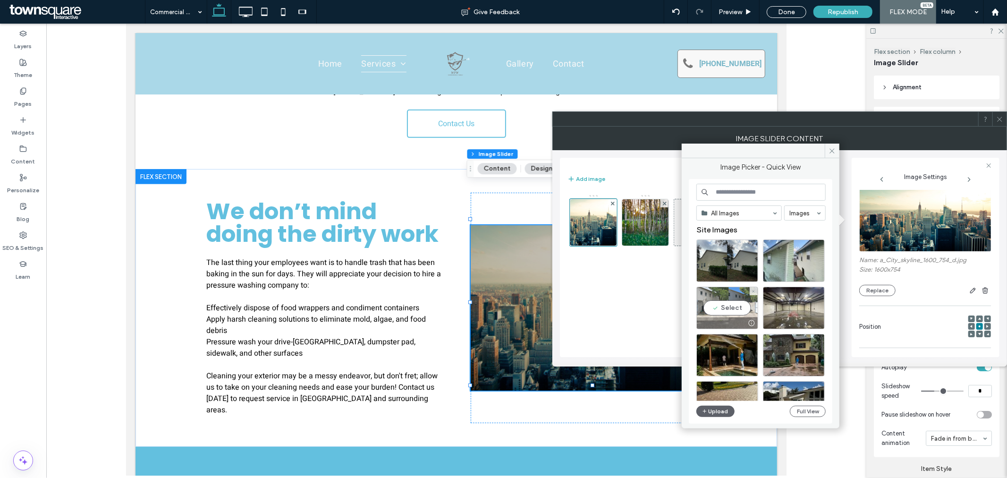
click at [734, 308] on div "Select" at bounding box center [728, 308] width 62 height 43
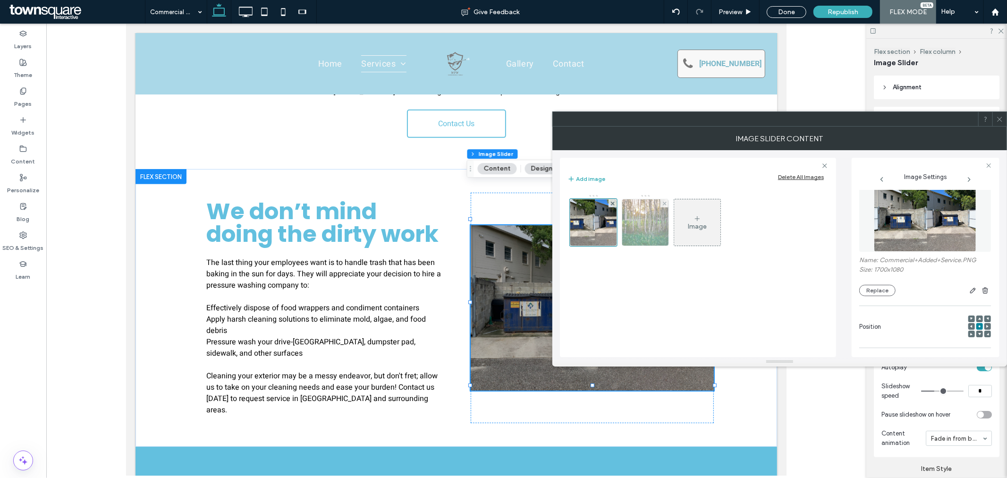
click at [647, 232] on img at bounding box center [645, 222] width 69 height 46
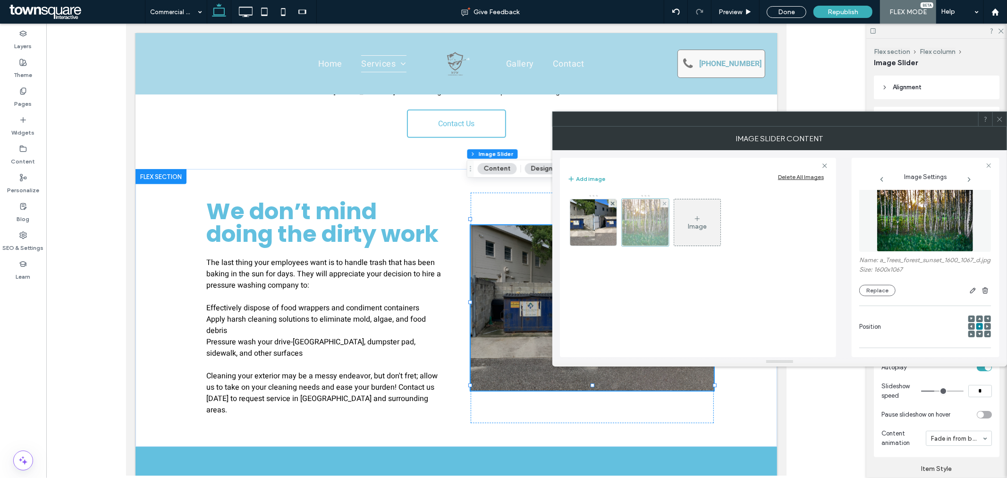
scroll to position [149, 0]
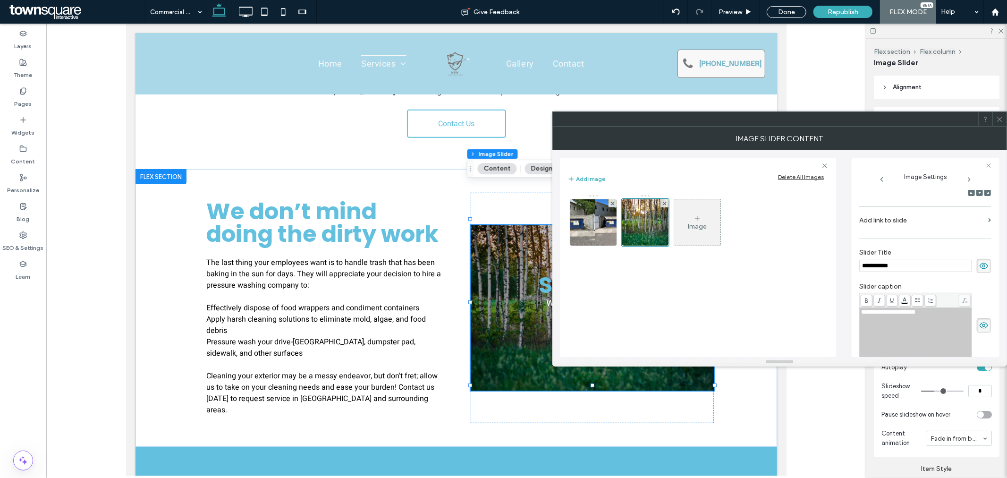
click at [981, 271] on icon at bounding box center [984, 266] width 9 height 10
click at [980, 331] on icon at bounding box center [984, 325] width 9 height 10
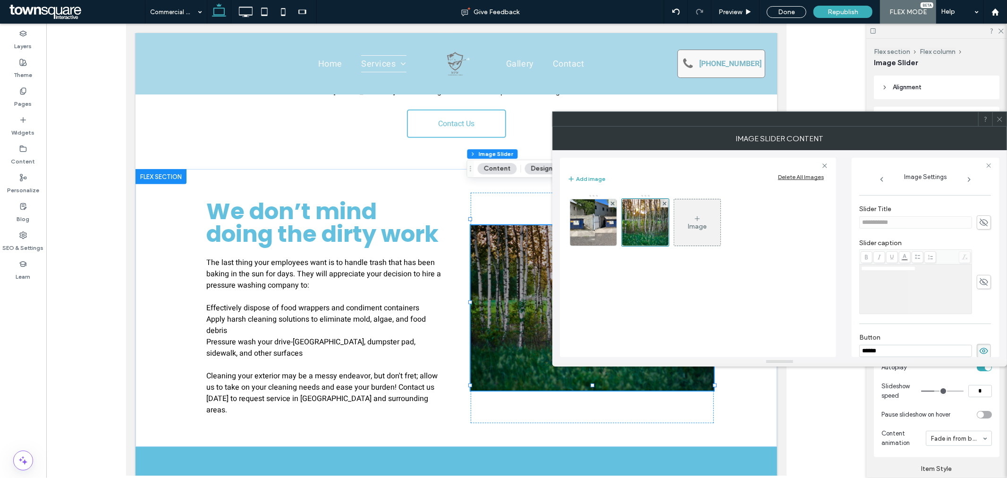
scroll to position [202, 0]
click at [982, 347] on icon at bounding box center [984, 342] width 9 height 10
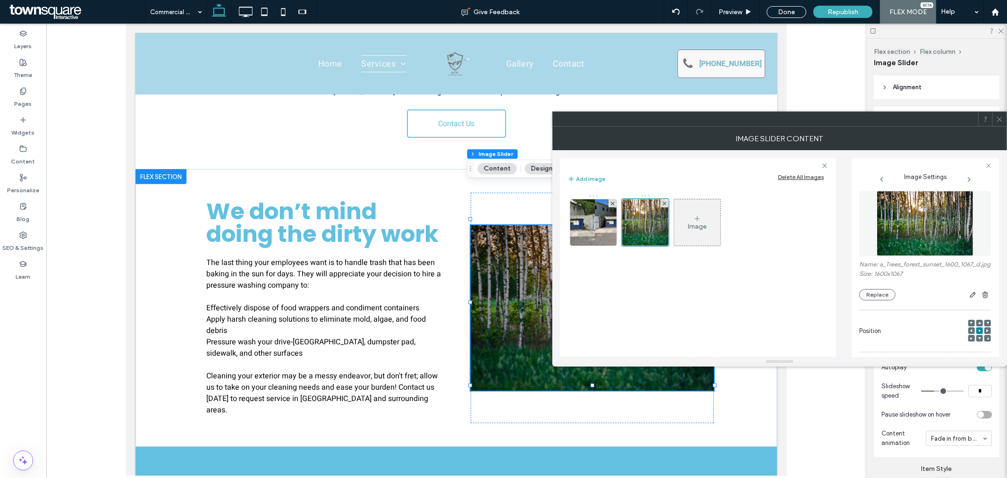
scroll to position [0, 0]
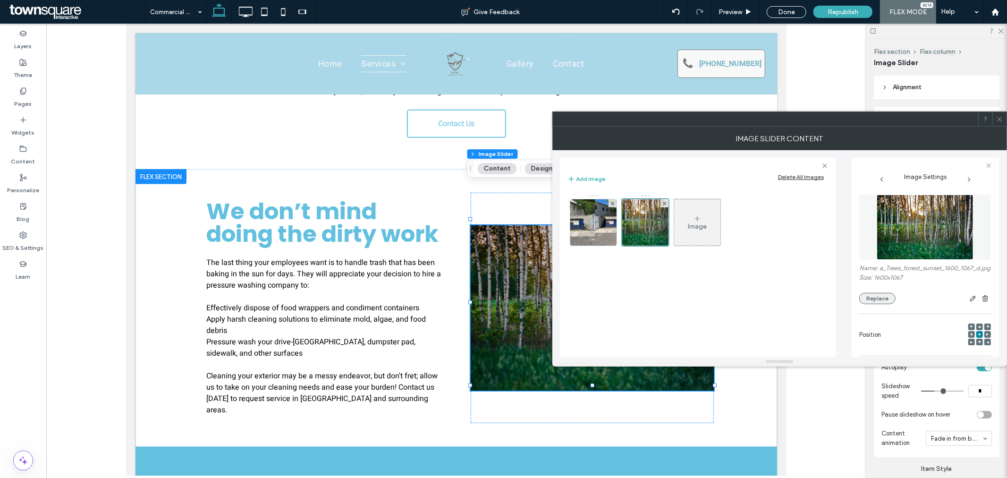
click at [883, 304] on button "Replace" at bounding box center [878, 298] width 36 height 11
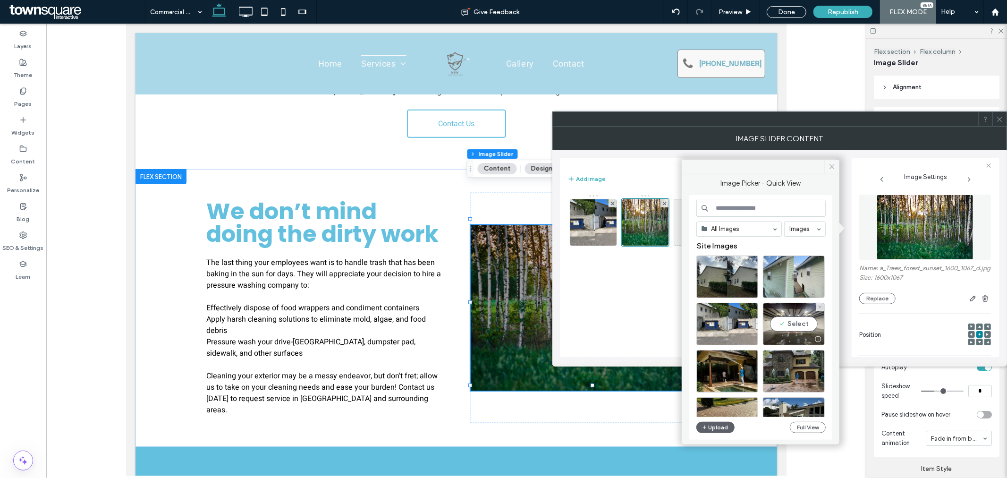
click at [801, 324] on div "Select" at bounding box center [794, 324] width 62 height 43
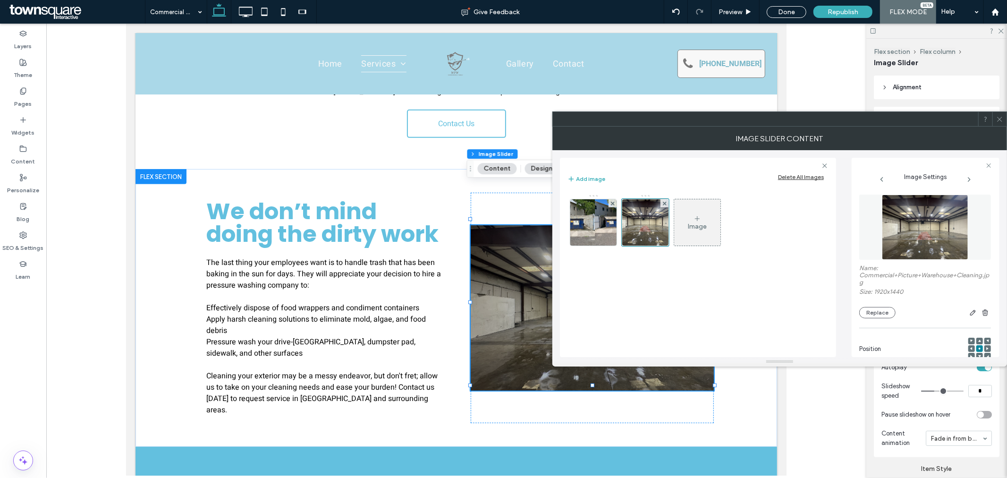
click at [999, 123] on span at bounding box center [1000, 119] width 7 height 14
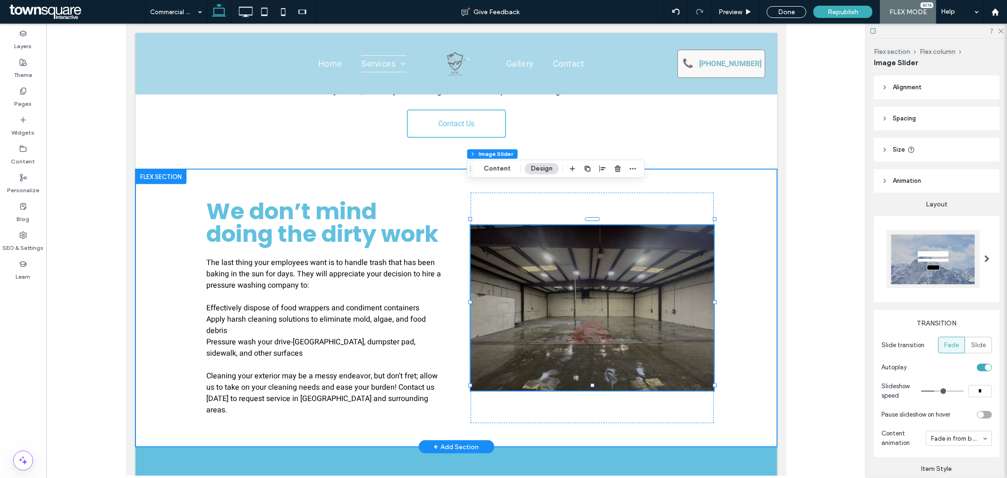
click at [755, 290] on div "We don’t mind doing the dirty work The last thing your employees want is to han…" at bounding box center [456, 308] width 642 height 278
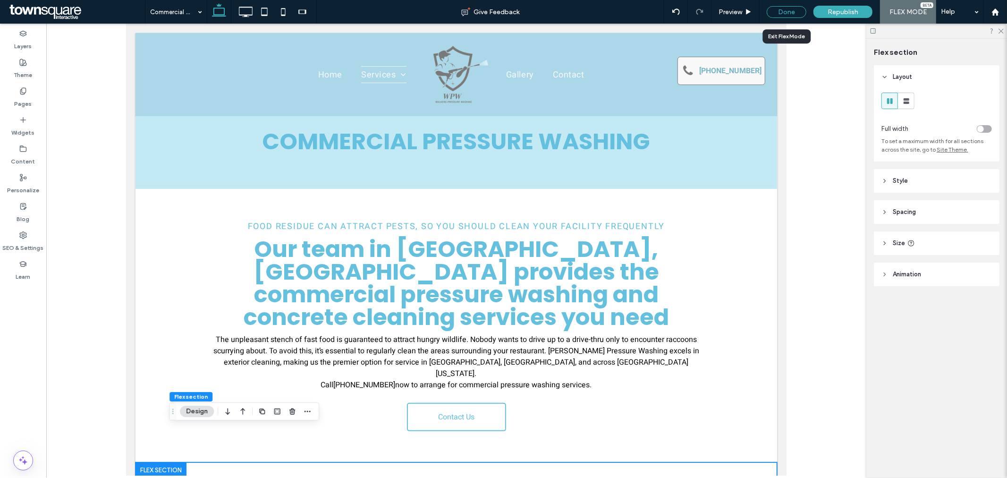
click at [789, 17] on div "Done" at bounding box center [787, 12] width 40 height 12
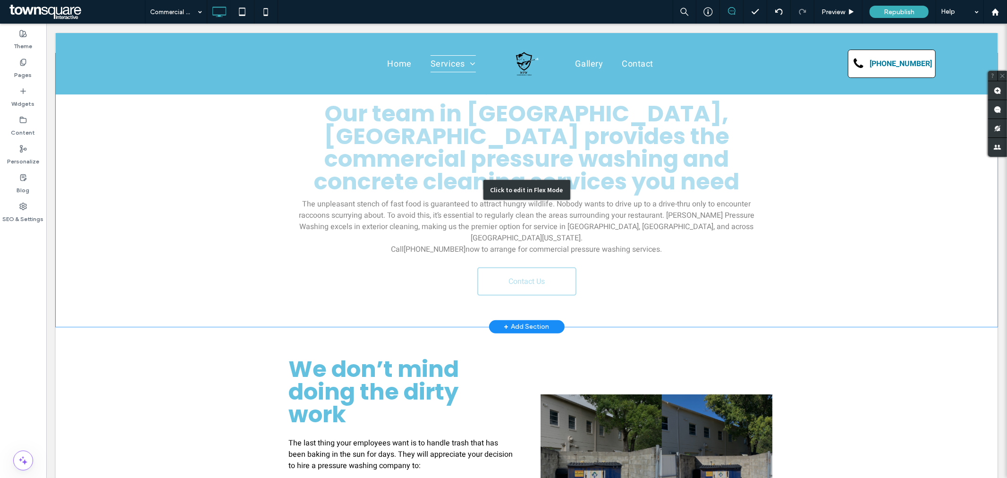
click at [496, 146] on div "Click to edit in Flex Mode" at bounding box center [526, 189] width 942 height 273
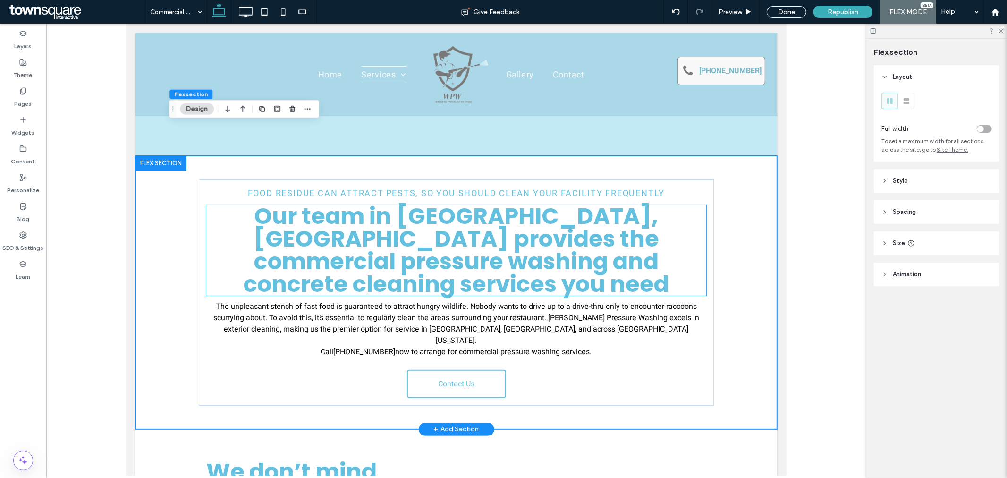
scroll to position [52, 0]
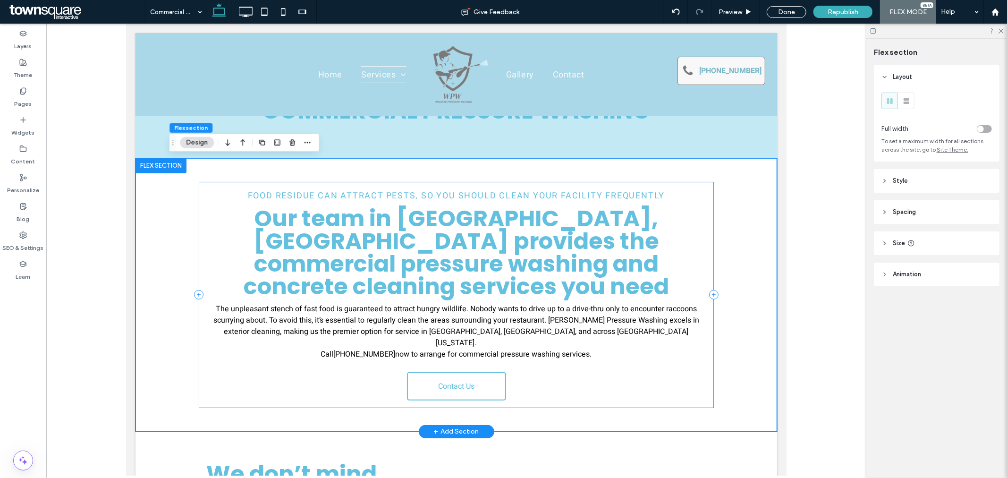
click at [199, 224] on div "Food Residue Can Attract Pests, so You Should Clean Your Facility Frequently Ou…" at bounding box center [455, 294] width 515 height 226
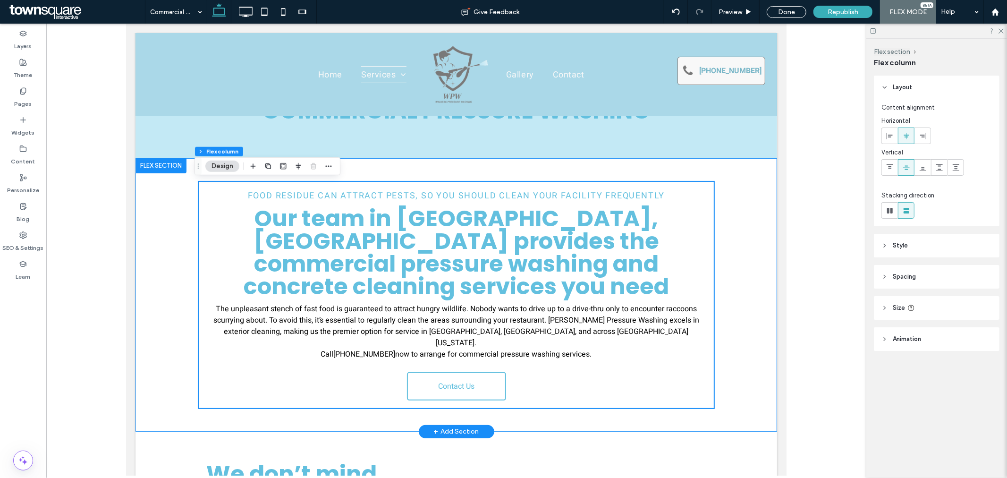
click at [198, 274] on div at bounding box center [198, 276] width 0 height 191
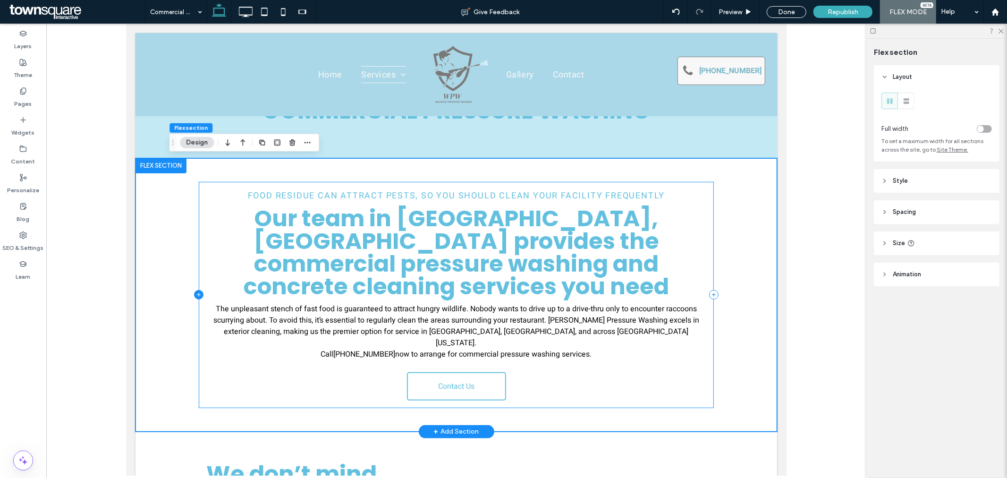
click at [194, 290] on icon at bounding box center [198, 294] width 9 height 9
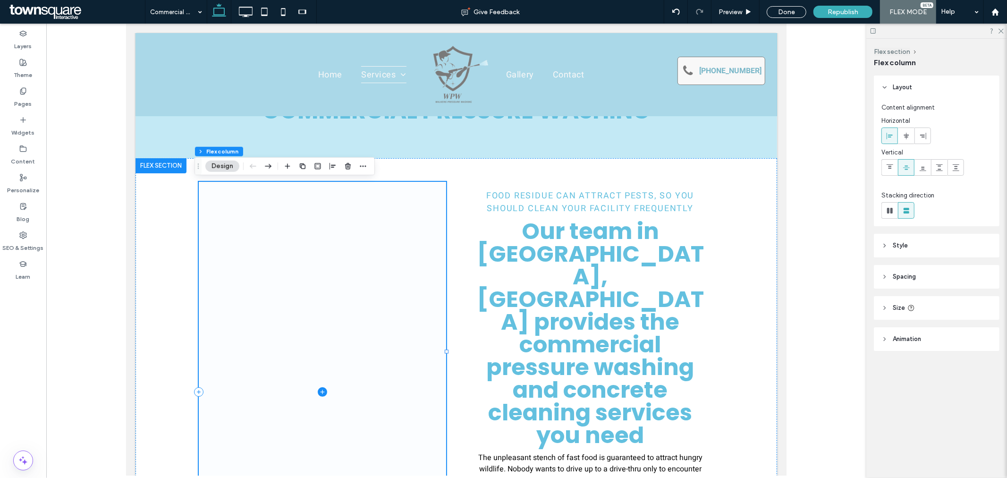
click at [317, 387] on icon at bounding box center [321, 391] width 9 height 9
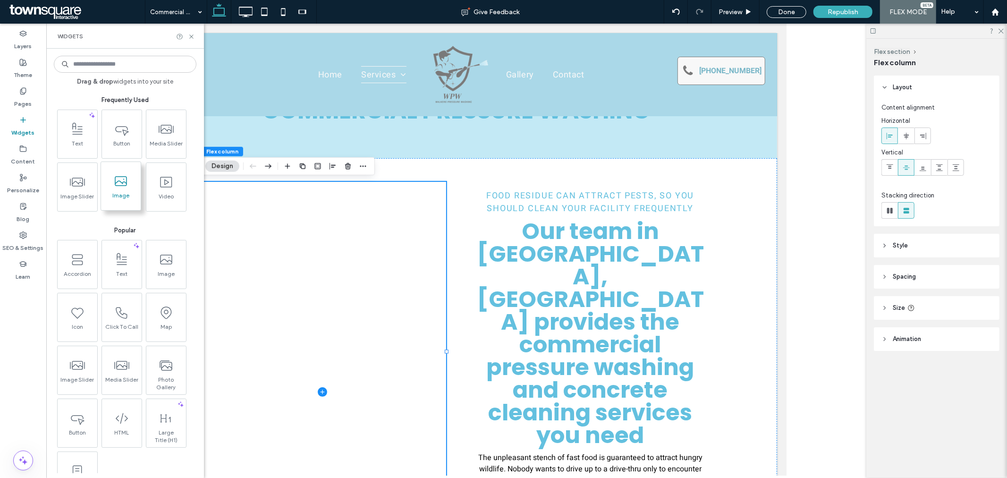
click at [122, 190] on span at bounding box center [121, 181] width 40 height 21
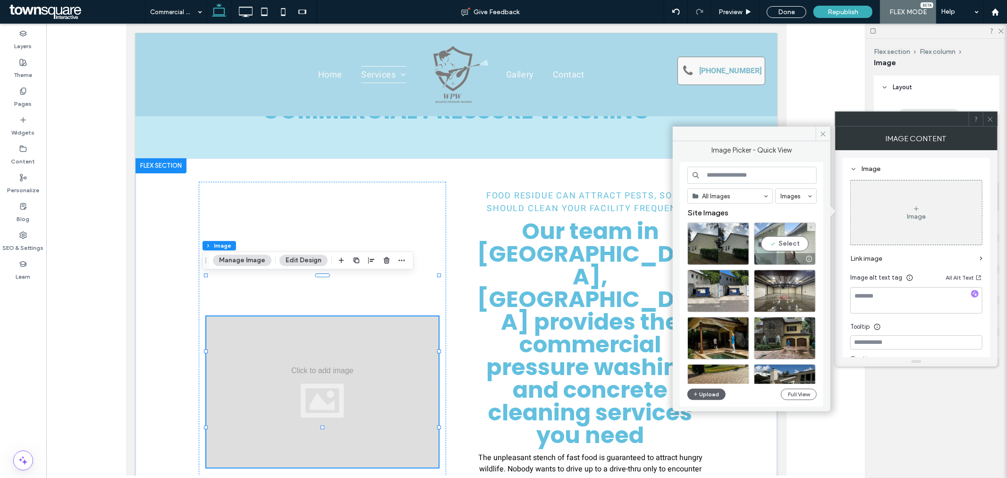
click at [772, 241] on div "Select" at bounding box center [785, 243] width 62 height 43
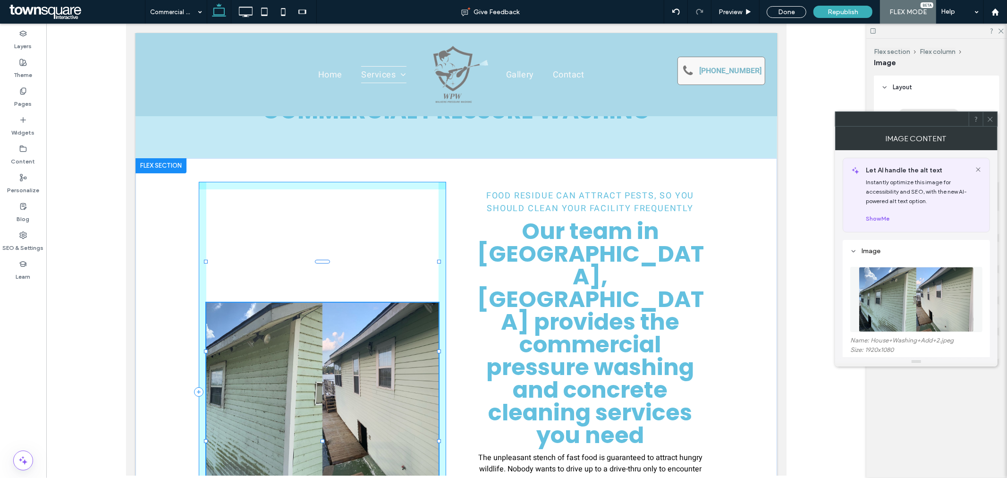
drag, startPoint x: 436, startPoint y: 427, endPoint x: 450, endPoint y: 441, distance: 19.7
click at [450, 441] on div "106% , 378px Food Residue Can Attract Pests, so You Should Clean Your Facility …" at bounding box center [456, 392] width 567 height 468
type input "***"
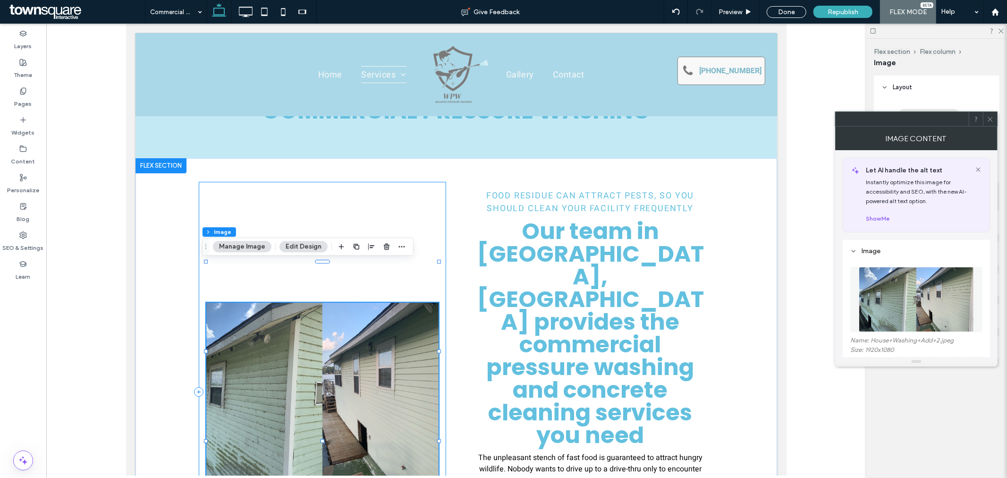
click at [452, 432] on div "106% , 378px Food Residue Can Attract Pests, so You Should Clean Your Facility …" at bounding box center [456, 392] width 567 height 468
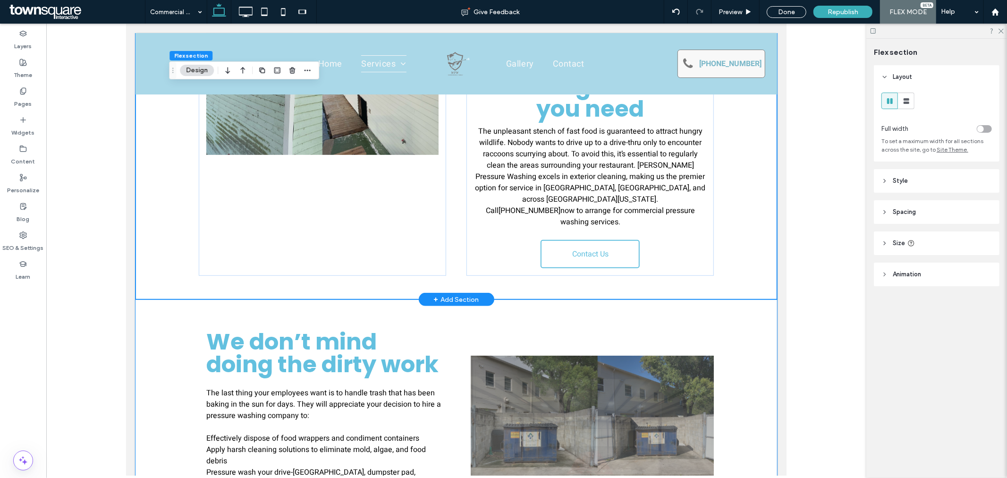
scroll to position [398, 0]
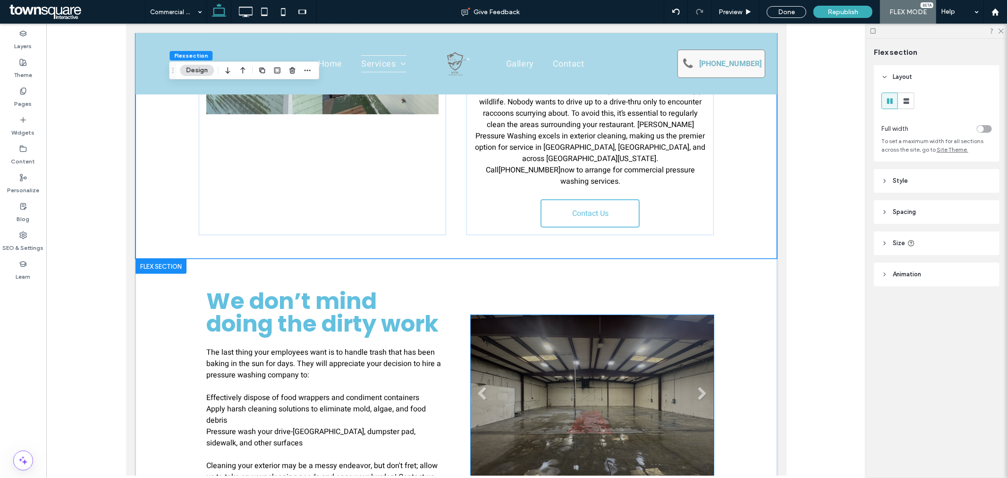
click at [628, 315] on li "Slide title Write your caption here Button" at bounding box center [591, 397] width 243 height 165
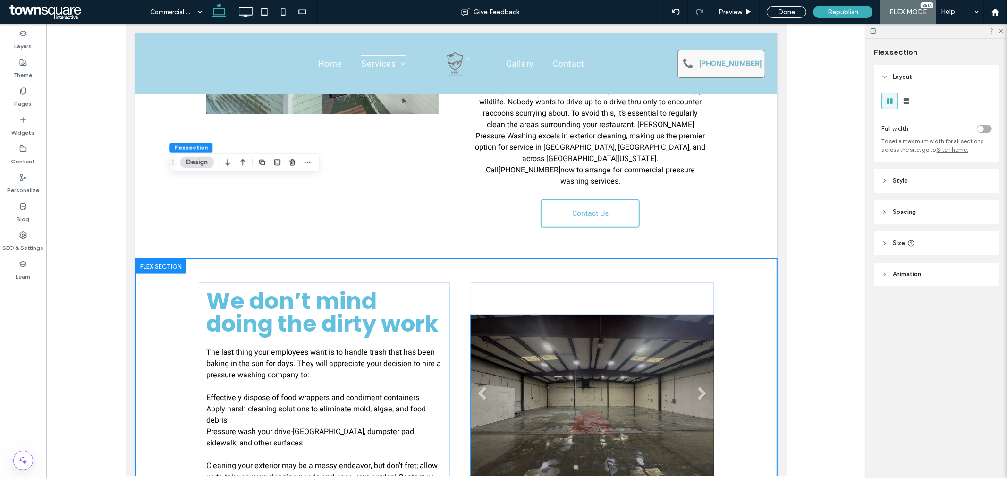
click at [569, 315] on li "Slide title Write your caption here Button" at bounding box center [591, 397] width 243 height 165
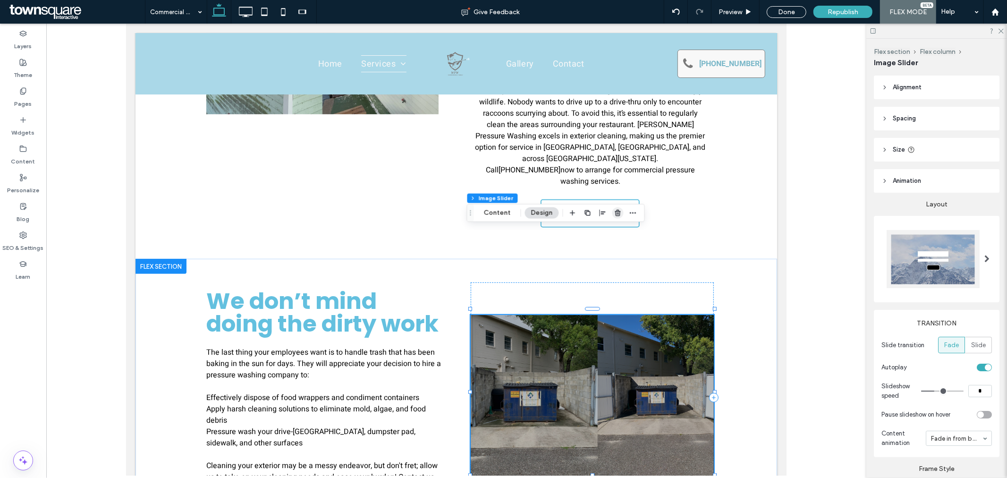
click at [617, 213] on use "button" at bounding box center [618, 213] width 6 height 6
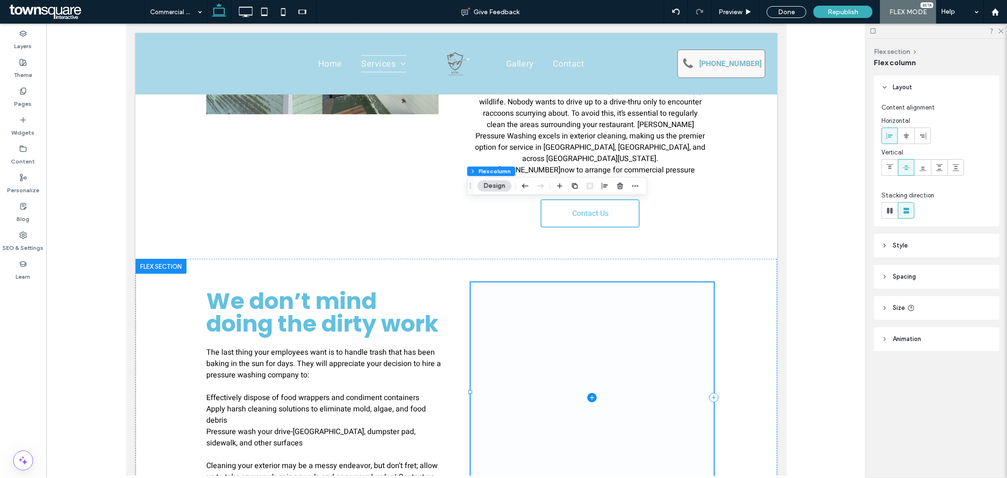
click at [591, 393] on icon at bounding box center [591, 397] width 9 height 9
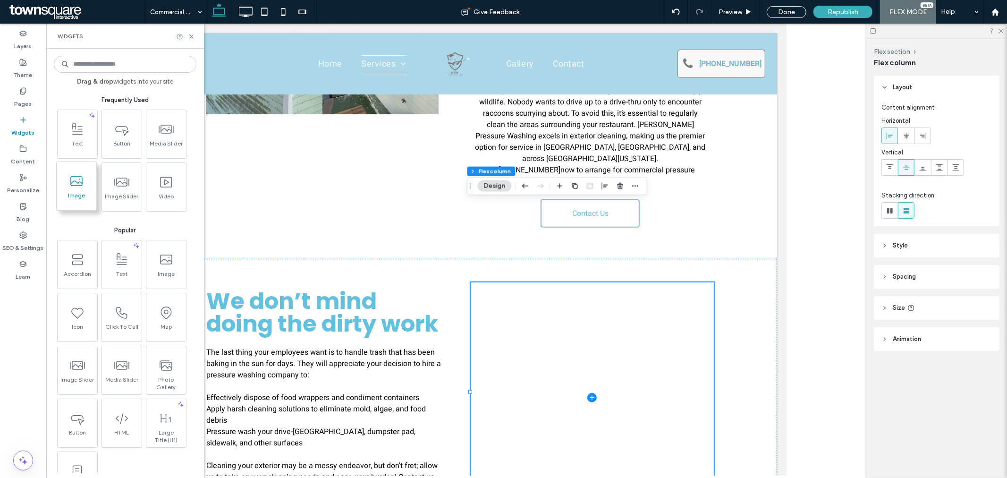
click at [67, 195] on span "Image" at bounding box center [77, 198] width 40 height 13
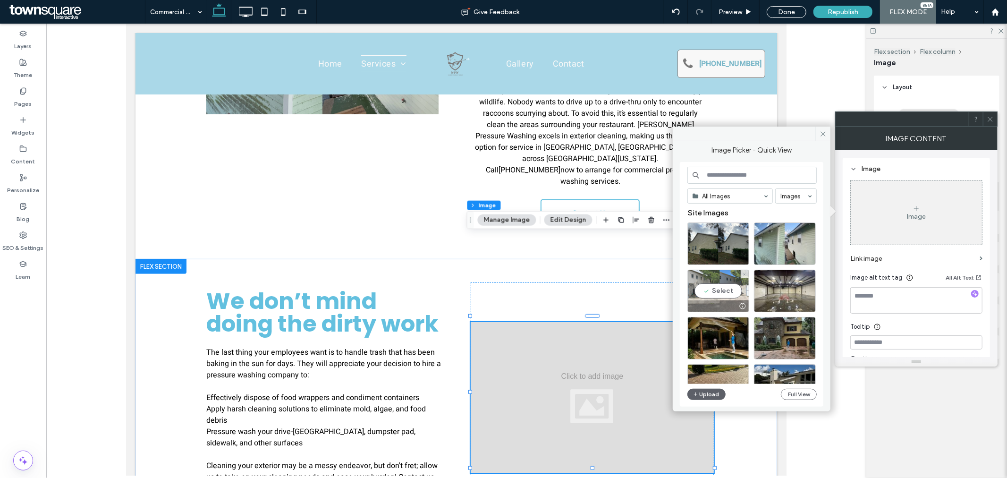
click at [724, 290] on div "Select" at bounding box center [719, 291] width 62 height 43
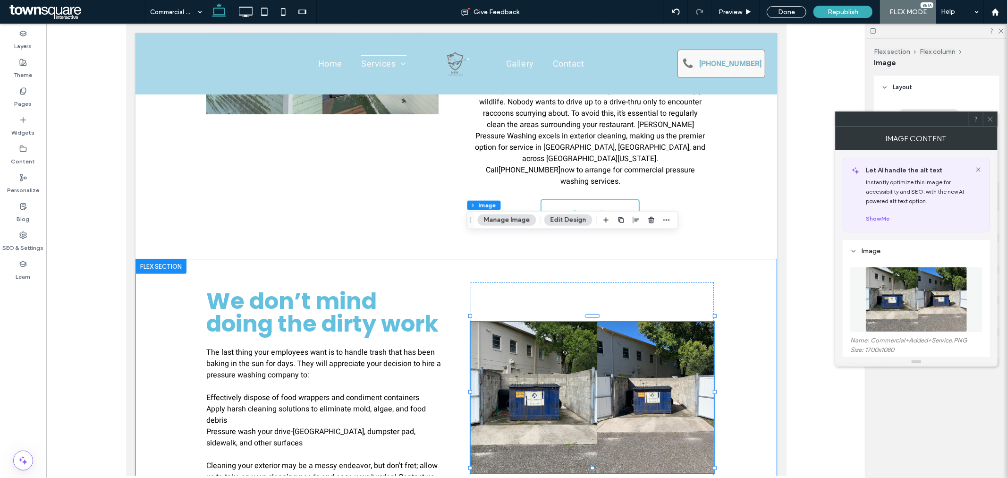
click at [731, 351] on div "We don’t mind doing the dirty work The last thing your employees want is to han…" at bounding box center [456, 397] width 567 height 278
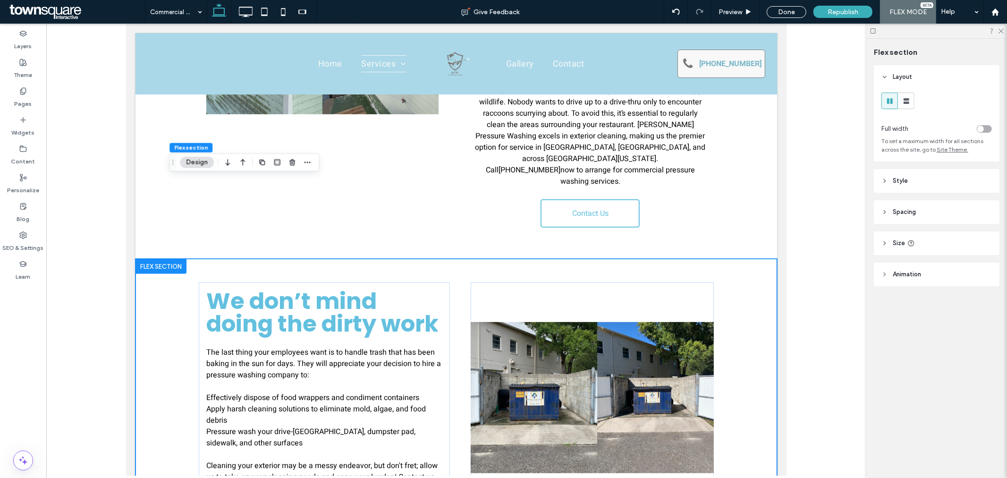
click at [734, 374] on div "We don’t mind doing the dirty work The last thing your employees want is to han…" at bounding box center [456, 397] width 567 height 278
click at [628, 282] on div at bounding box center [591, 397] width 243 height 230
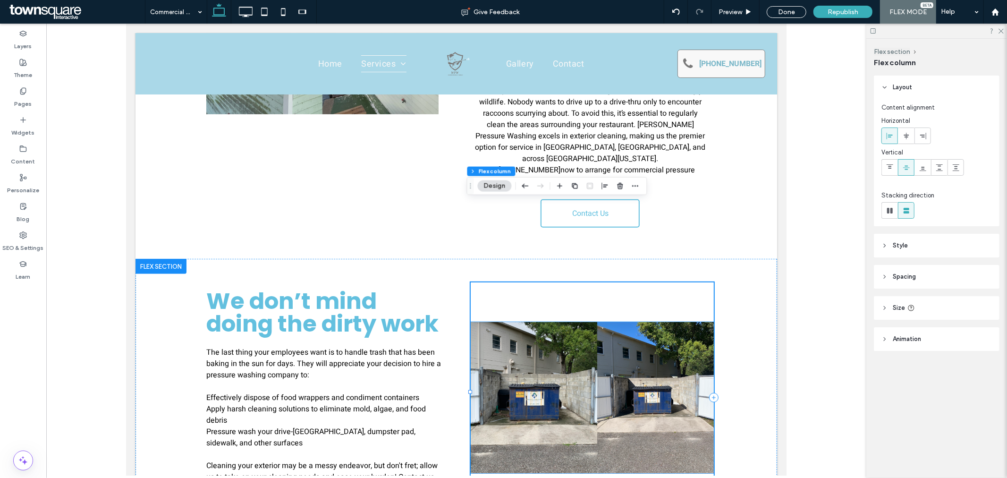
click at [717, 258] on div "We don’t mind doing the dirty work The last thing your employees want is to han…" at bounding box center [456, 397] width 567 height 278
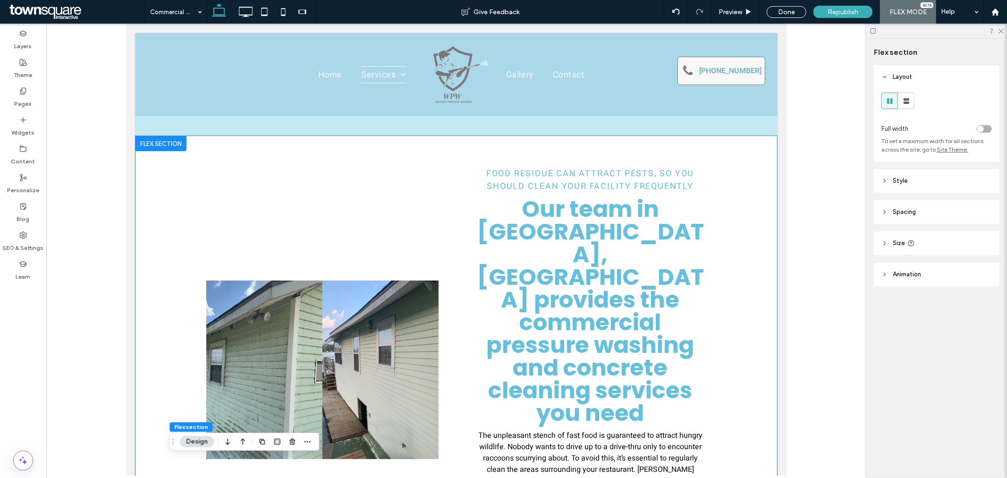
scroll to position [52, 0]
click at [26, 97] on label "Pages" at bounding box center [23, 101] width 17 height 13
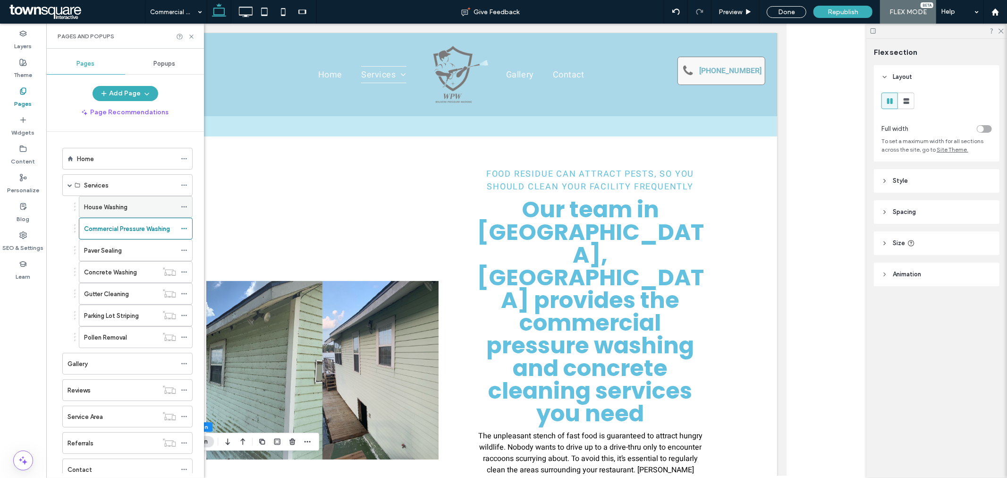
click at [120, 210] on label "House Washing" at bounding box center [105, 207] width 43 height 17
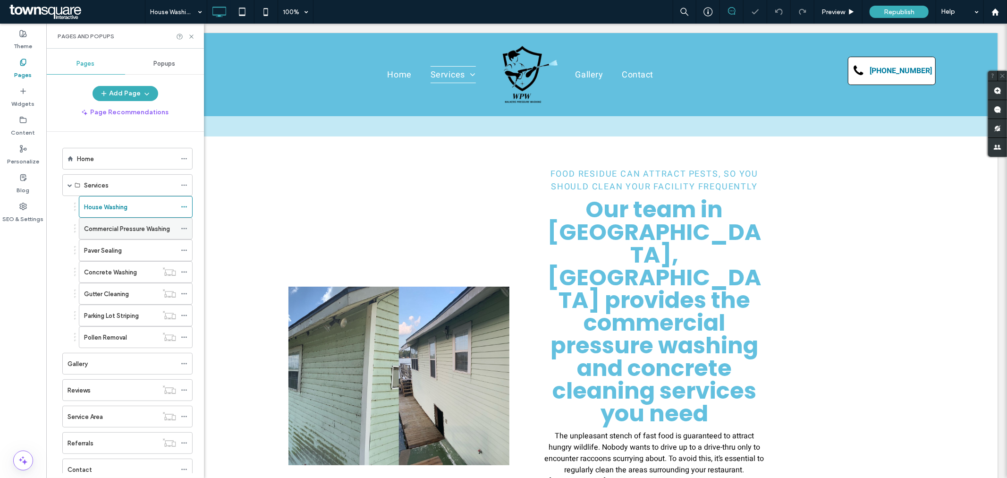
click at [131, 229] on label "Commercial Pressure Washing" at bounding box center [127, 229] width 86 height 17
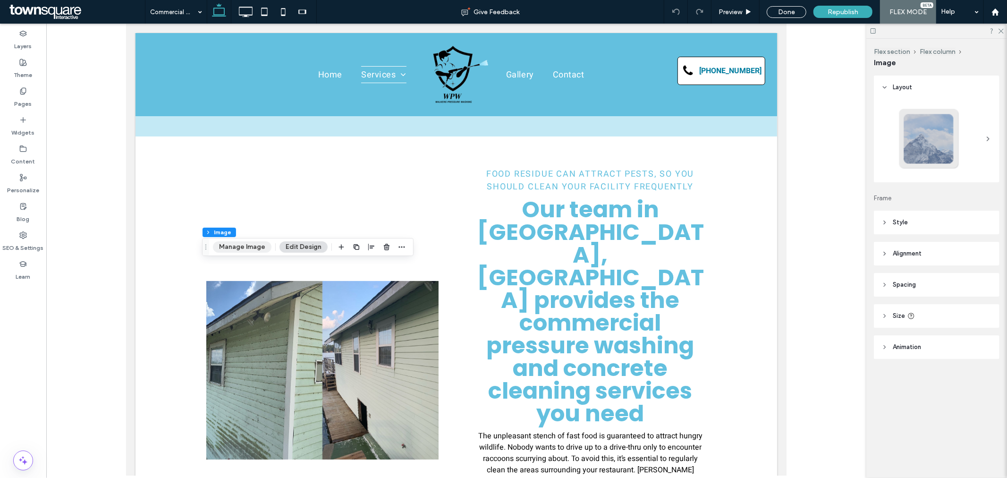
click at [233, 243] on button "Manage Image" at bounding box center [242, 246] width 59 height 11
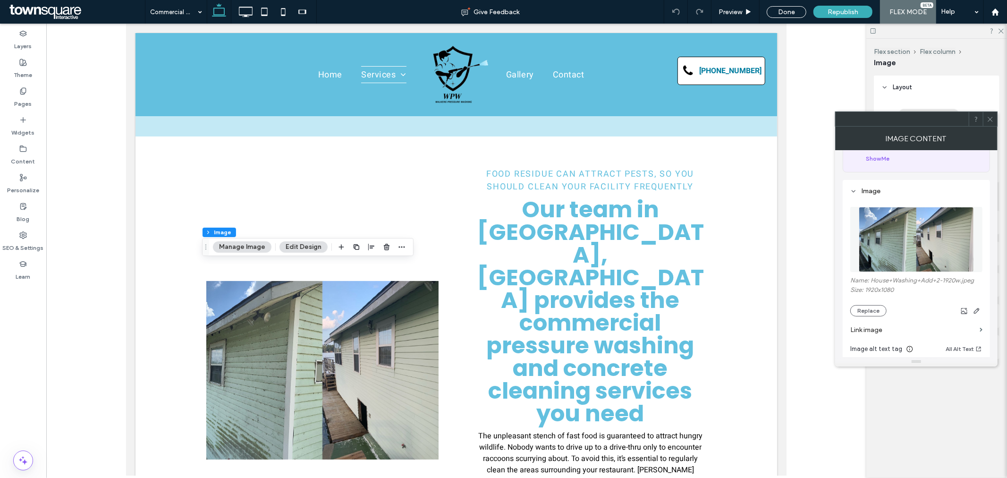
scroll to position [105, 0]
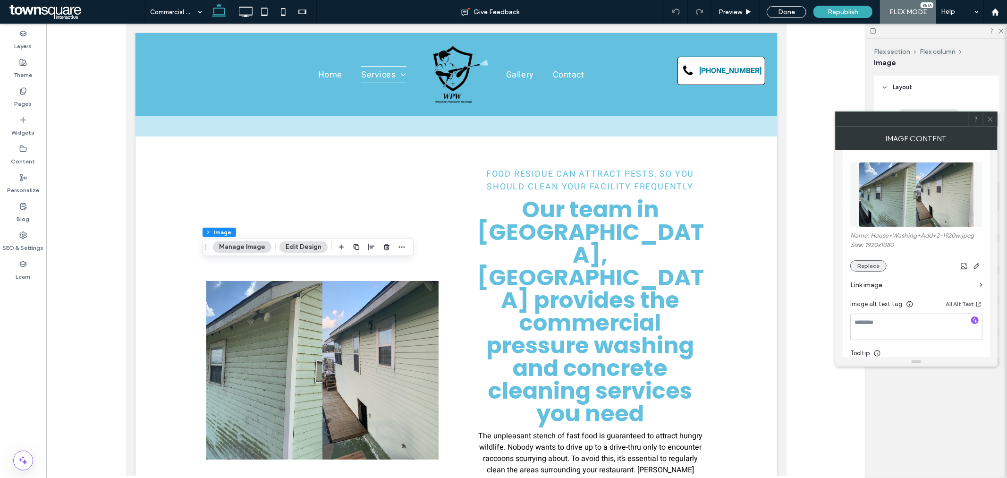
click at [867, 267] on button "Replace" at bounding box center [869, 265] width 36 height 11
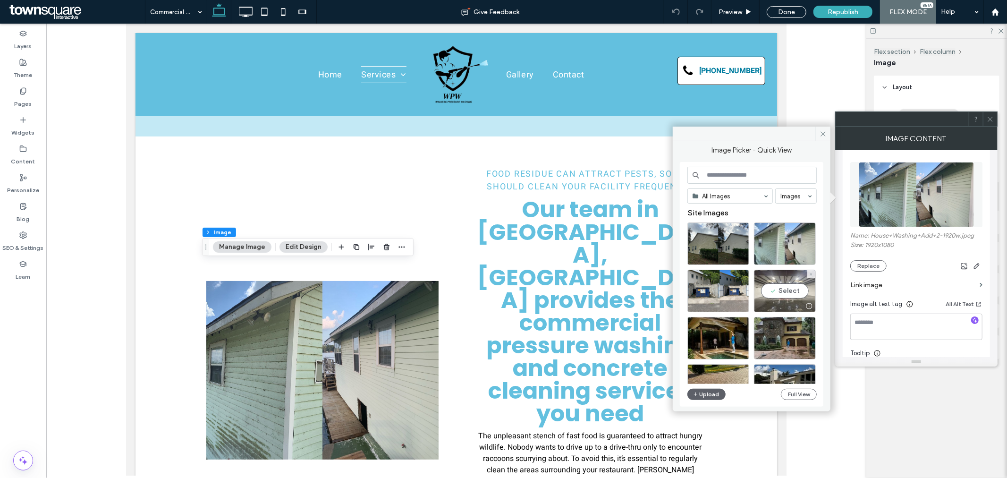
click at [796, 287] on div "Select" at bounding box center [785, 291] width 62 height 43
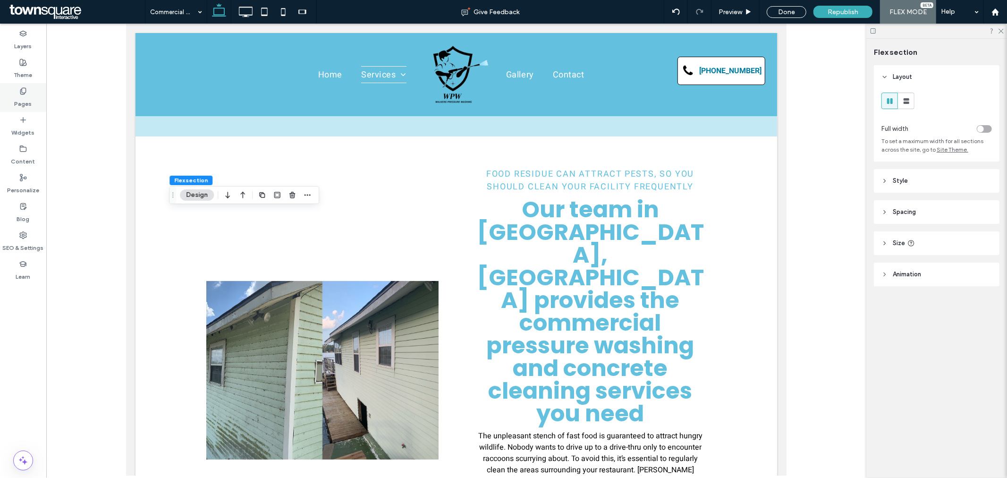
click at [30, 101] on label "Pages" at bounding box center [23, 101] width 17 height 13
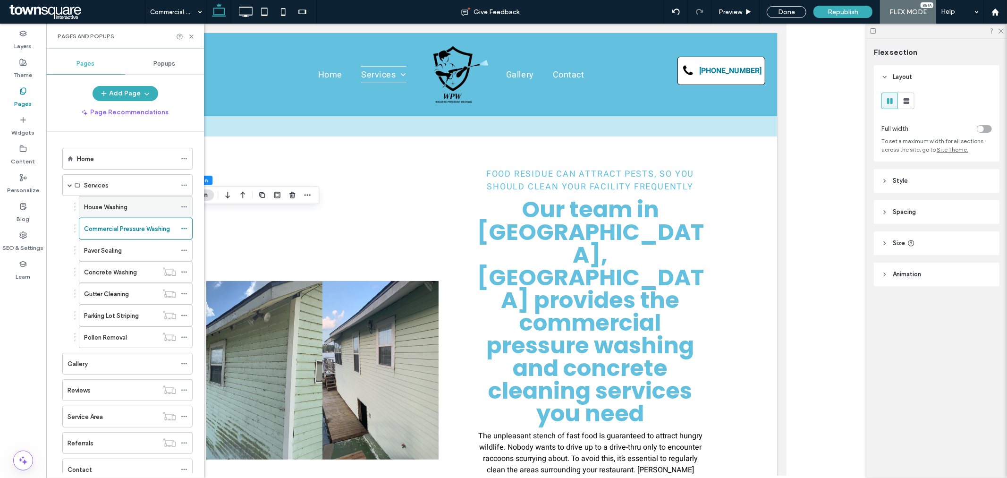
click at [128, 206] on div "House Washing" at bounding box center [130, 207] width 92 height 10
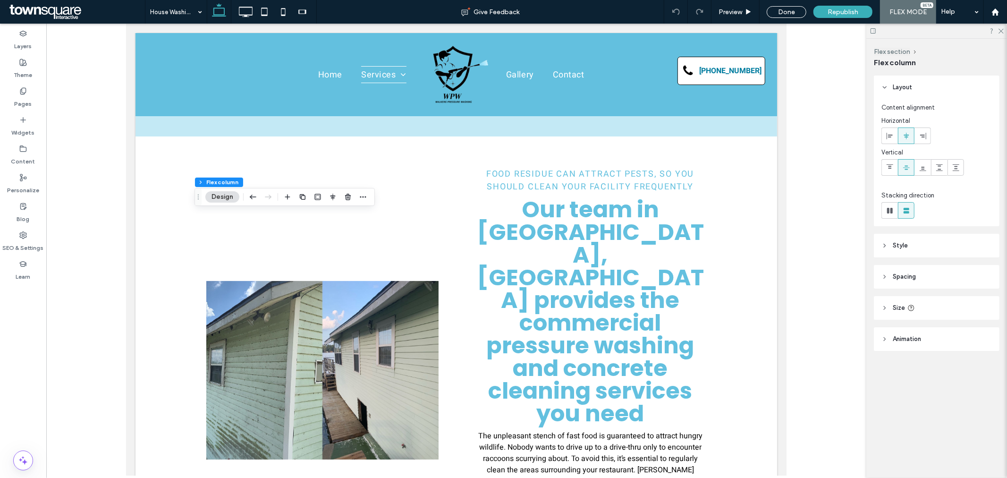
type input "**"
type input "***"
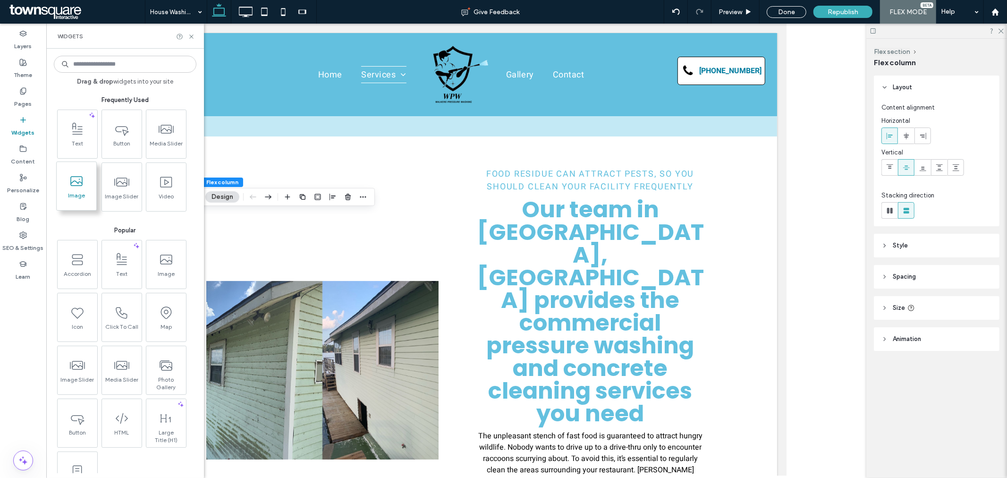
click at [78, 194] on span "Image" at bounding box center [77, 198] width 40 height 13
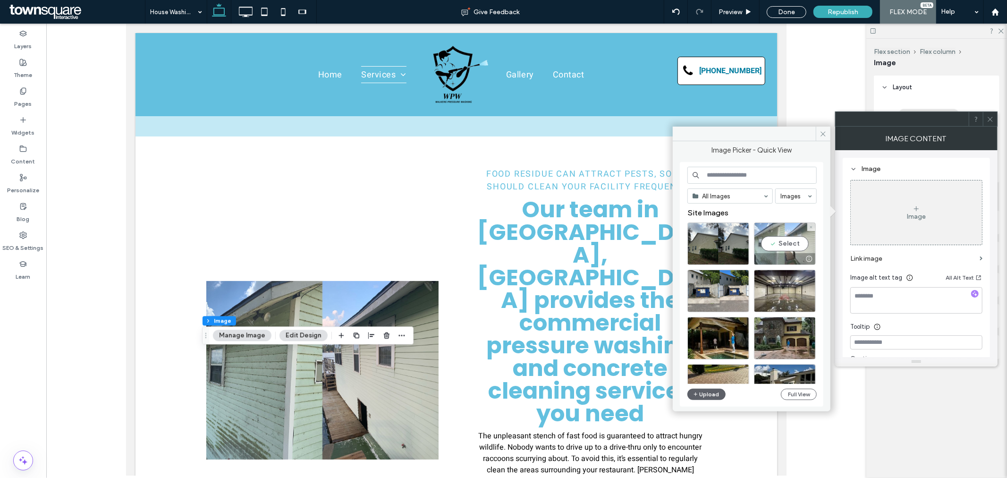
click at [767, 242] on div "Select" at bounding box center [785, 243] width 62 height 43
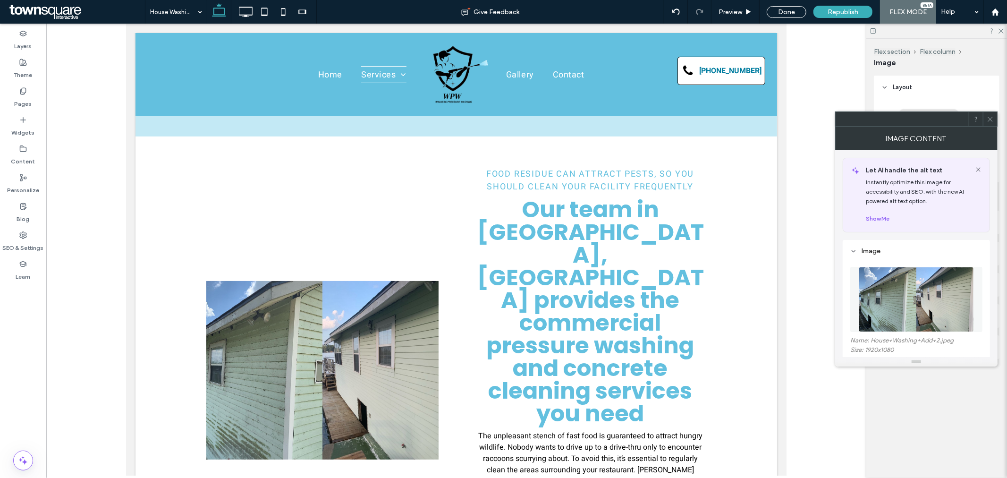
type input "***"
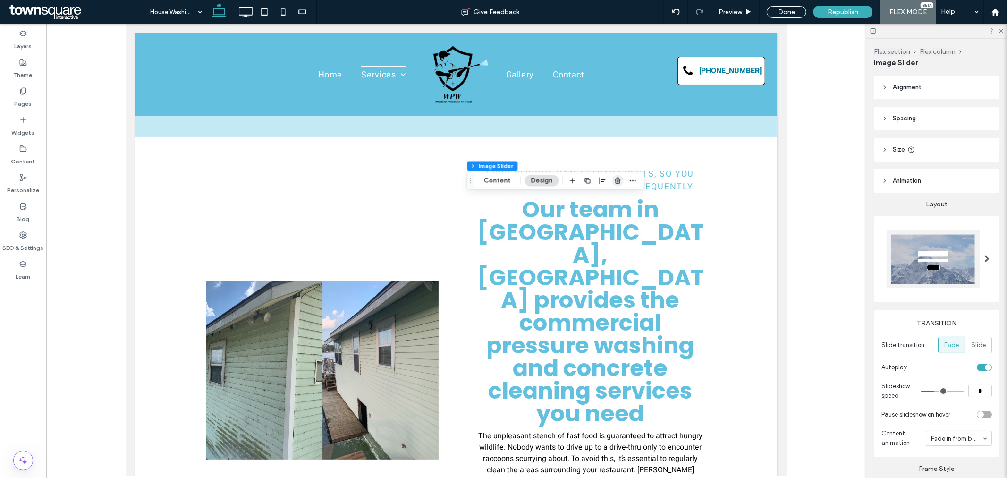
click at [614, 183] on icon "button" at bounding box center [618, 181] width 8 height 8
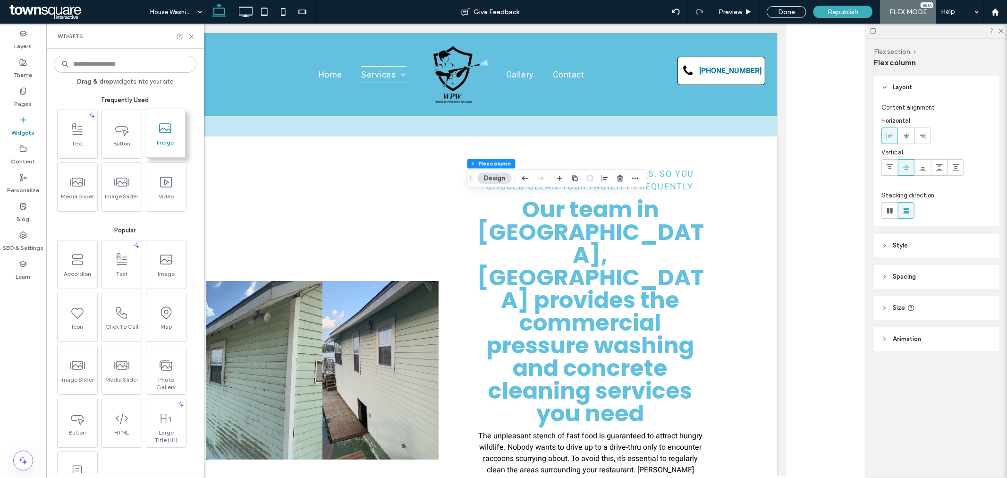
click at [163, 136] on span at bounding box center [165, 128] width 40 height 21
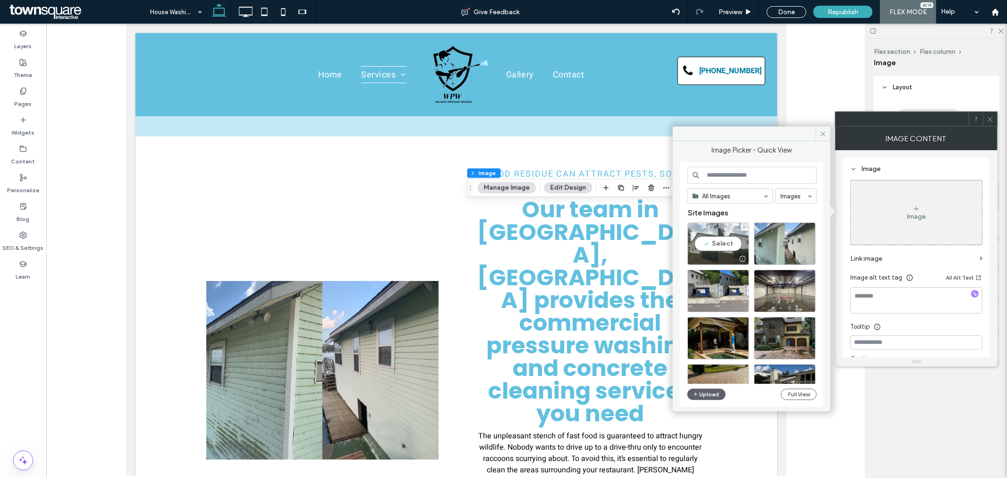
click at [723, 244] on div "Select" at bounding box center [719, 243] width 62 height 43
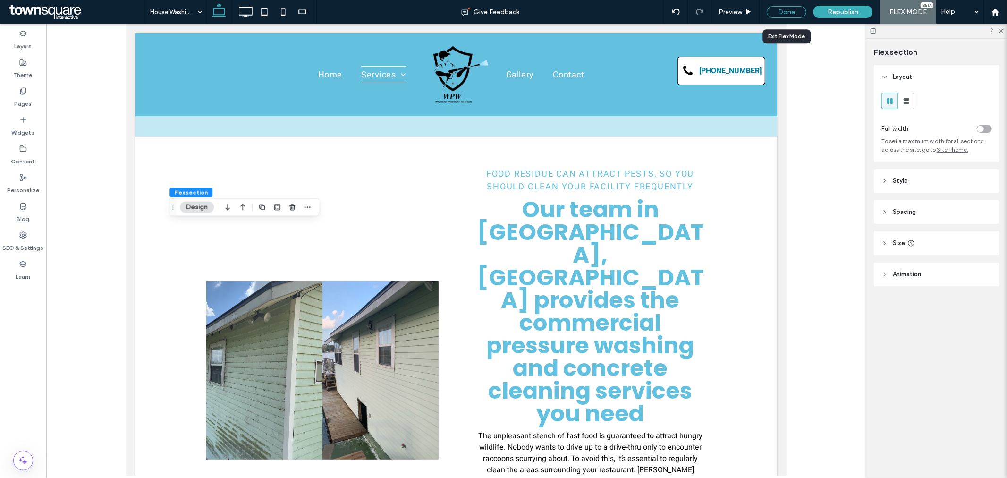
click at [789, 14] on div "Done" at bounding box center [787, 12] width 40 height 12
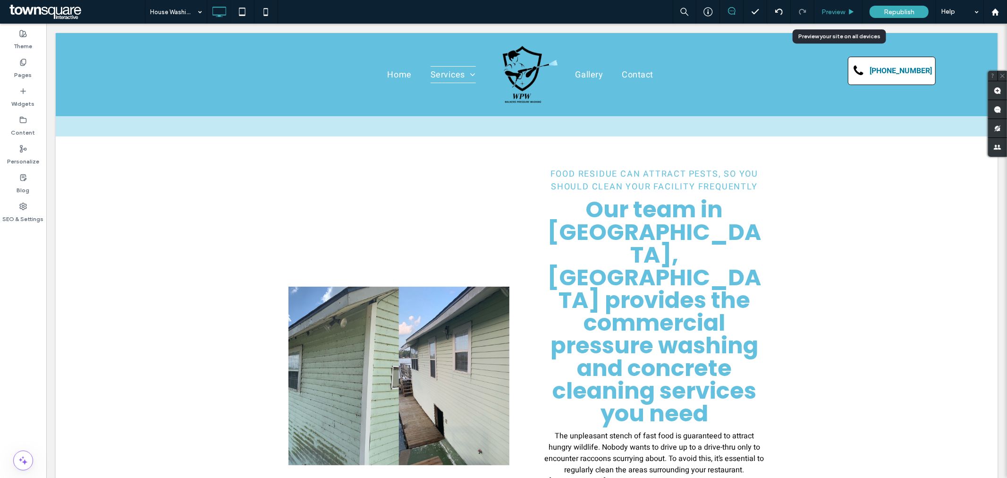
click at [852, 6] on div "Preview" at bounding box center [839, 12] width 48 height 24
click at [829, 6] on div "Preview" at bounding box center [839, 12] width 48 height 24
click at [838, 13] on span "Preview" at bounding box center [834, 12] width 24 height 8
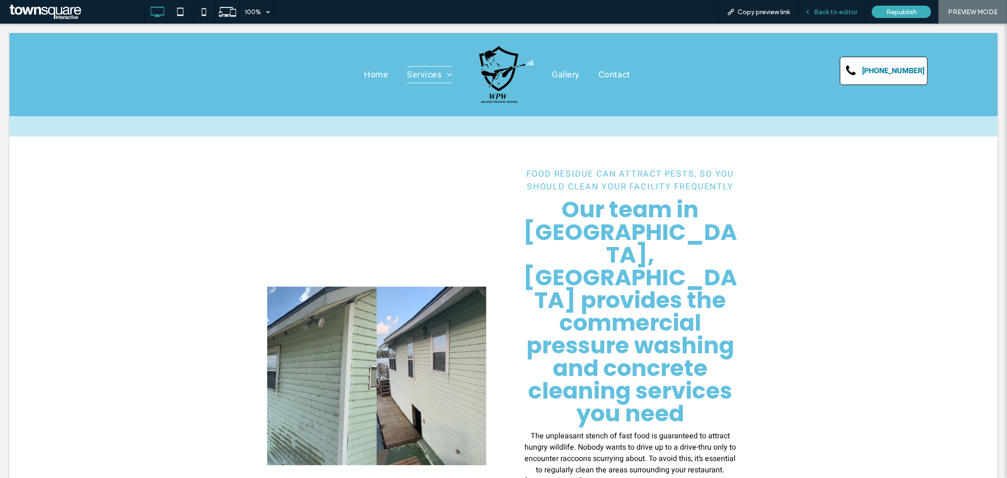
click at [838, 7] on div "Back to editor" at bounding box center [832, 12] width 68 height 24
click at [829, 12] on span "Back to editor" at bounding box center [835, 12] width 43 height 8
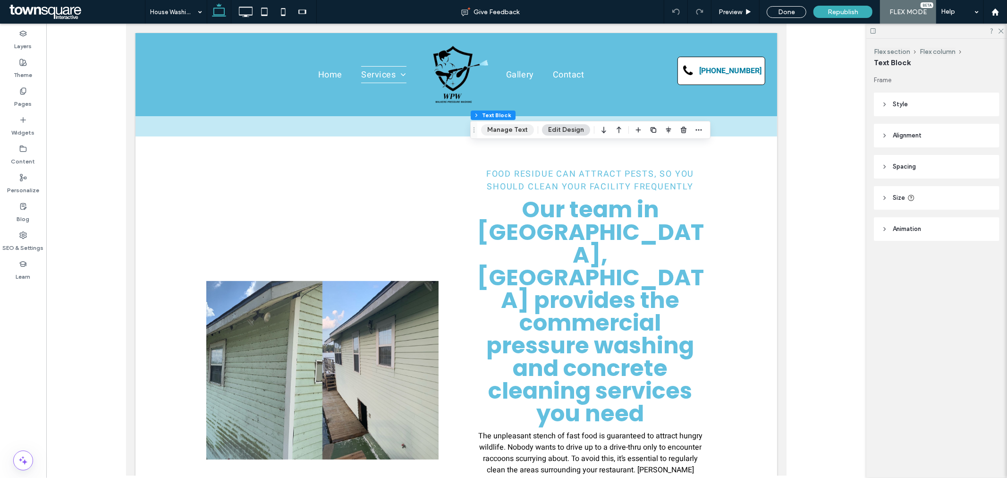
click at [508, 131] on button "Manage Text" at bounding box center [507, 129] width 53 height 11
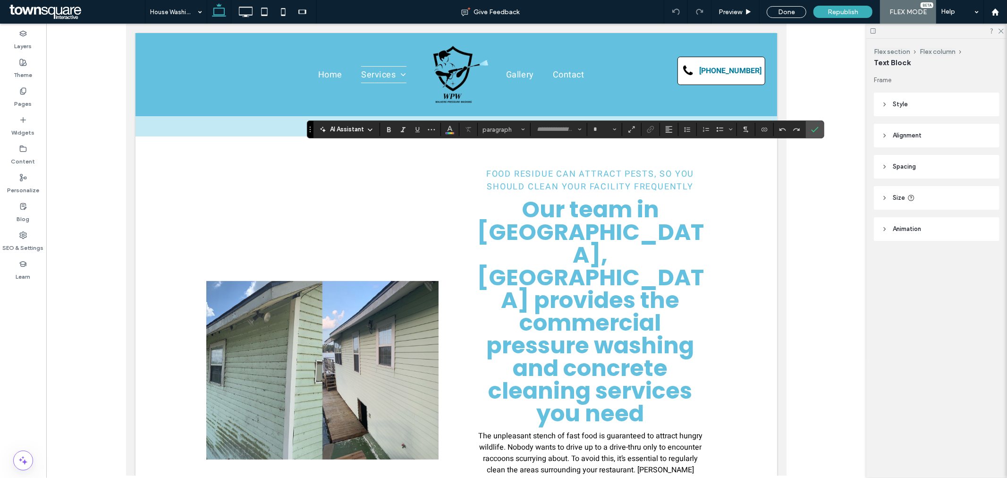
type input "*******"
type input "**"
click at [362, 128] on span "AI Assistant" at bounding box center [348, 129] width 34 height 9
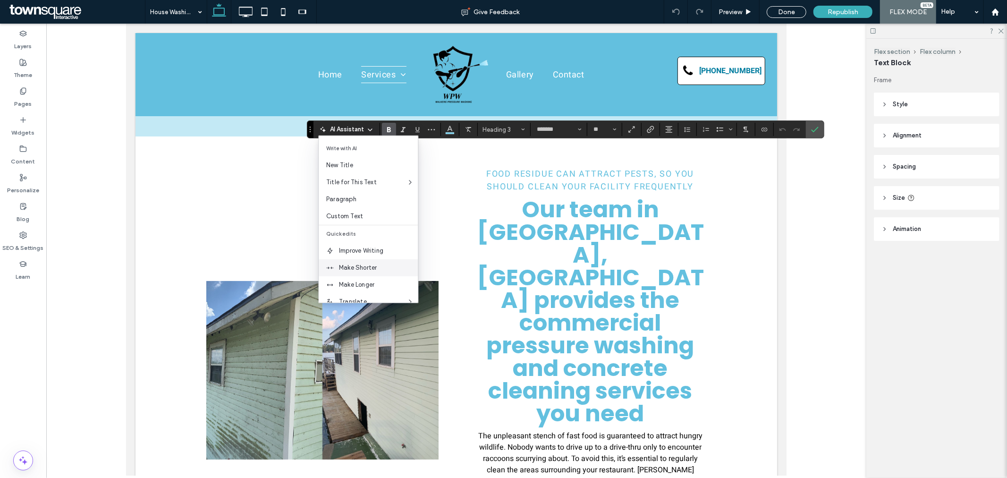
click at [380, 268] on span "Make Shorter" at bounding box center [378, 267] width 79 height 9
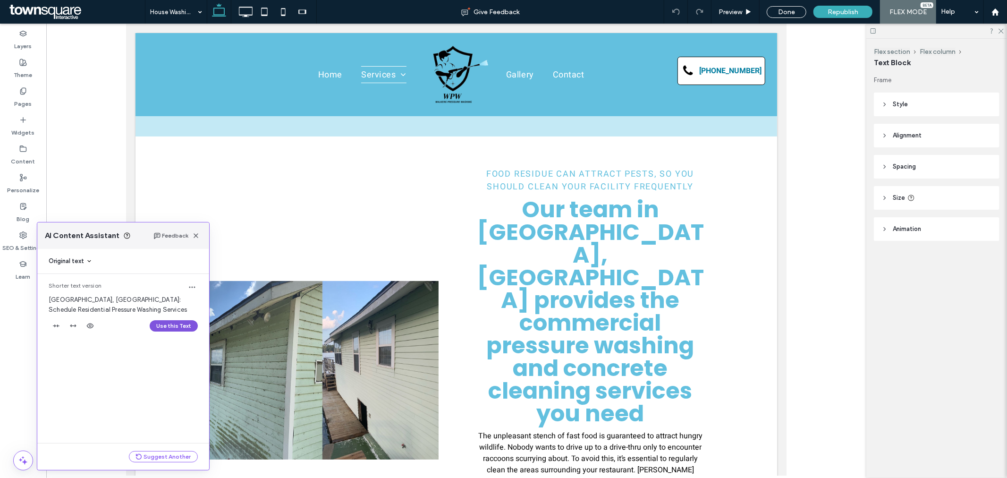
click at [172, 326] on button "Use this Text" at bounding box center [174, 325] width 48 height 11
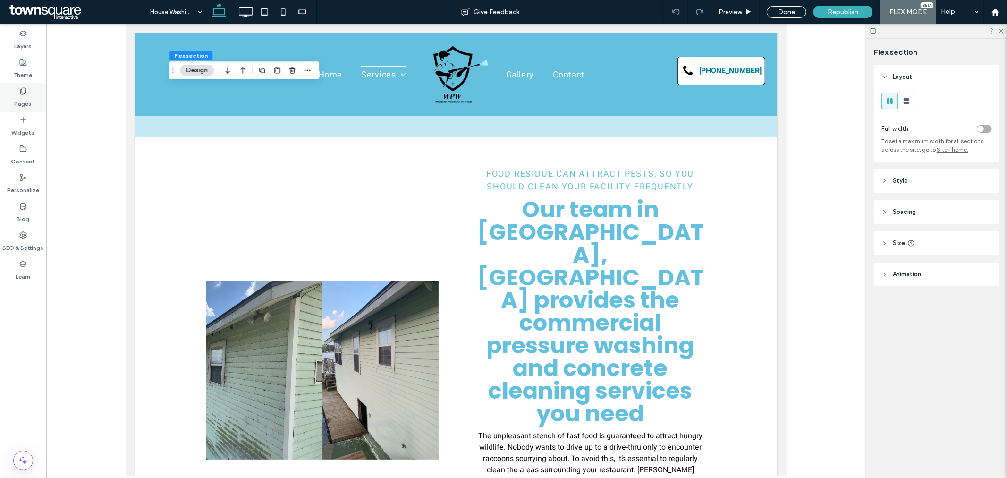
click at [31, 101] on label "Pages" at bounding box center [23, 101] width 17 height 13
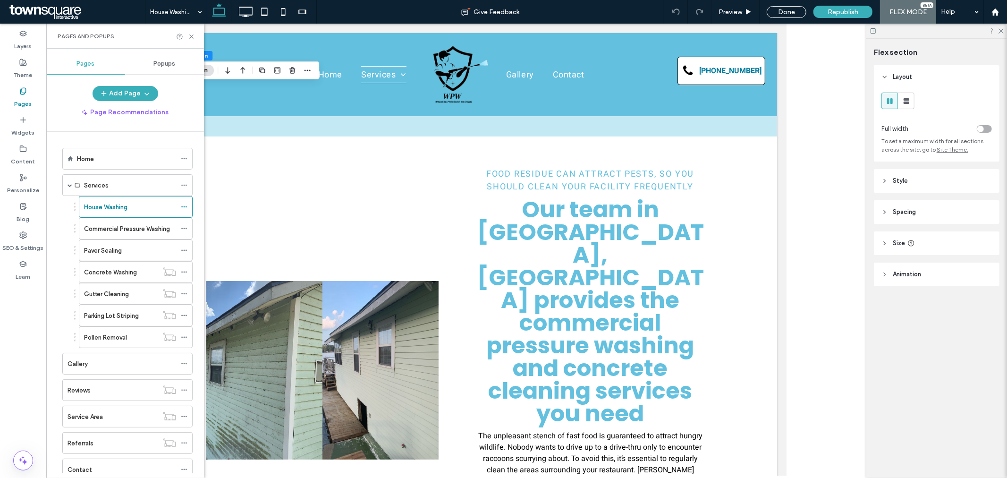
click at [113, 227] on label "Commercial Pressure Washing" at bounding box center [127, 229] width 86 height 17
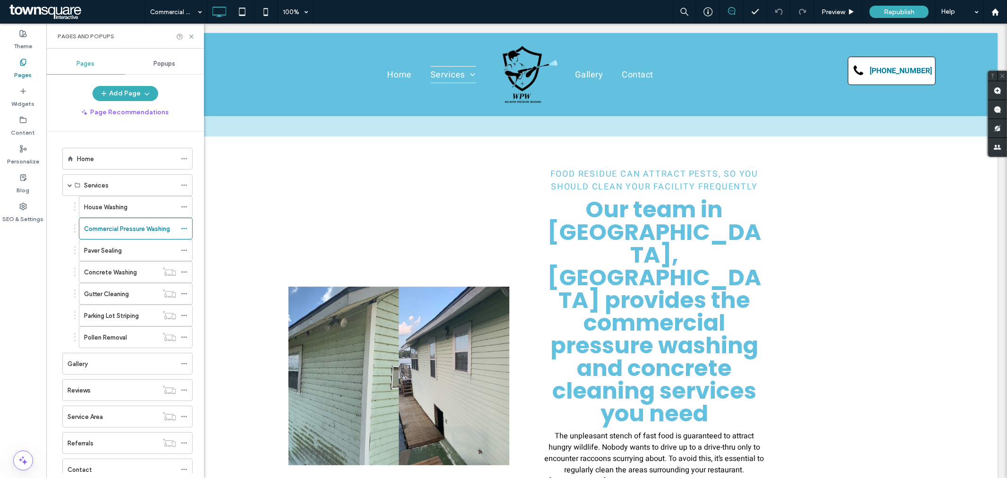
click at [137, 209] on div at bounding box center [503, 239] width 1007 height 478
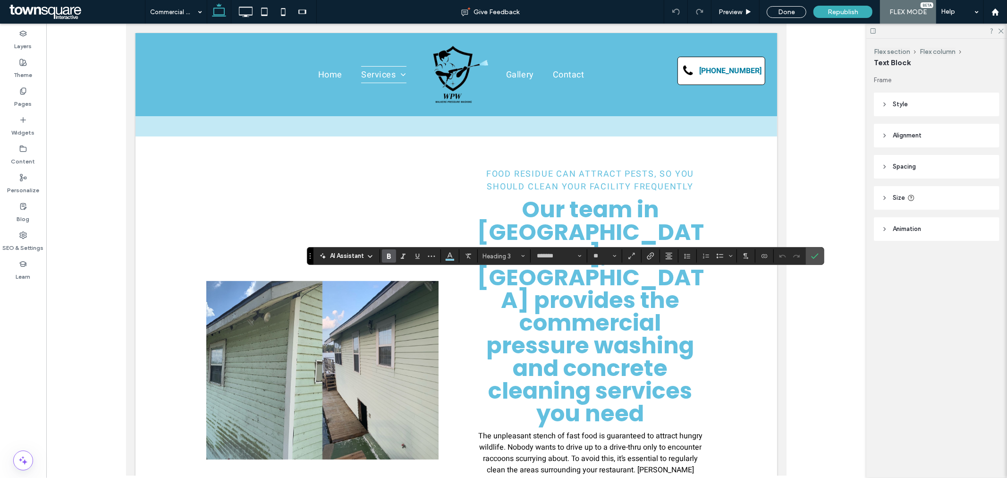
click at [351, 259] on span "AI Assistant" at bounding box center [348, 255] width 34 height 9
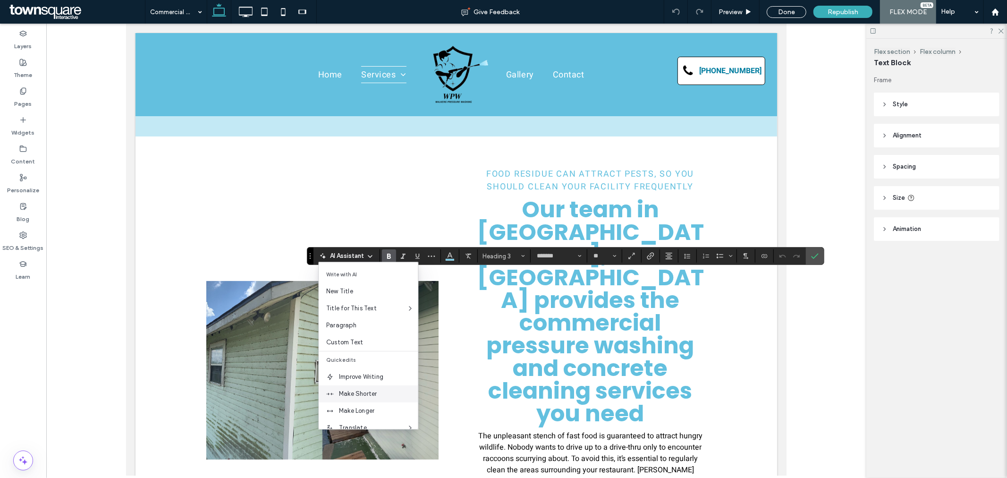
click at [382, 393] on span "Make Shorter" at bounding box center [378, 393] width 79 height 9
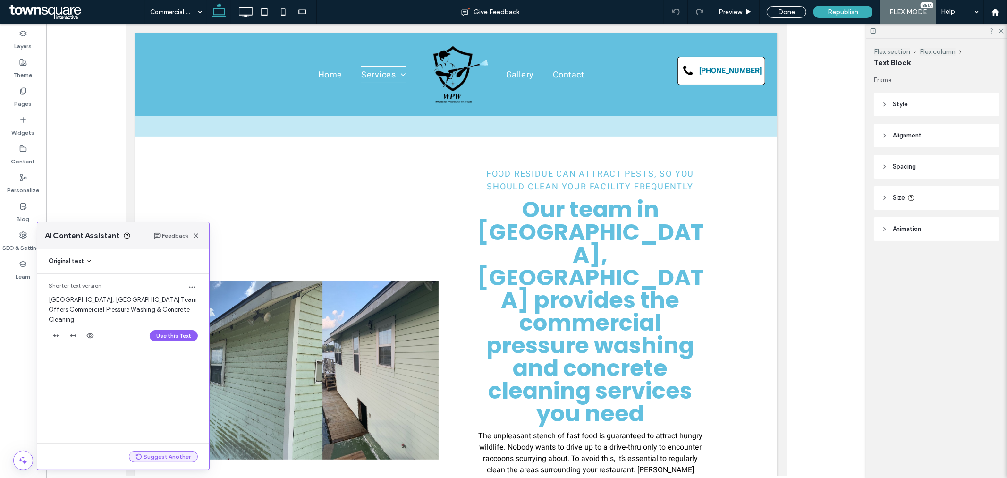
click at [158, 457] on button "Suggest Another" at bounding box center [163, 456] width 69 height 11
type input "*****"
type input "**"
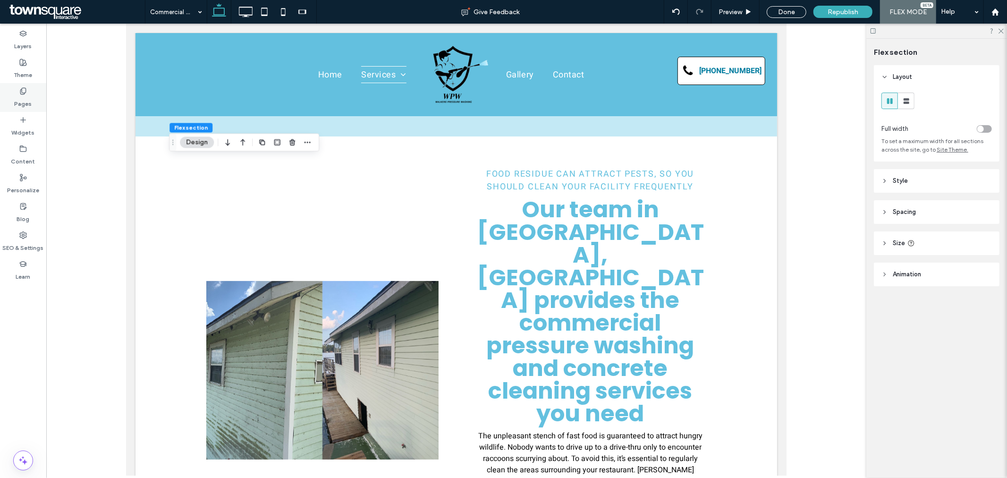
click at [9, 96] on div "Pages" at bounding box center [23, 97] width 46 height 29
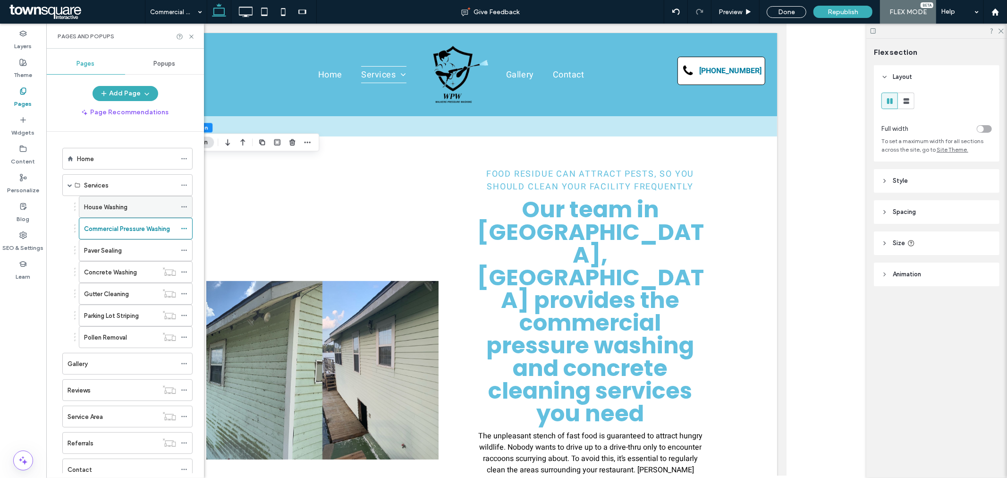
click at [131, 208] on div "House Washing" at bounding box center [130, 207] width 92 height 10
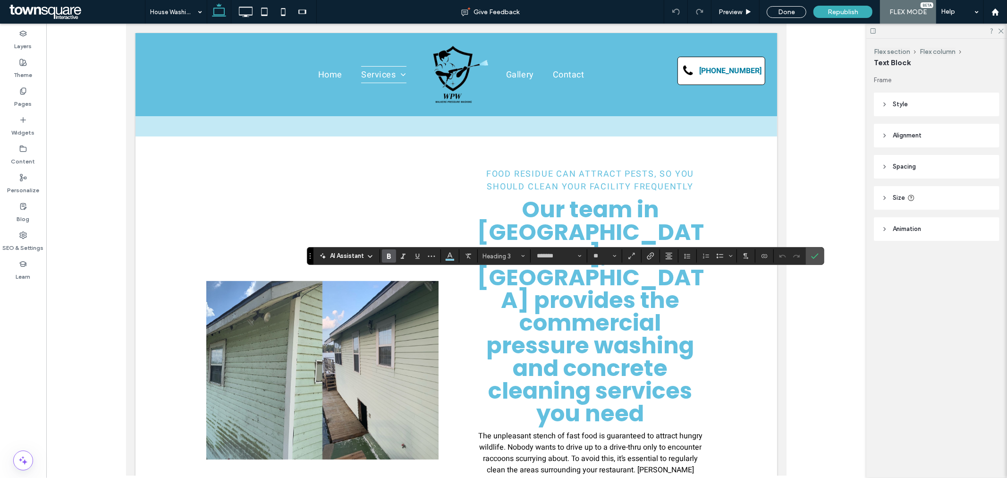
type input "*****"
type input "**"
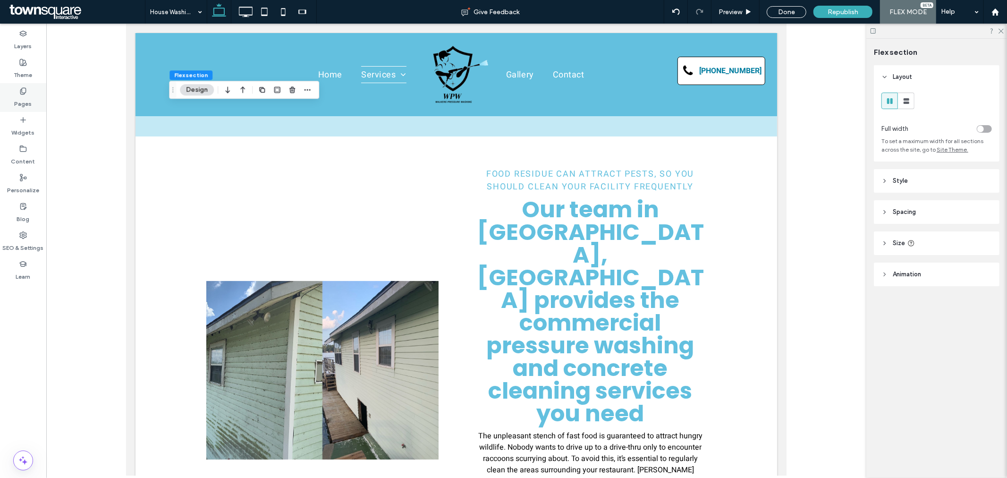
click at [20, 101] on label "Pages" at bounding box center [23, 101] width 17 height 13
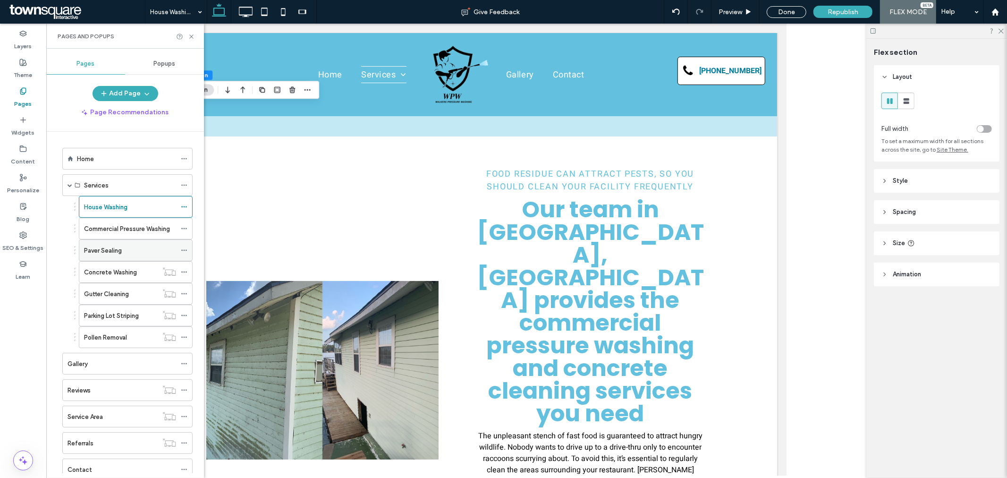
click at [111, 245] on div "Paver Sealing" at bounding box center [130, 250] width 92 height 21
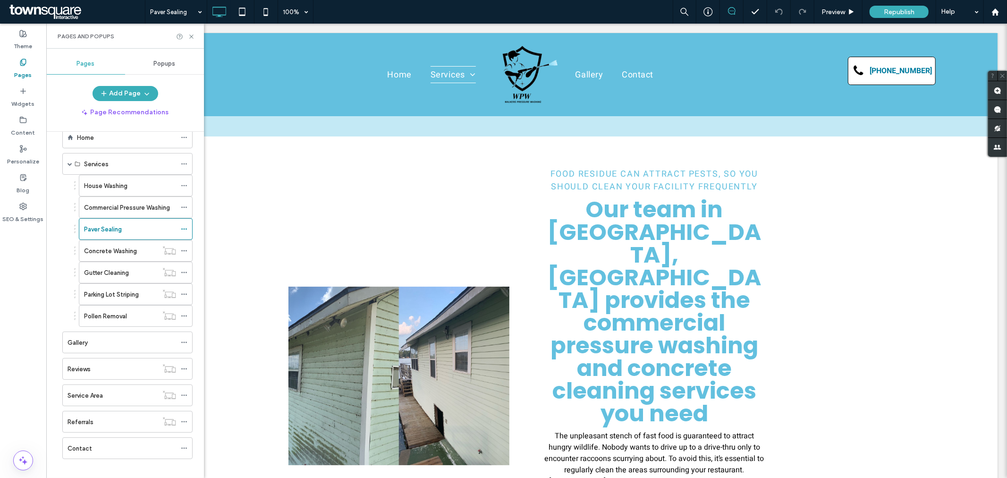
scroll to position [32, 0]
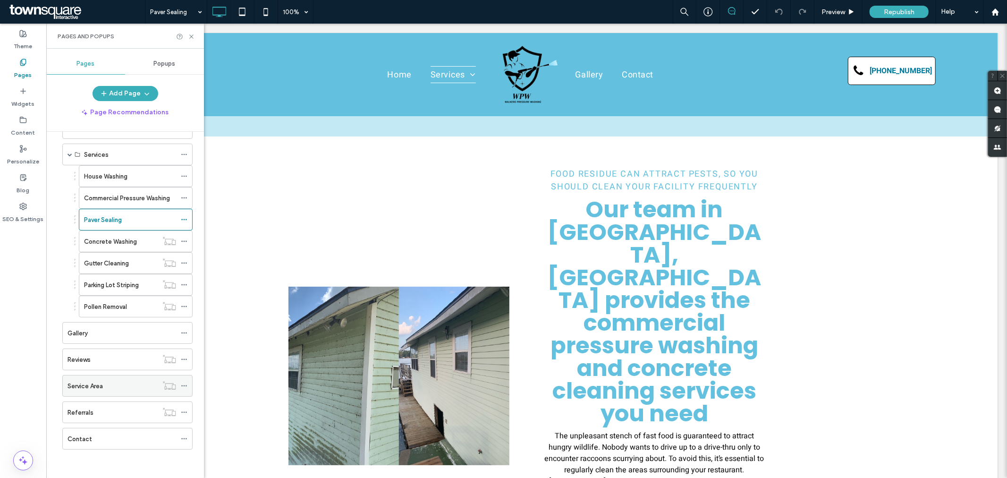
click at [116, 393] on div "Service Area" at bounding box center [113, 385] width 90 height 21
click at [115, 437] on div "Contact" at bounding box center [122, 439] width 109 height 10
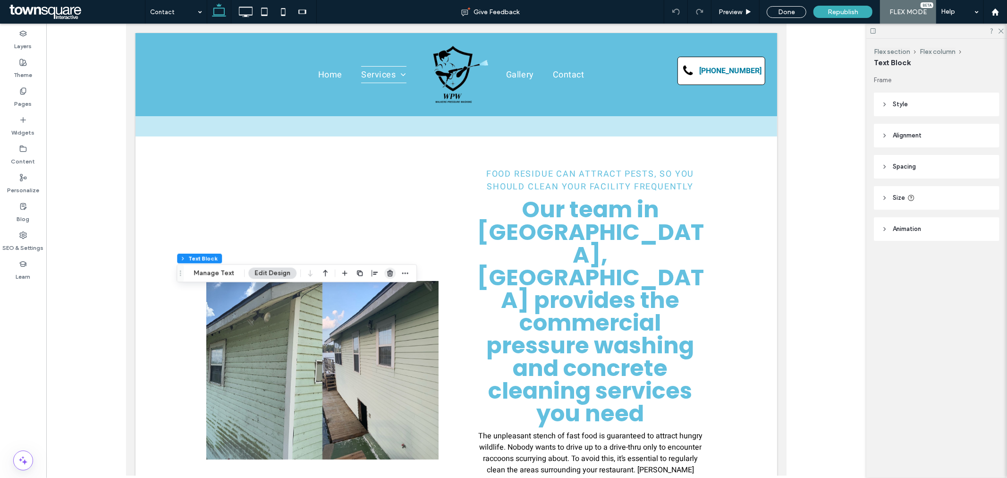
click at [387, 274] on icon "button" at bounding box center [390, 274] width 8 height 8
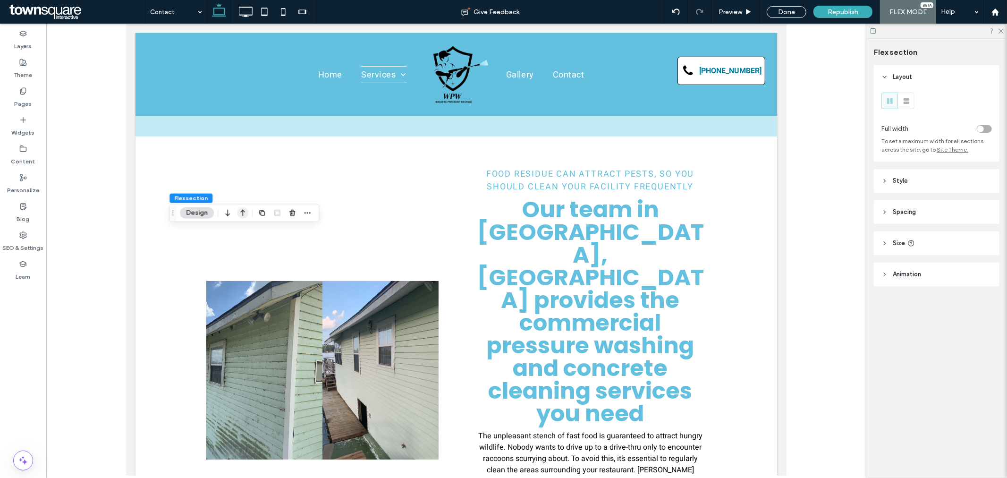
click at [241, 213] on icon "button" at bounding box center [242, 213] width 11 height 17
type input "***"
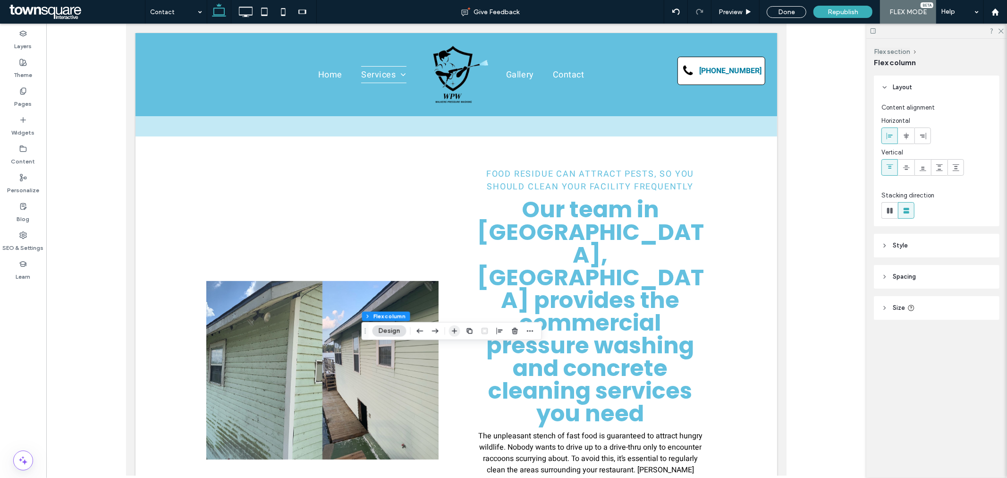
click at [459, 333] on span "button" at bounding box center [454, 330] width 11 height 11
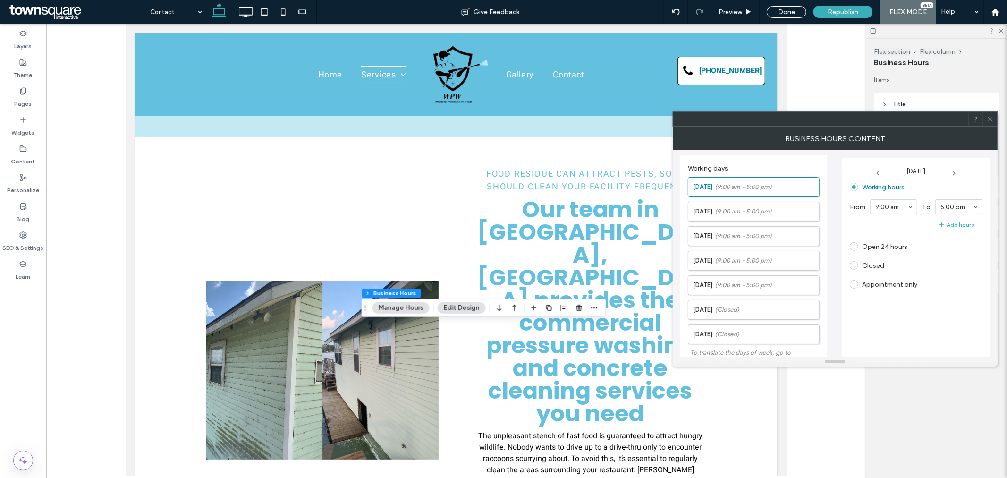
scroll to position [205, 0]
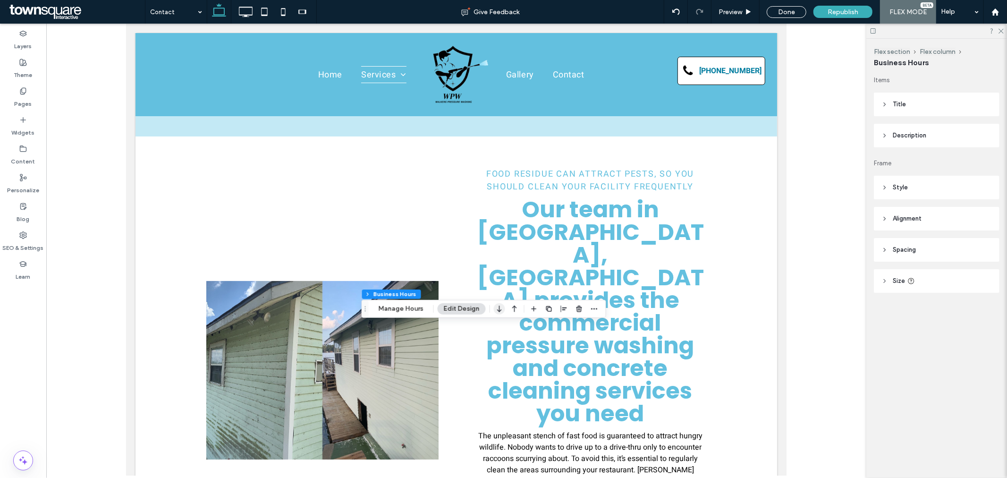
click at [502, 312] on icon "button" at bounding box center [499, 308] width 11 height 17
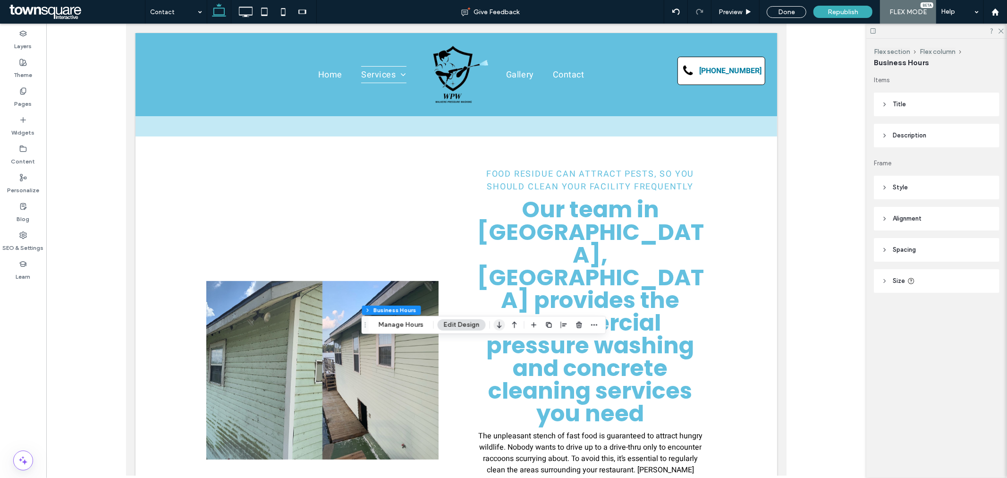
click at [502, 323] on icon "button" at bounding box center [499, 324] width 11 height 17
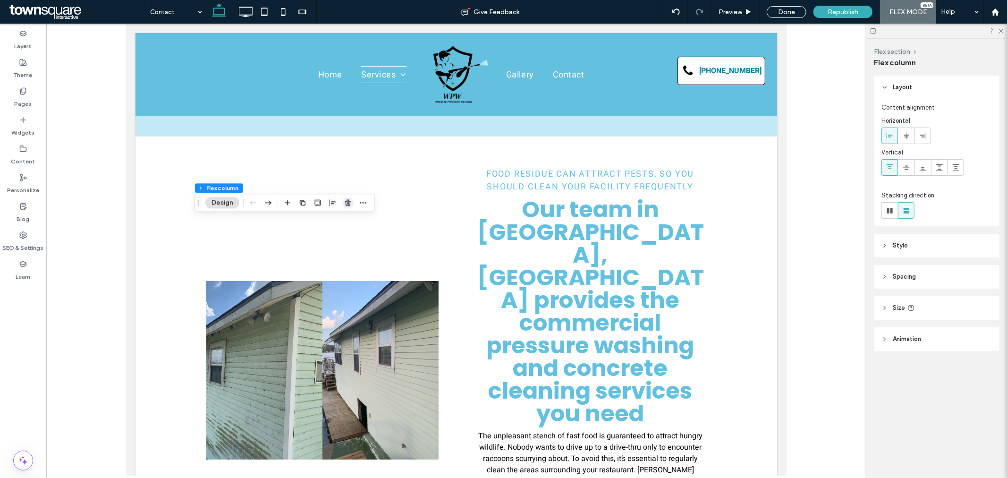
click at [348, 205] on icon "button" at bounding box center [348, 203] width 8 height 8
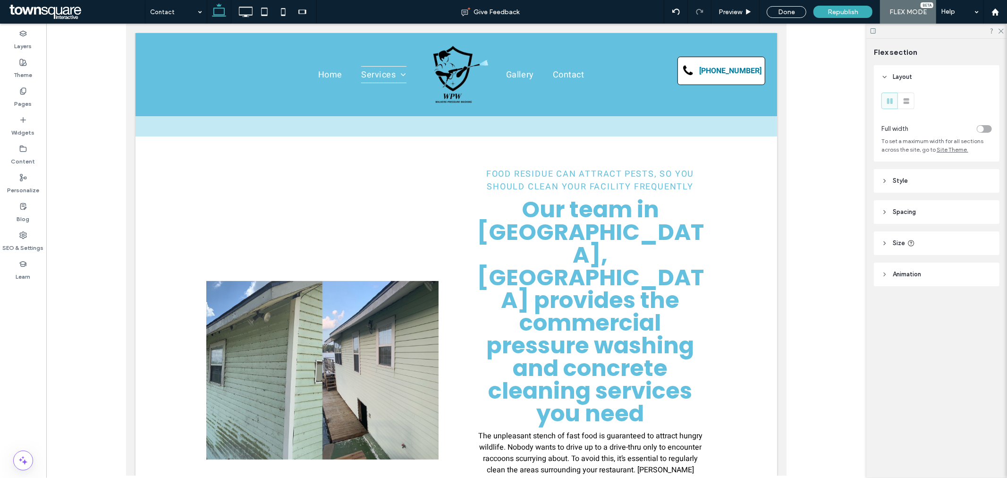
type input "***"
click at [776, 11] on div "Done" at bounding box center [787, 12] width 40 height 12
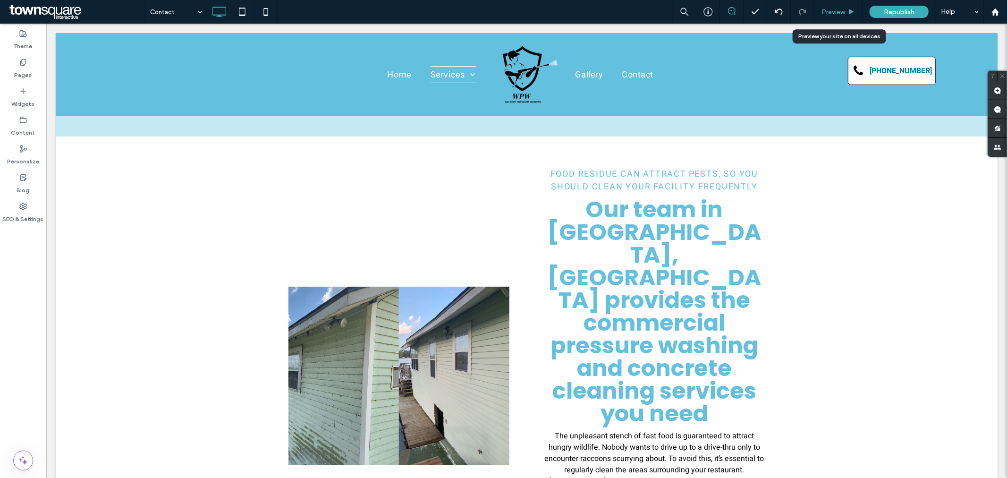
click at [843, 8] on span "Preview" at bounding box center [834, 12] width 24 height 8
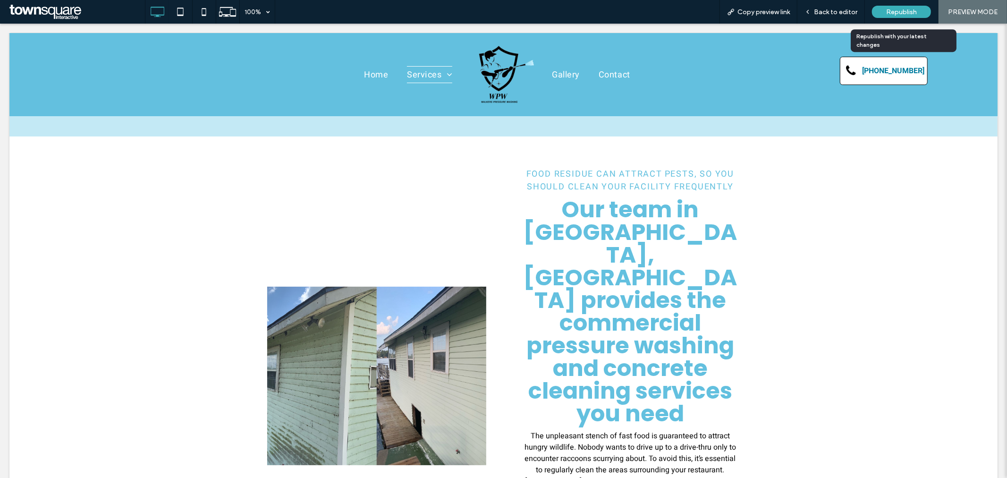
click at [904, 8] on span "Republish" at bounding box center [902, 12] width 31 height 8
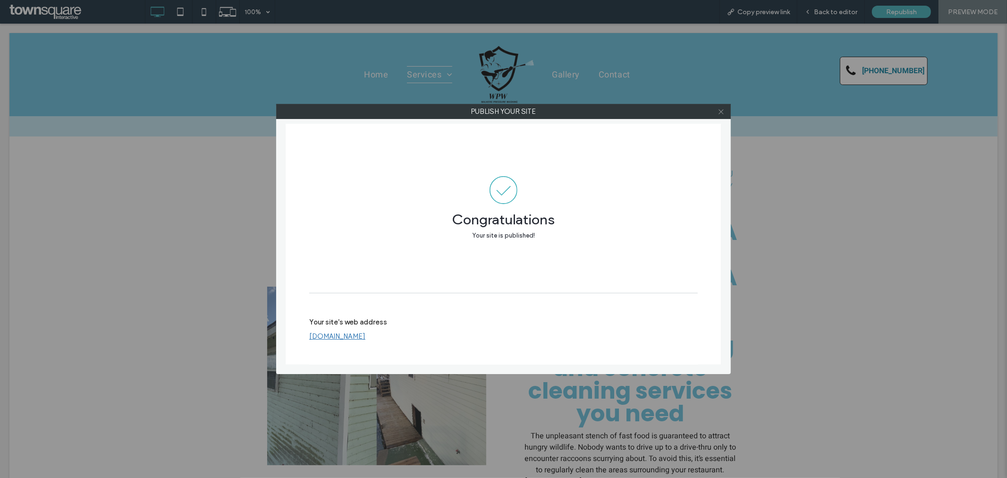
click at [718, 113] on icon at bounding box center [721, 111] width 7 height 7
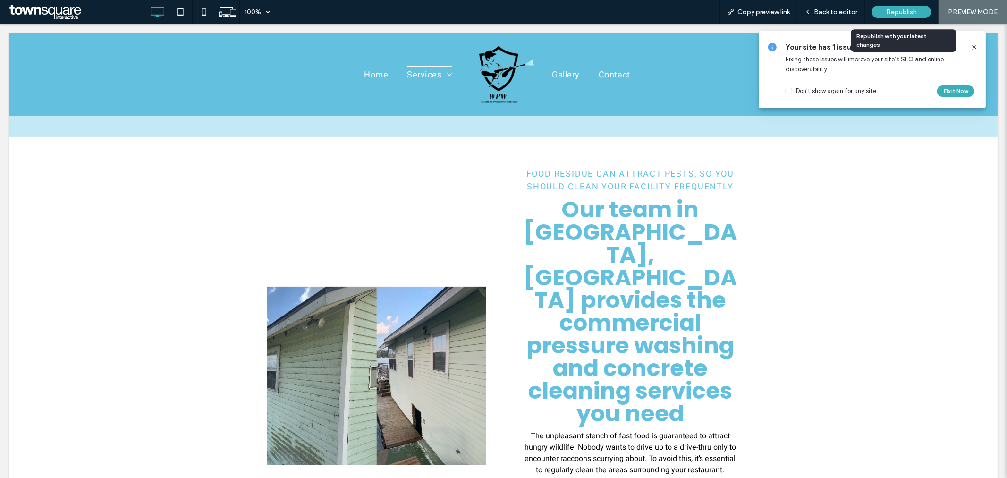
click at [899, 13] on span "Republish" at bounding box center [902, 12] width 31 height 8
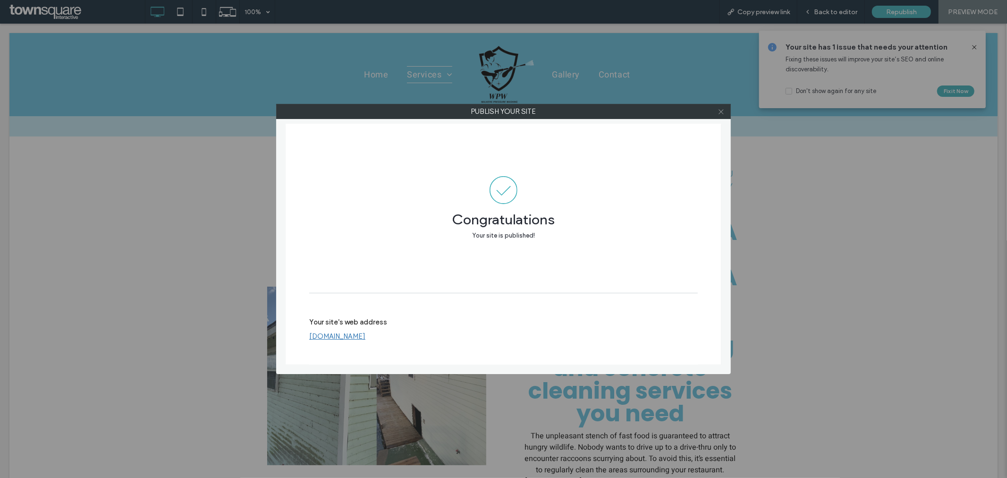
click at [724, 110] on icon at bounding box center [721, 111] width 7 height 7
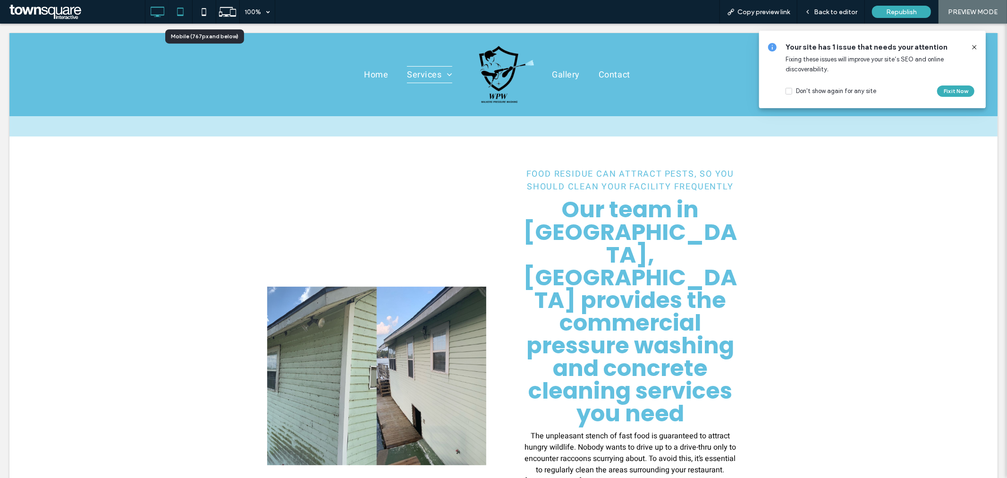
click at [183, 10] on icon at bounding box center [180, 11] width 19 height 19
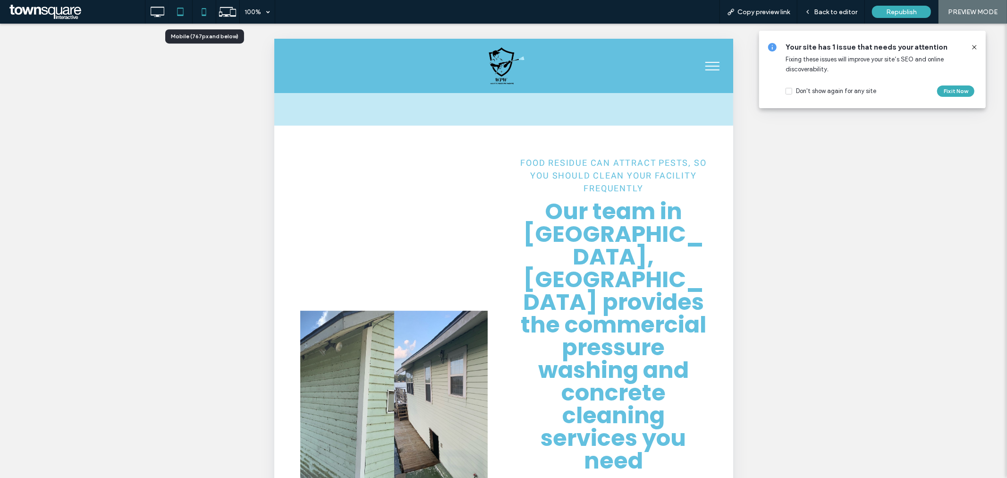
click at [201, 13] on icon at bounding box center [204, 11] width 19 height 19
